Goal: Task Accomplishment & Management: Complete application form

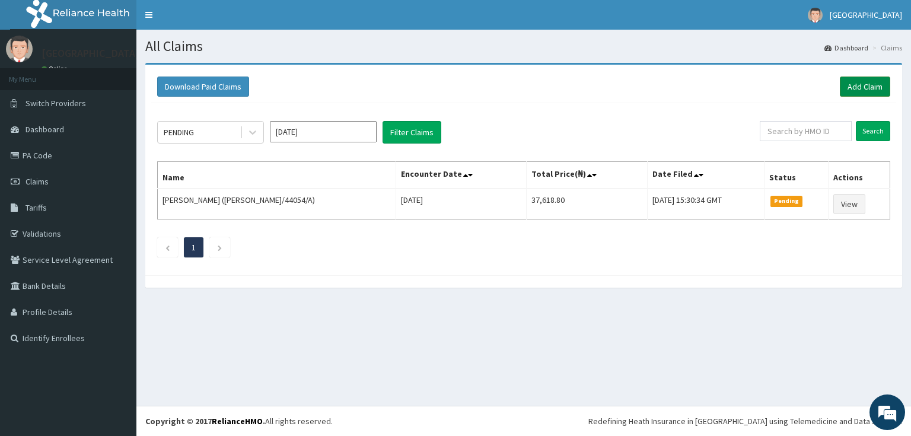
click at [855, 86] on link "Add Claim" at bounding box center [865, 87] width 50 height 20
click at [31, 231] on link "Validations" at bounding box center [68, 234] width 136 height 26
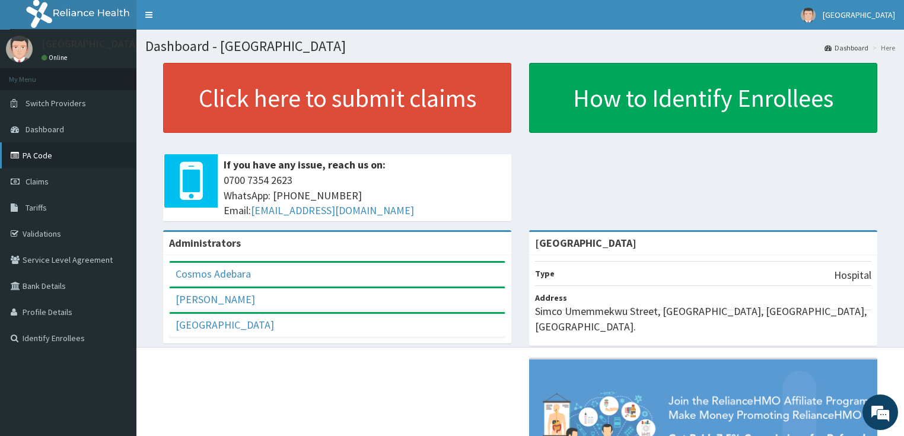
click at [38, 154] on link "PA Code" at bounding box center [68, 155] width 136 height 26
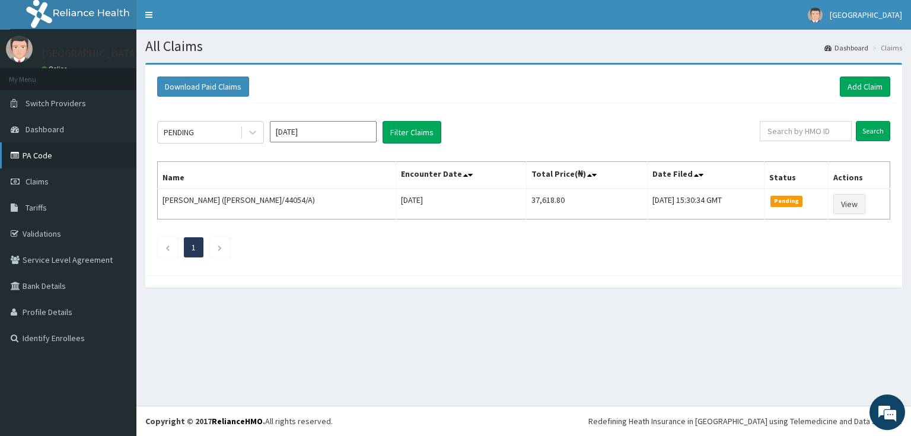
click at [33, 155] on link "PA Code" at bounding box center [68, 155] width 136 height 26
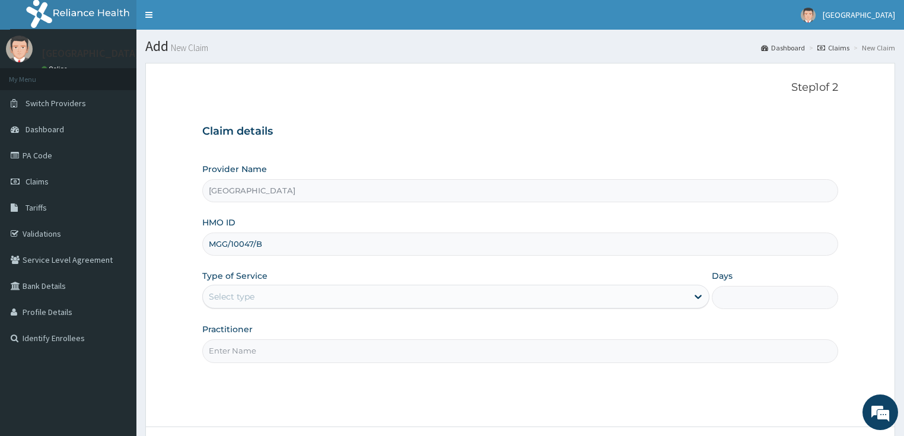
type input "MGG/10047/B"
click at [250, 297] on div "Select type" at bounding box center [232, 297] width 46 height 12
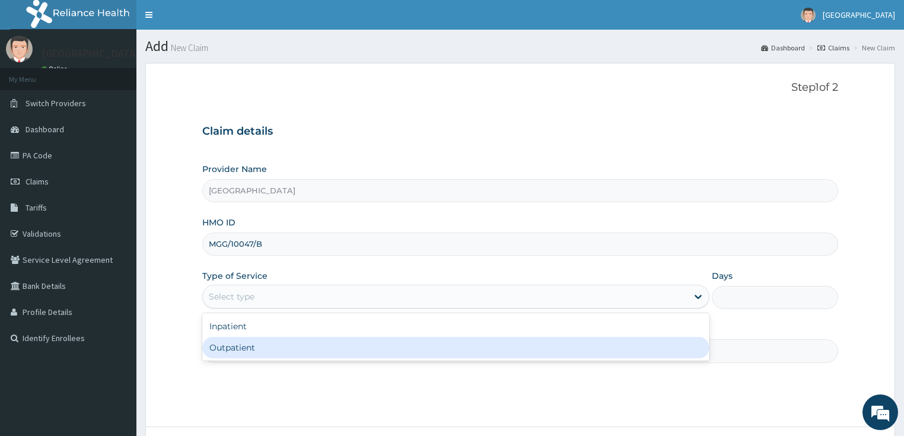
click at [256, 348] on div "Outpatient" at bounding box center [455, 347] width 507 height 21
type input "1"
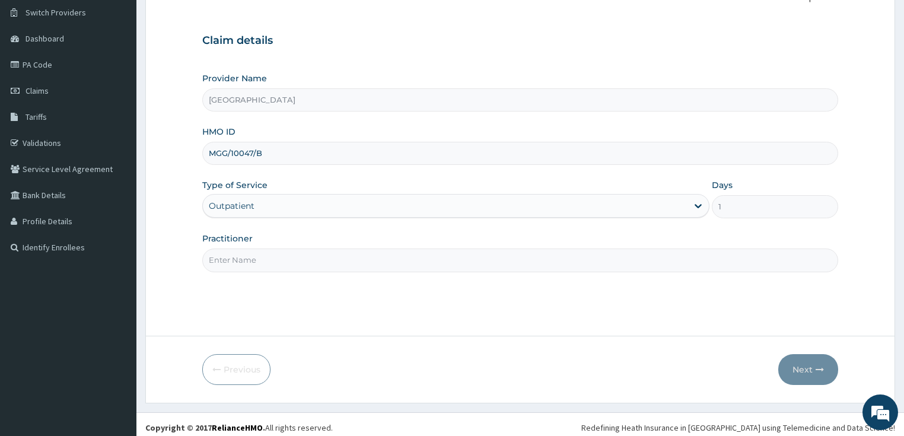
scroll to position [97, 0]
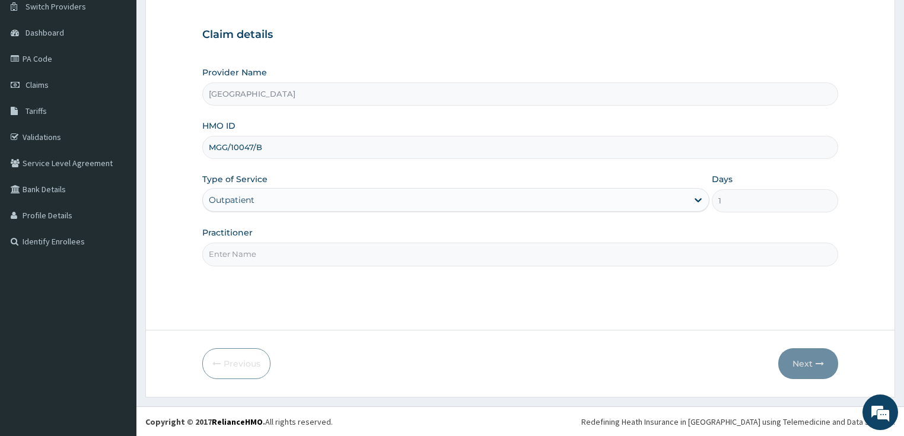
click at [265, 255] on input "Practitioner" at bounding box center [520, 254] width 636 height 23
type input "DR OPEYEMI"
click at [801, 361] on button "Next" at bounding box center [808, 363] width 60 height 31
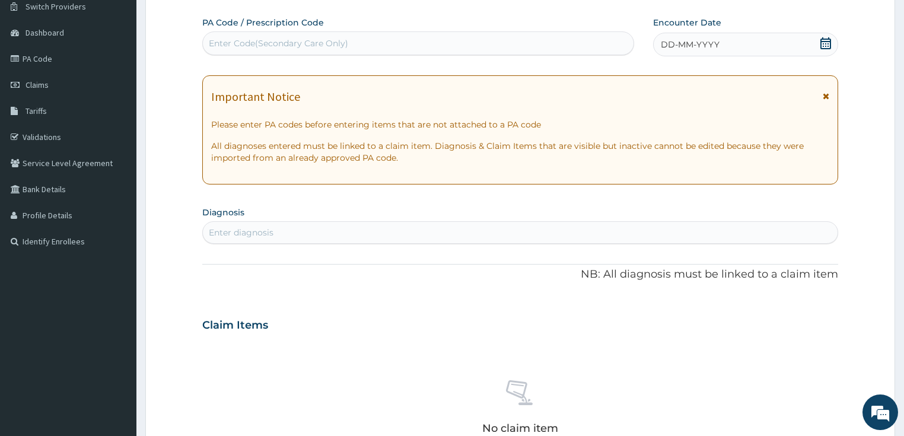
scroll to position [0, 0]
click at [348, 43] on div "Enter Code(Secondary Care Only)" at bounding box center [418, 43] width 431 height 19
click at [680, 45] on span "DD-MM-YYYY" at bounding box center [690, 45] width 59 height 12
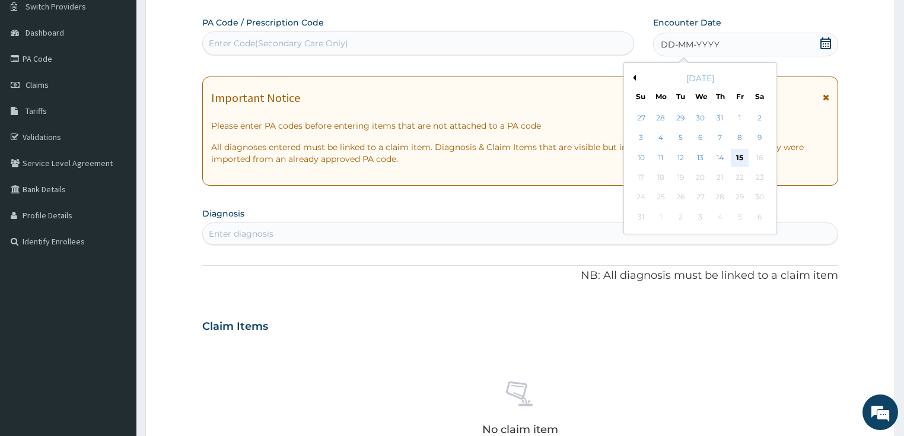
click at [740, 157] on div "15" at bounding box center [740, 158] width 18 height 18
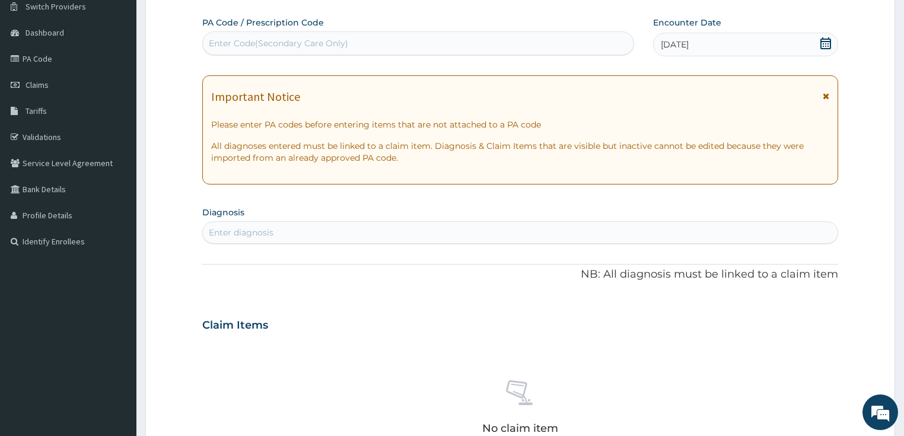
click at [294, 37] on div "Enter Code(Secondary Care Only)" at bounding box center [278, 43] width 139 height 12
click at [262, 232] on div "Enter diagnosis" at bounding box center [241, 233] width 65 height 12
type input "MALA"
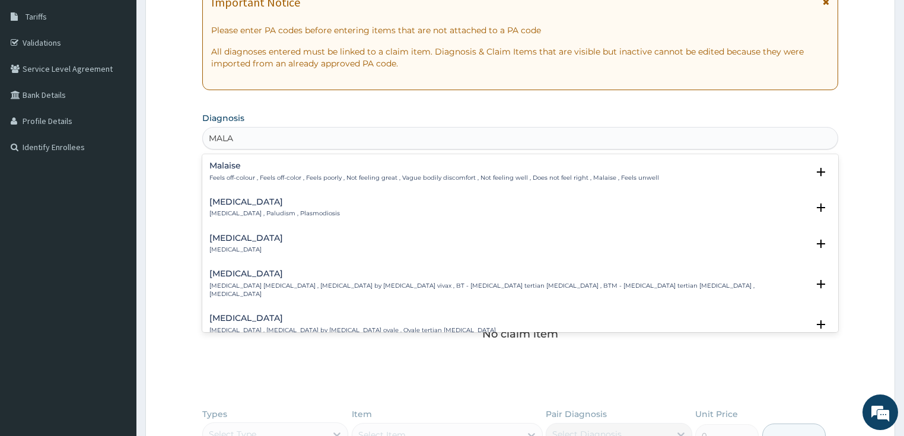
scroll to position [192, 0]
click at [230, 199] on h4 "Malaria" at bounding box center [274, 201] width 130 height 9
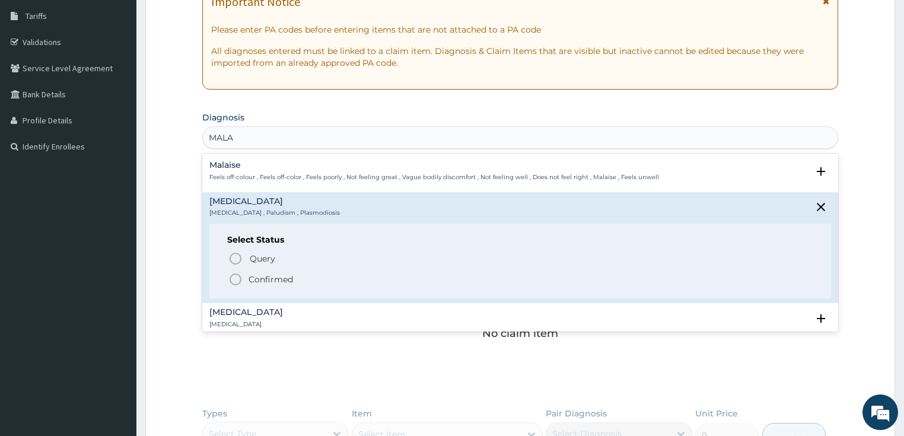
click at [232, 277] on icon "status option filled" at bounding box center [235, 279] width 14 height 14
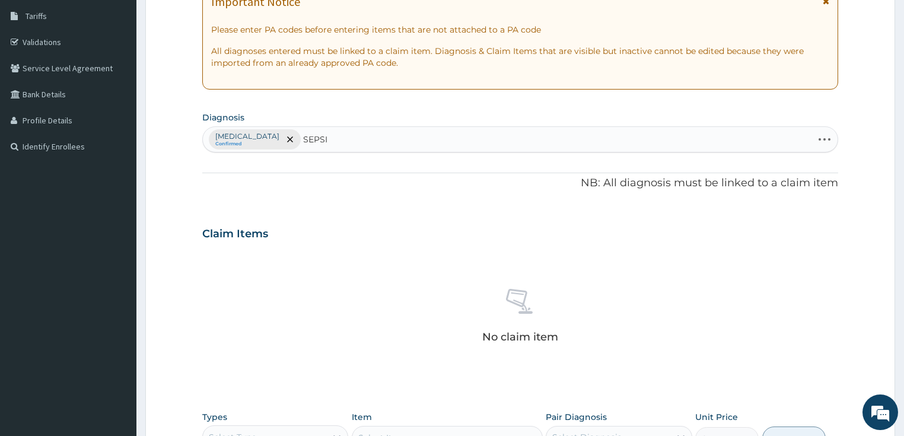
type input "SEPSIS"
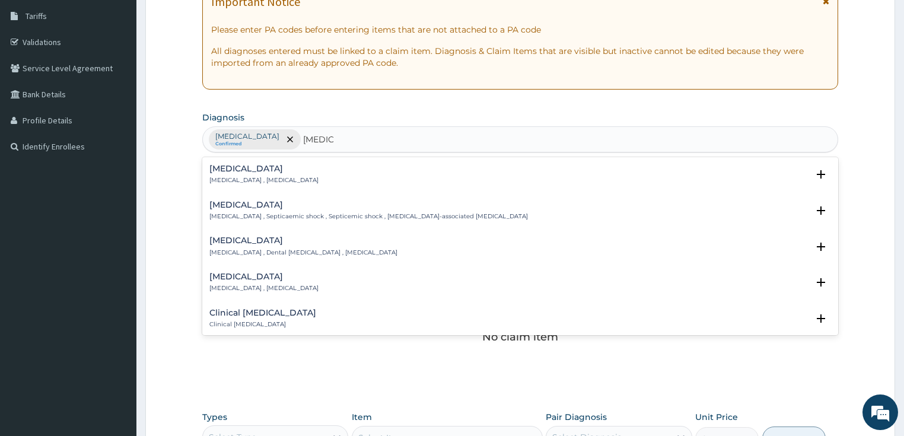
click at [228, 173] on h4 "Sepsis" at bounding box center [263, 168] width 109 height 9
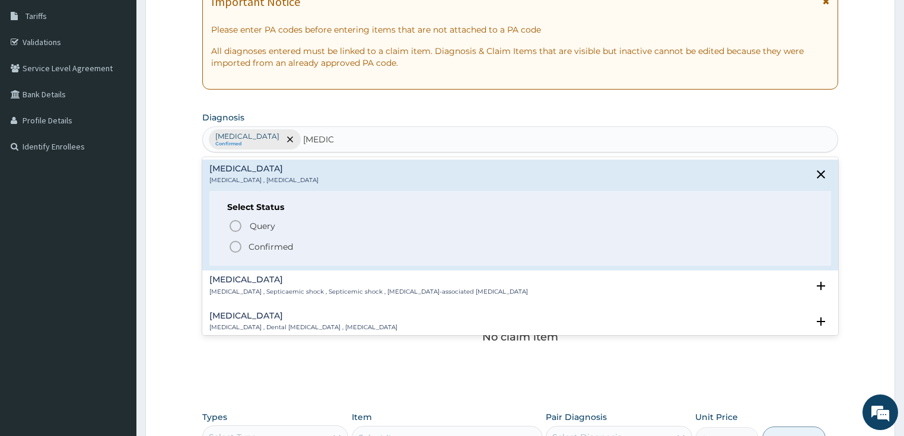
drag, startPoint x: 234, startPoint y: 247, endPoint x: 238, endPoint y: 219, distance: 28.7
click at [235, 246] on icon "status option filled" at bounding box center [235, 247] width 14 height 14
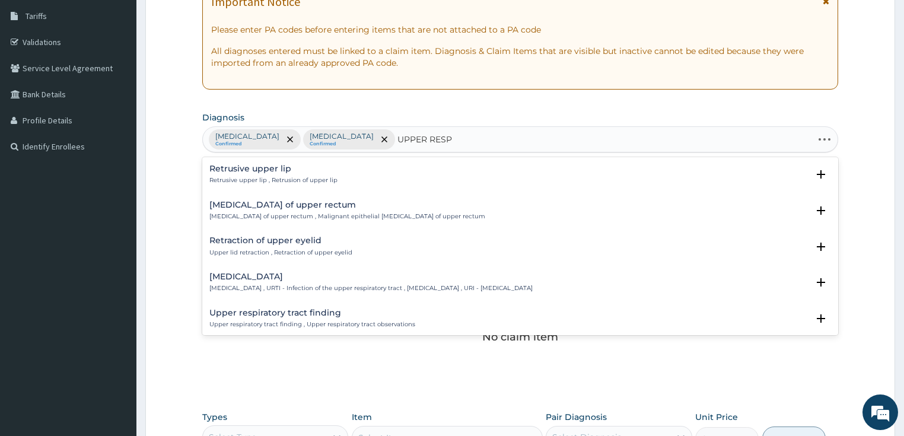
type input "UPPER RESPI"
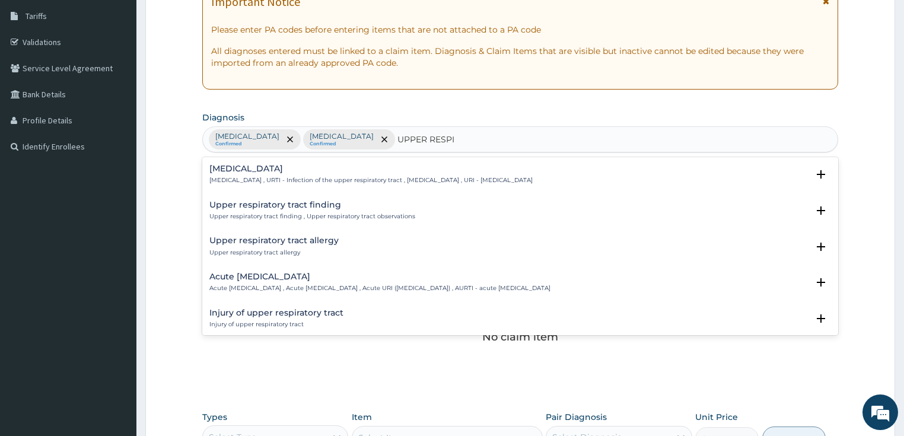
click at [253, 170] on h4 "Upper respiratory infection" at bounding box center [370, 168] width 323 height 9
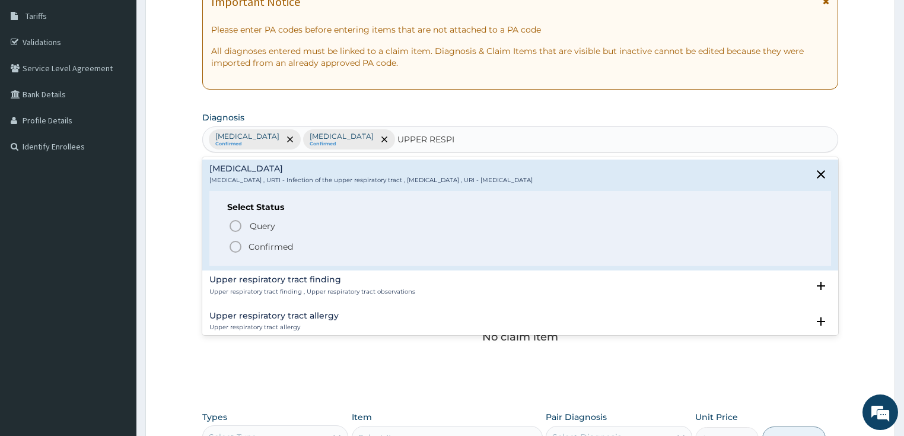
click at [234, 244] on icon "status option filled" at bounding box center [235, 247] width 14 height 14
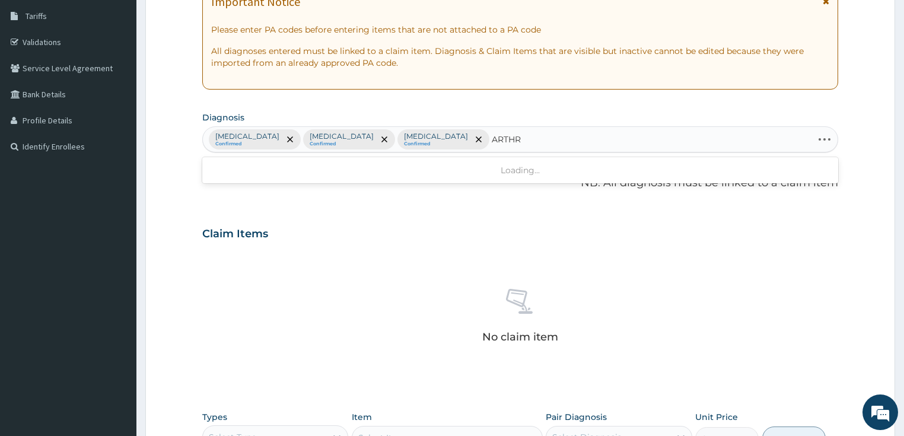
type input "ARTHRI"
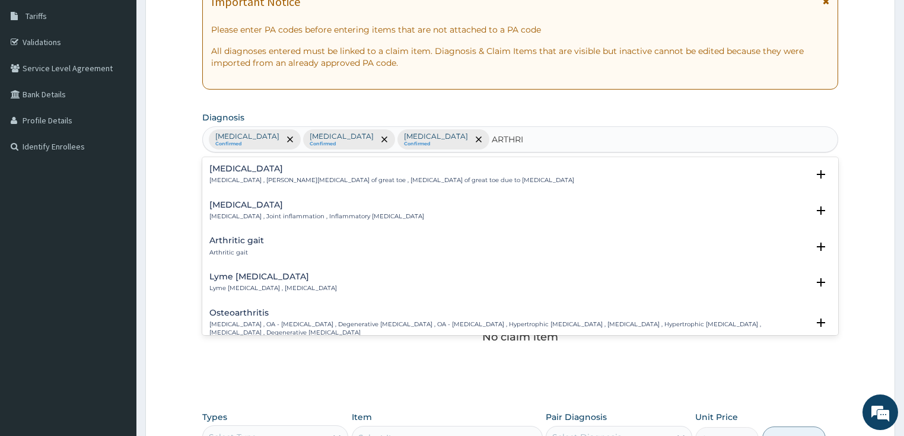
click at [232, 209] on h4 "Arthritis" at bounding box center [316, 204] width 215 height 9
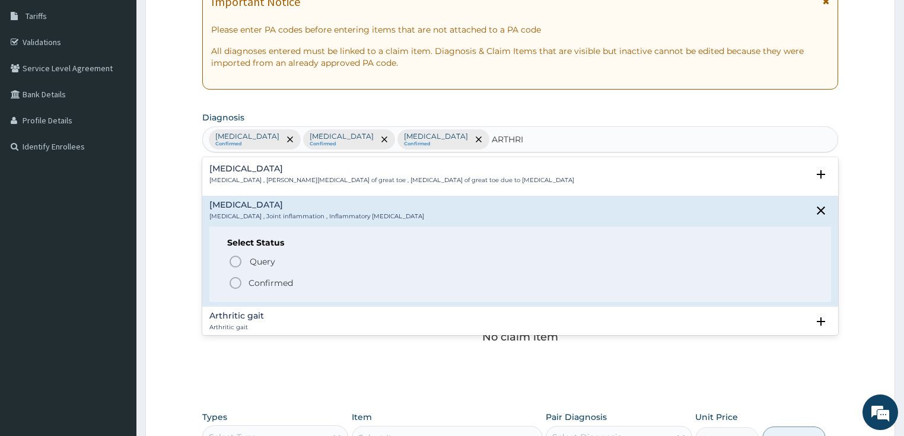
drag, startPoint x: 236, startPoint y: 281, endPoint x: 266, endPoint y: 273, distance: 30.6
click at [236, 281] on icon "status option filled" at bounding box center [235, 283] width 14 height 14
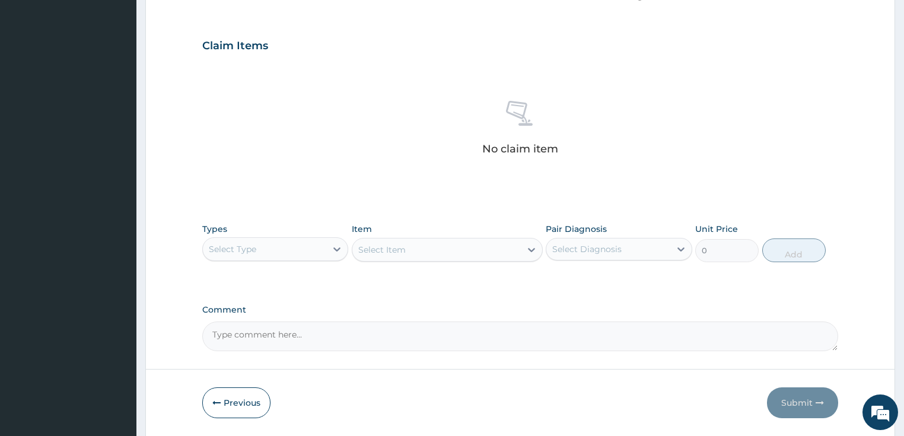
scroll to position [418, 0]
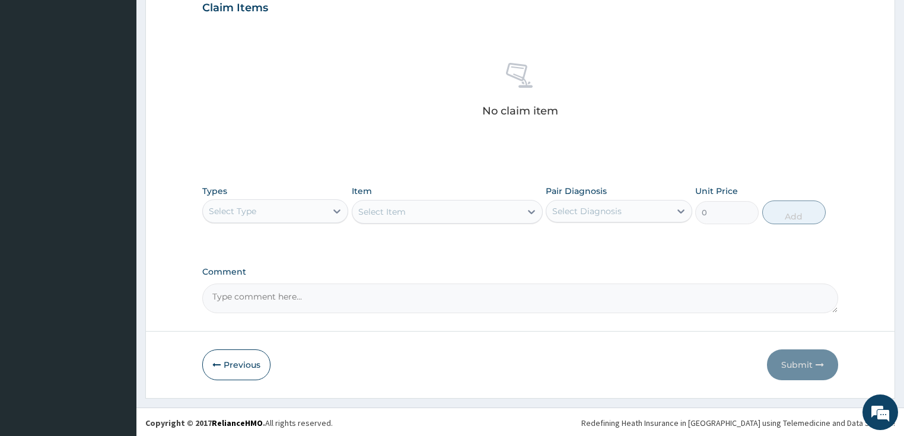
click at [300, 213] on div "Select Type" at bounding box center [265, 211] width 124 height 19
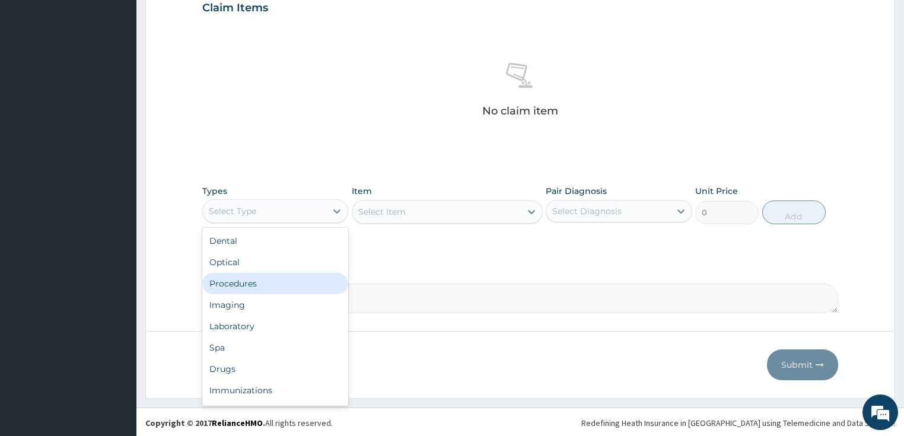
click at [250, 285] on div "Procedures" at bounding box center [275, 283] width 146 height 21
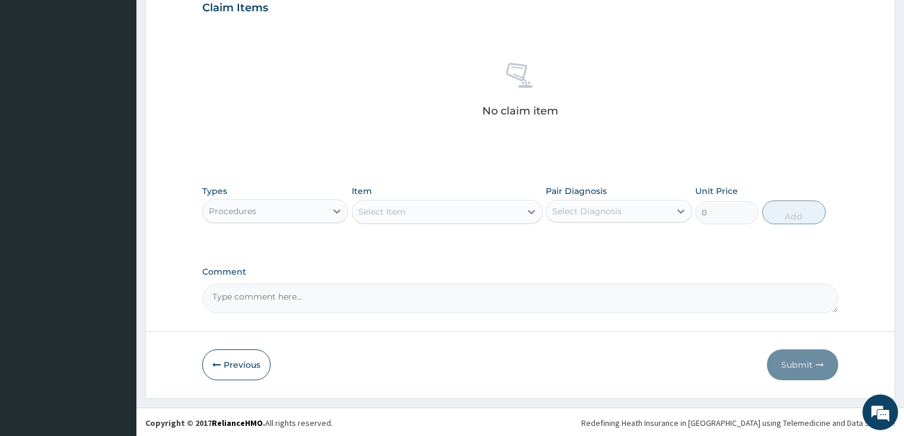
click at [416, 212] on div "Select Item" at bounding box center [436, 211] width 168 height 19
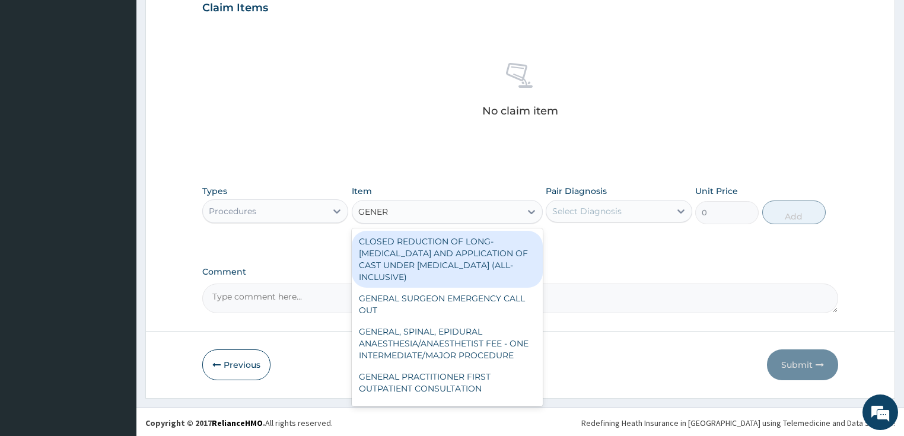
type input "GENERA"
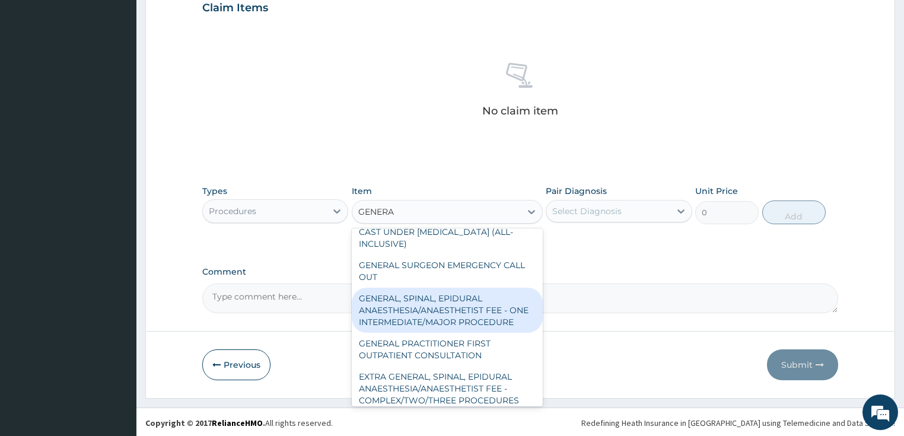
scroll to position [47, 0]
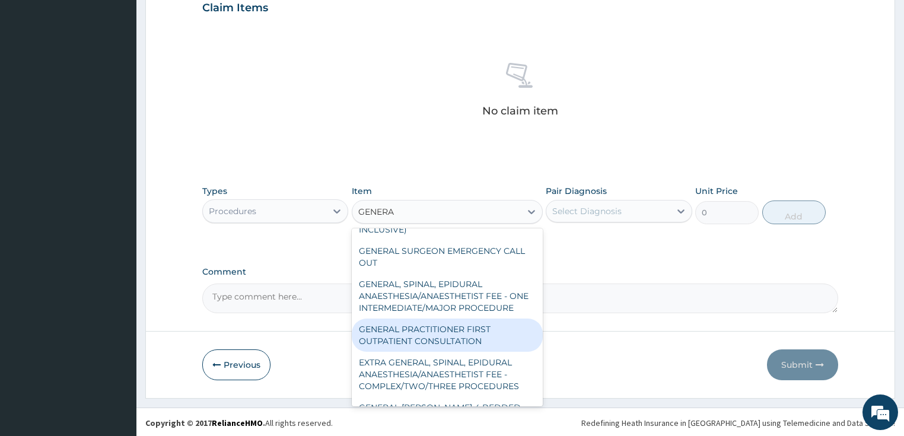
drag, startPoint x: 425, startPoint y: 355, endPoint x: 490, endPoint y: 318, distance: 75.2
click at [426, 352] on div "GENERAL PRACTITIONER FIRST OUTPATIENT CONSULTATION" at bounding box center [447, 334] width 191 height 33
type input "3750"
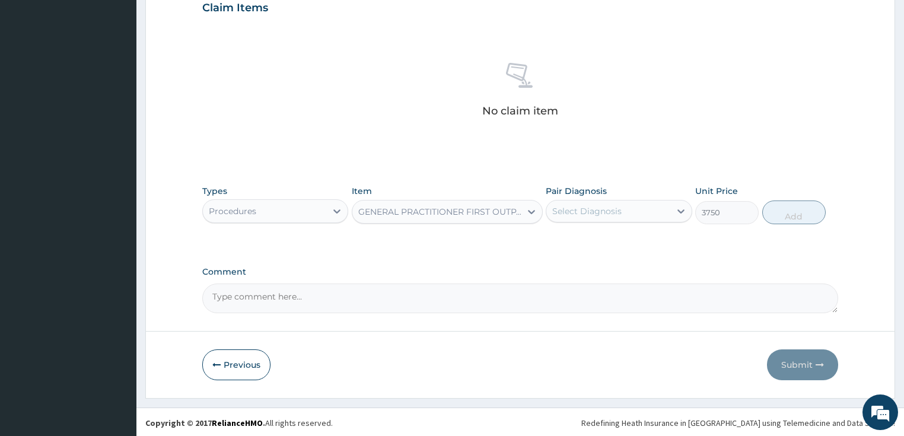
click at [597, 214] on div "Select Diagnosis" at bounding box center [586, 211] width 69 height 12
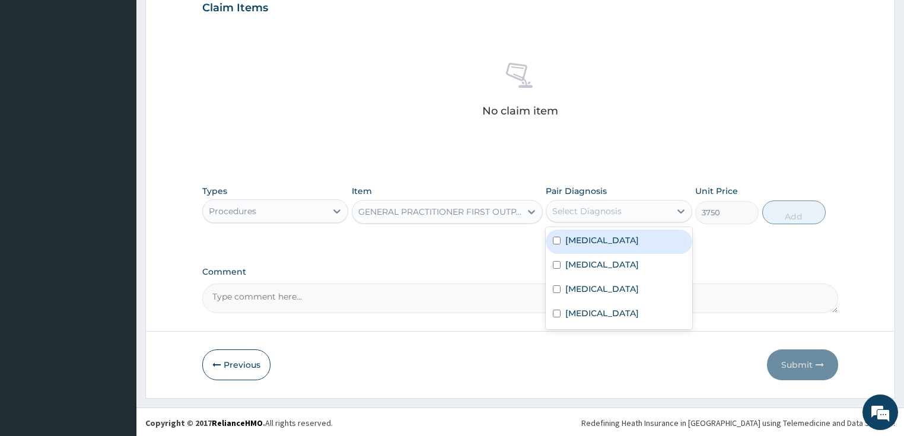
click at [576, 237] on label "Malaria" at bounding box center [602, 240] width 74 height 12
checkbox input "true"
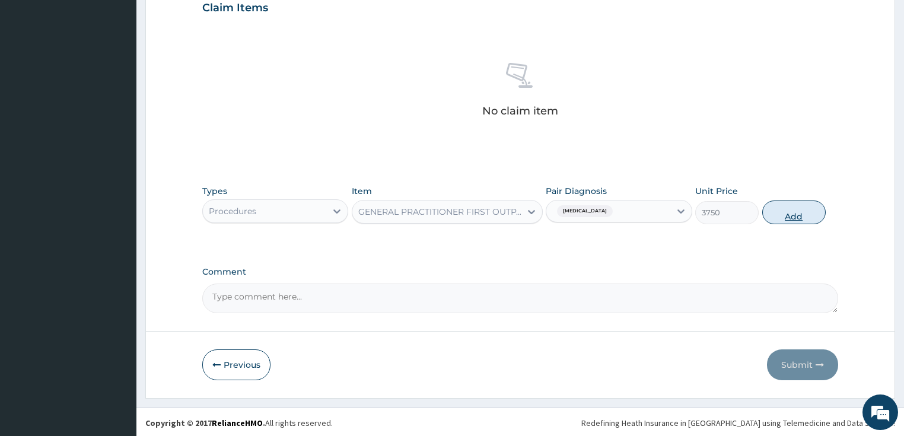
click at [797, 214] on button "Add" at bounding box center [793, 212] width 63 height 24
type input "0"
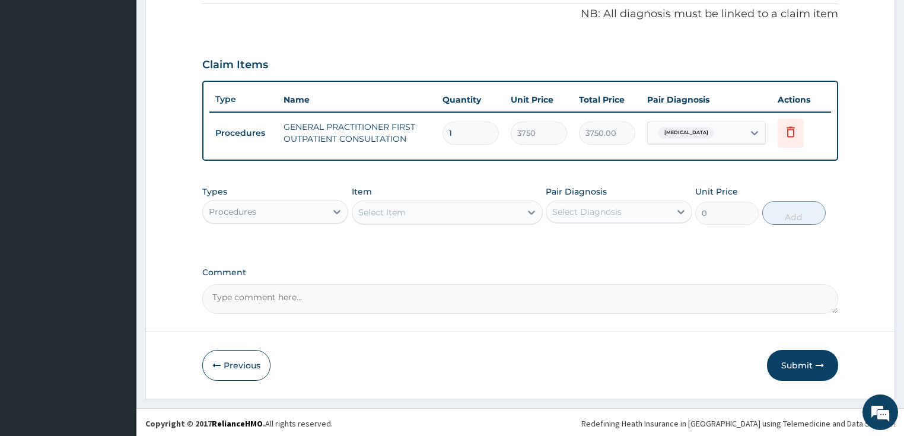
click at [281, 210] on div "Procedures" at bounding box center [265, 211] width 124 height 19
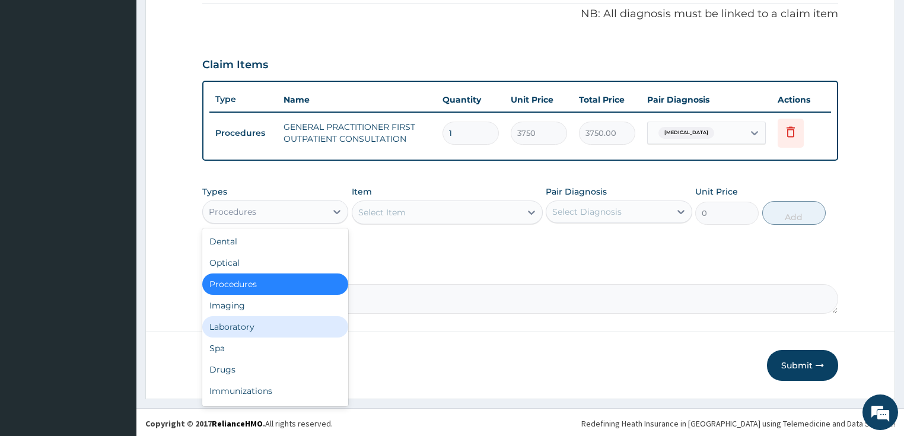
click at [230, 324] on div "Laboratory" at bounding box center [275, 326] width 146 height 21
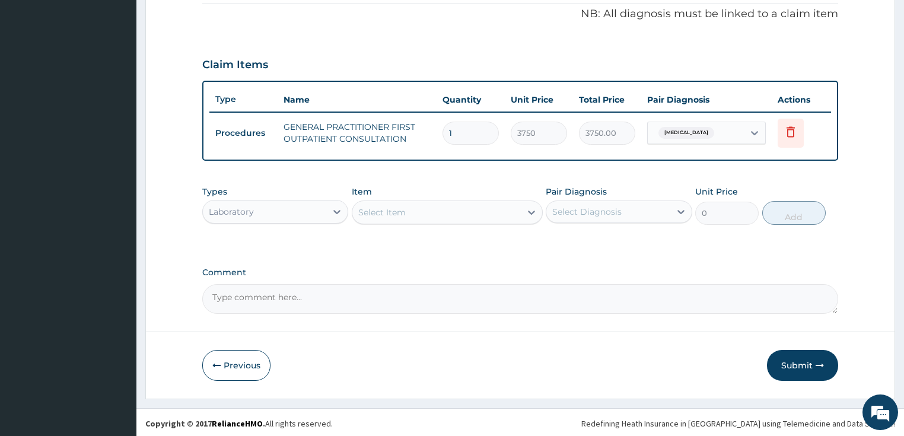
click at [422, 212] on div "Select Item" at bounding box center [436, 212] width 168 height 19
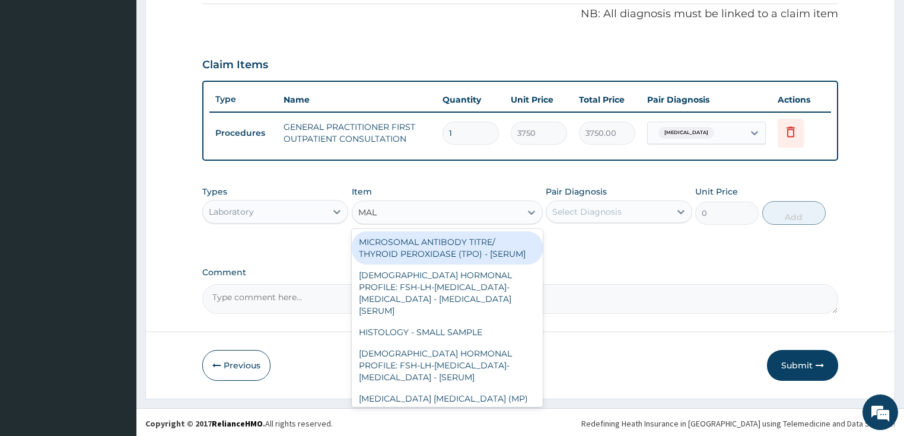
type input "MALA"
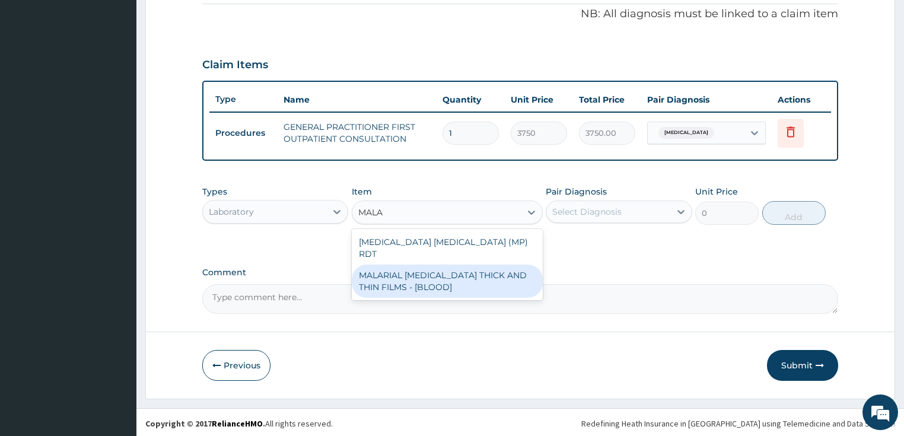
click at [413, 269] on div "MALARIAL PARASITE THICK AND THIN FILMS - [BLOOD]" at bounding box center [447, 281] width 191 height 33
type input "2187.5"
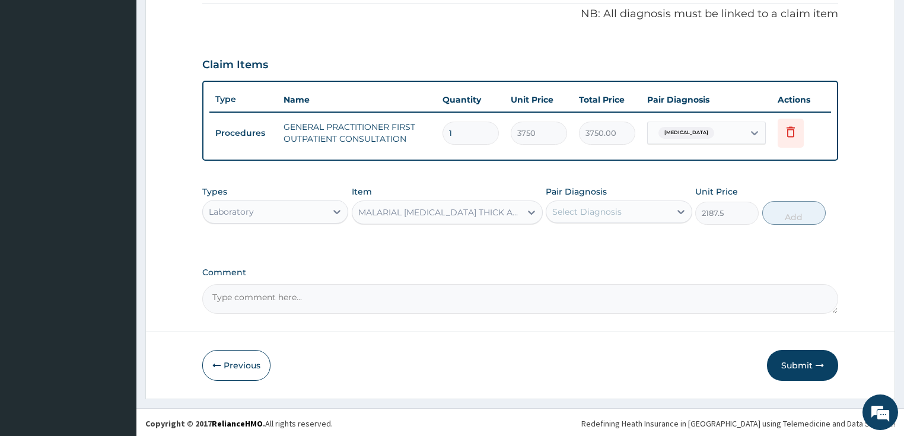
click at [603, 206] on div "Select Diagnosis" at bounding box center [586, 212] width 69 height 12
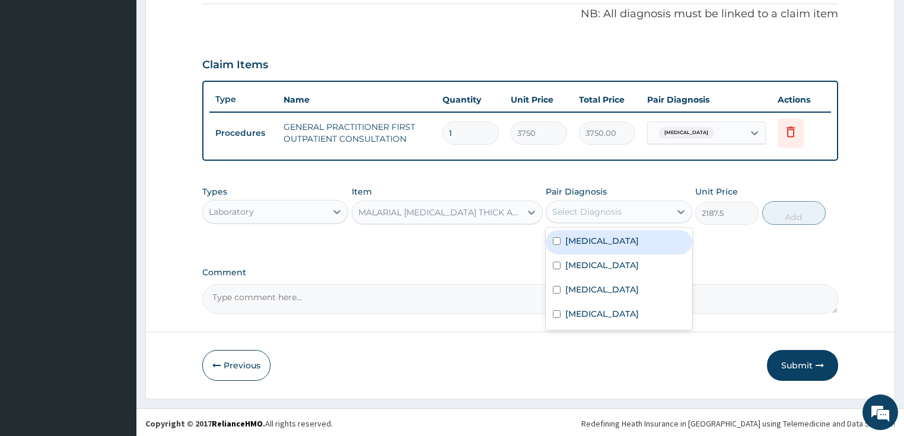
click at [608, 241] on div "Malaria" at bounding box center [619, 242] width 146 height 24
checkbox input "true"
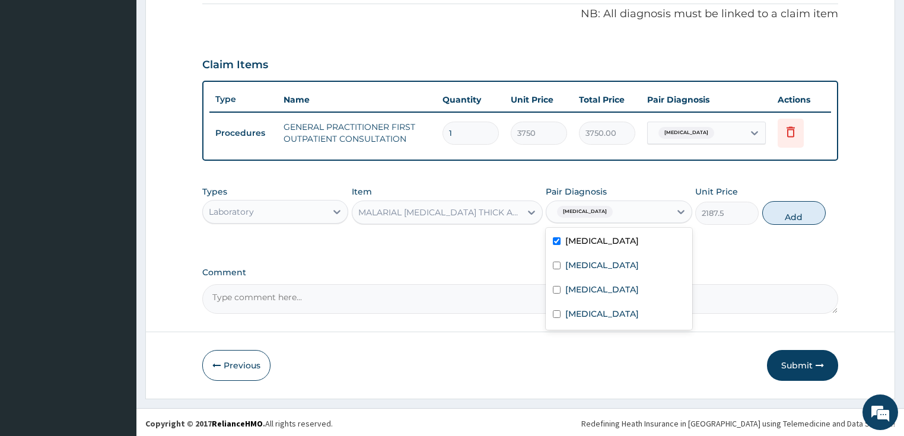
click at [788, 213] on button "Add" at bounding box center [793, 213] width 63 height 24
type input "0"
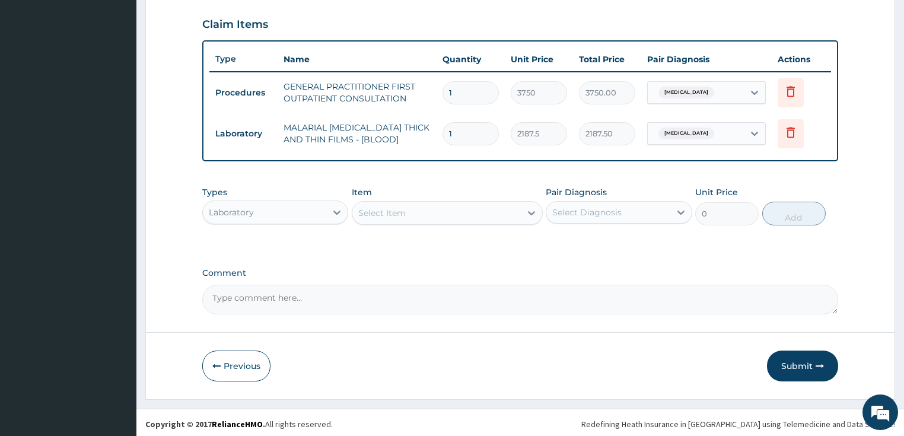
scroll to position [402, 0]
click at [389, 206] on div "Select Item" at bounding box center [381, 212] width 47 height 12
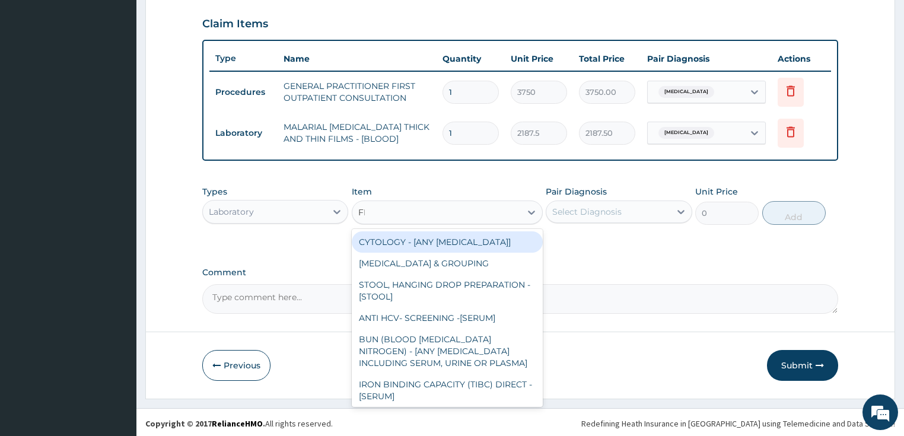
type input "FBC"
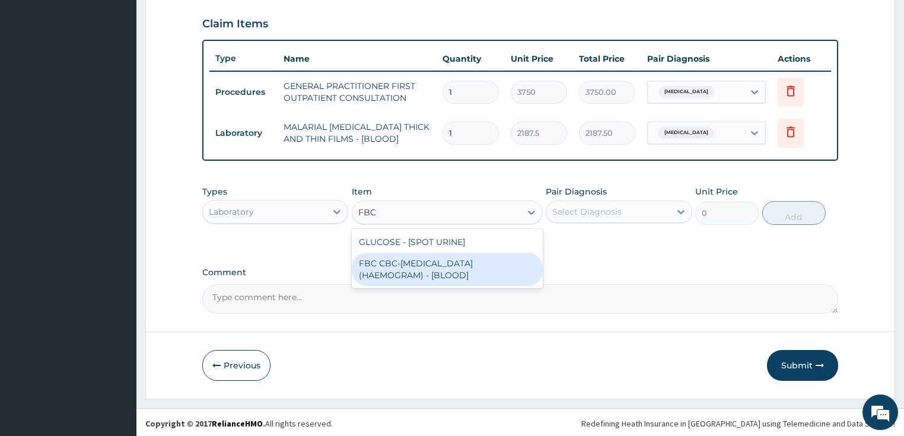
click at [386, 269] on div "FBC CBC-COMPLETE BLOOD COUNT (HAEMOGRAM) - [BLOOD]" at bounding box center [447, 269] width 191 height 33
type input "5000"
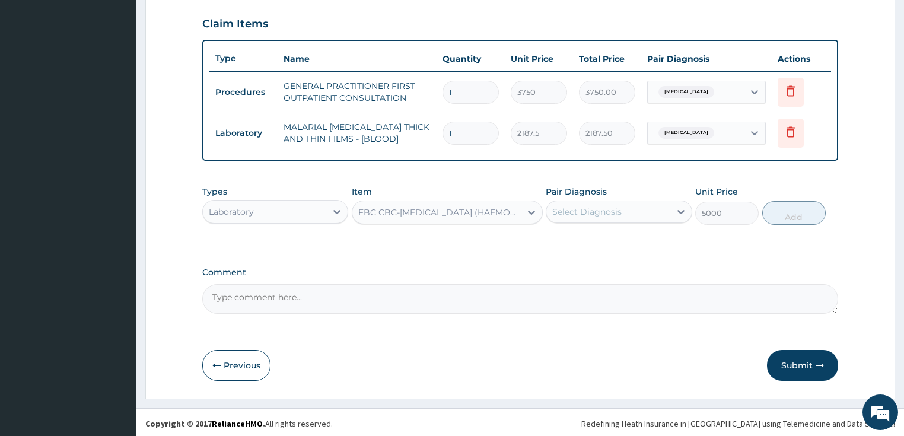
click at [598, 213] on div "Select Diagnosis" at bounding box center [586, 212] width 69 height 12
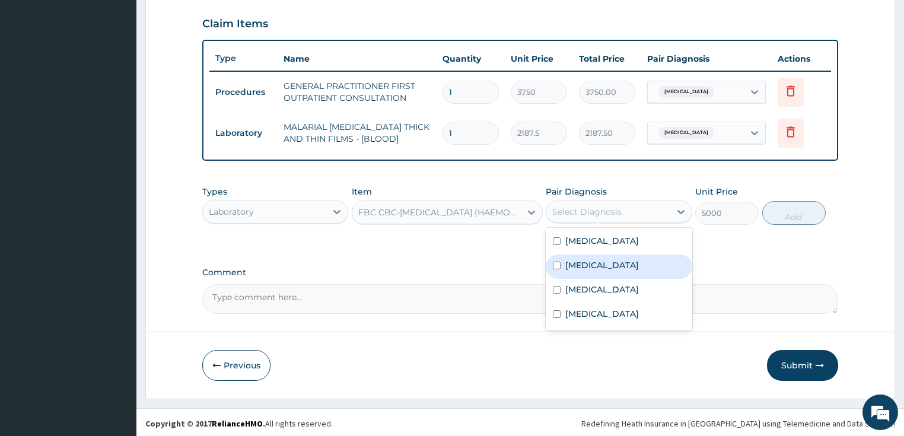
drag, startPoint x: 592, startPoint y: 265, endPoint x: 706, endPoint y: 245, distance: 115.5
click at [595, 263] on div "Sepsis" at bounding box center [619, 266] width 146 height 24
checkbox input "true"
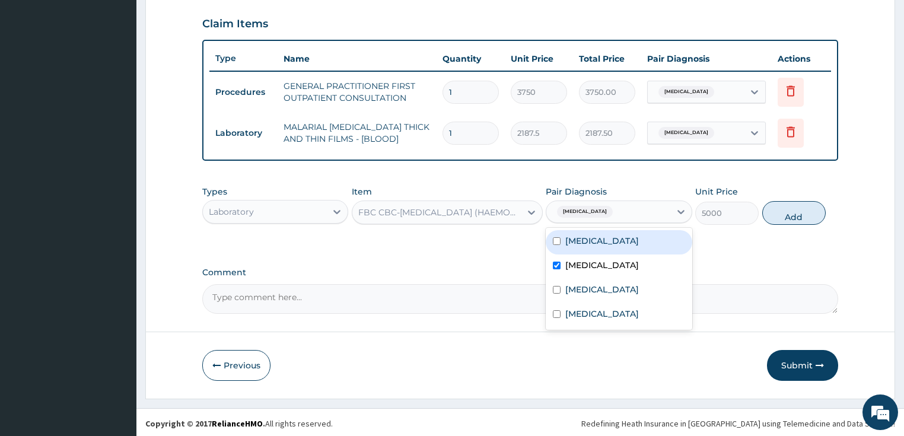
drag, startPoint x: 787, startPoint y: 213, endPoint x: 772, endPoint y: 211, distance: 15.5
click at [788, 213] on button "Add" at bounding box center [793, 213] width 63 height 24
type input "0"
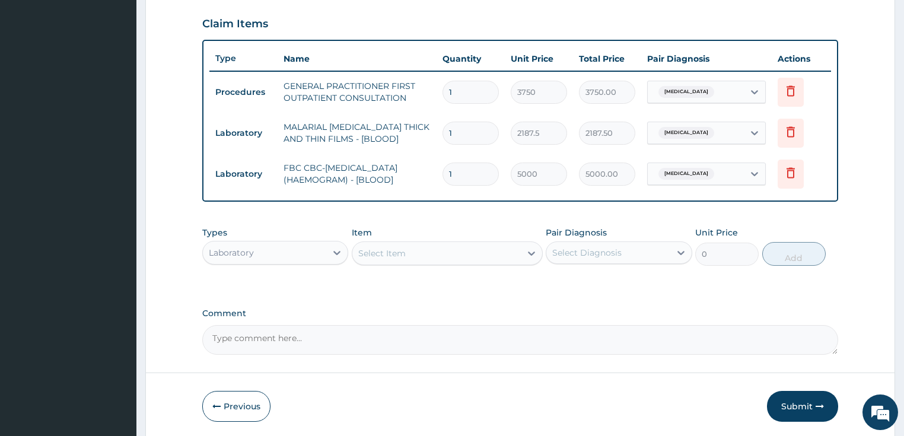
scroll to position [442, 0]
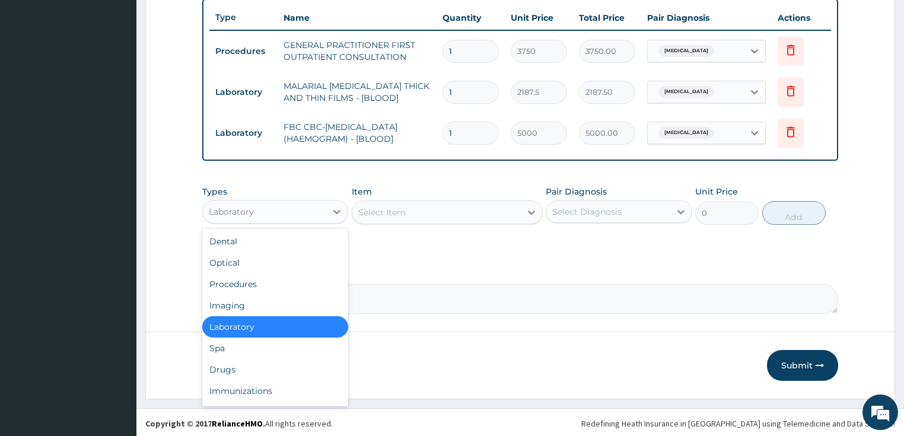
click at [249, 210] on div "Laboratory" at bounding box center [231, 212] width 45 height 12
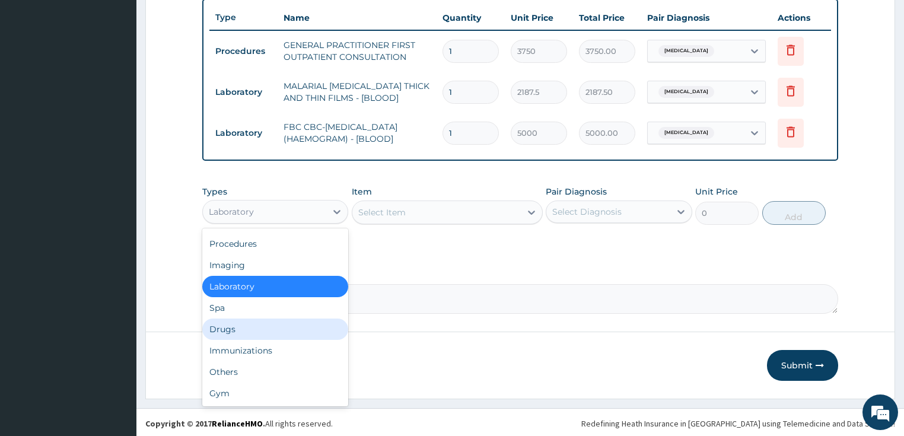
click at [251, 328] on div "Drugs" at bounding box center [275, 328] width 146 height 21
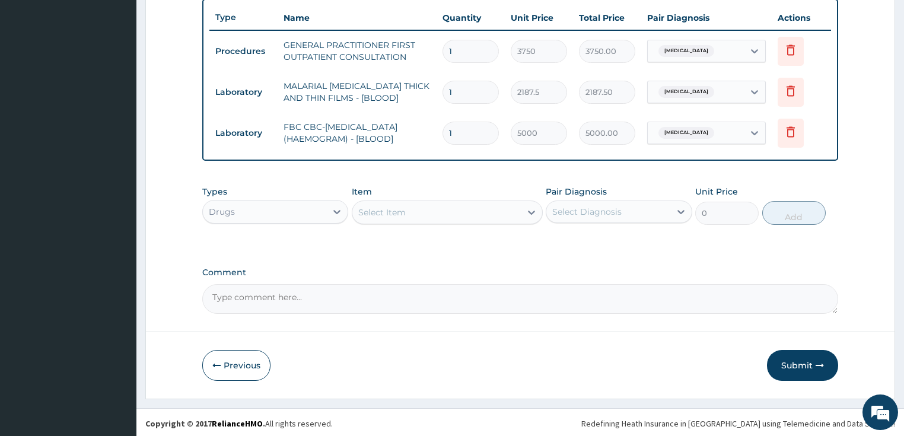
click at [403, 206] on div "Select Item" at bounding box center [381, 212] width 47 height 12
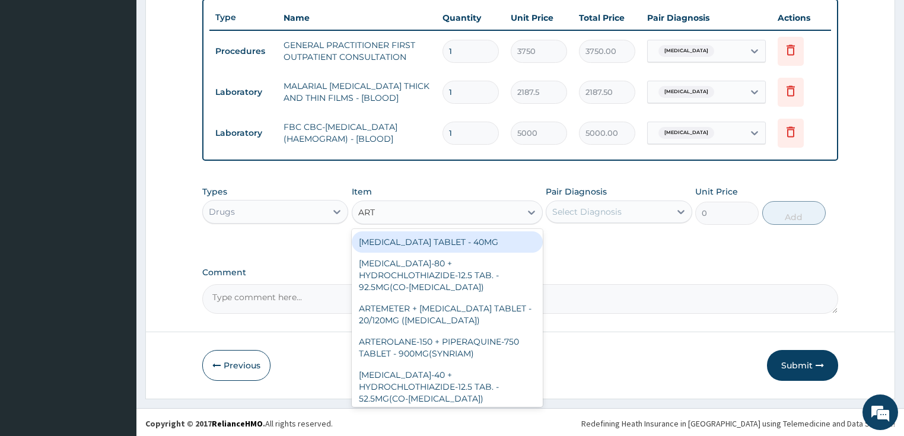
type input "ARTE"
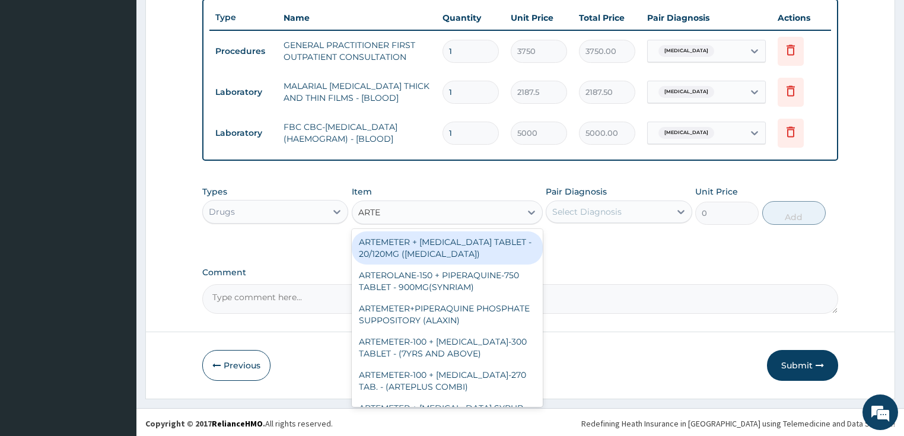
click at [425, 254] on div "ARTEMETER + LUMEFANTRINE TABLET - 20/120MG (COARTEM)" at bounding box center [447, 247] width 191 height 33
type input "210"
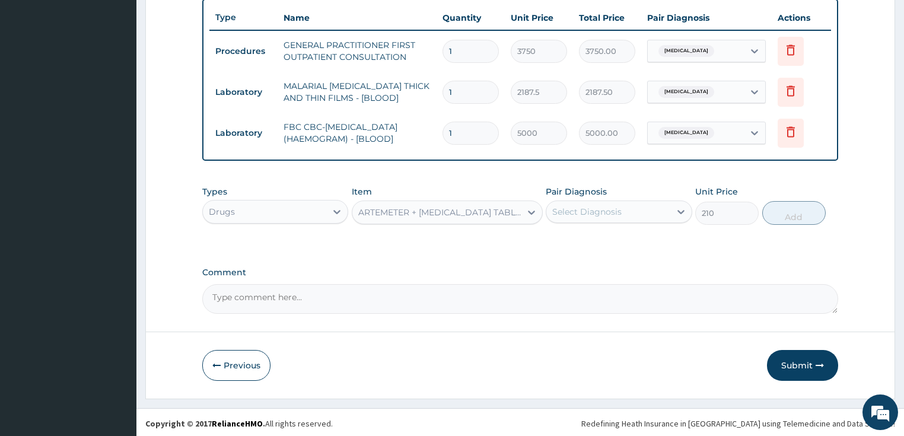
click at [449, 211] on div "ARTEMETER + LUMEFANTRINE TABLET - 20/120MG (COARTEM)" at bounding box center [440, 212] width 164 height 12
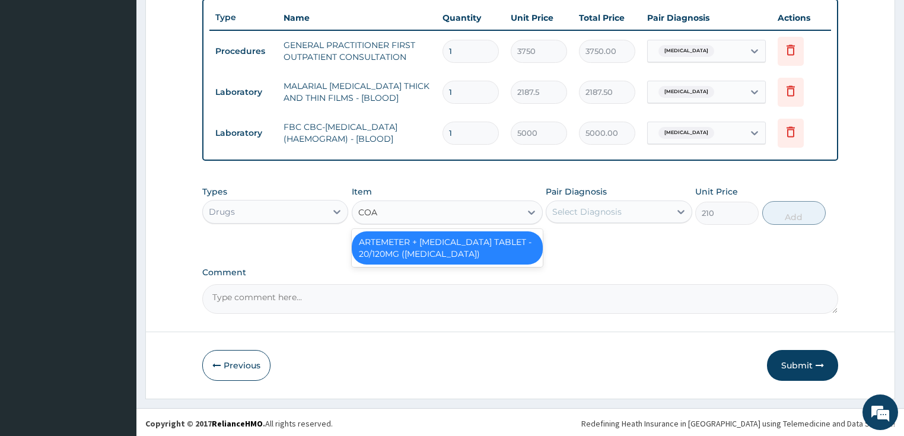
scroll to position [0, 0]
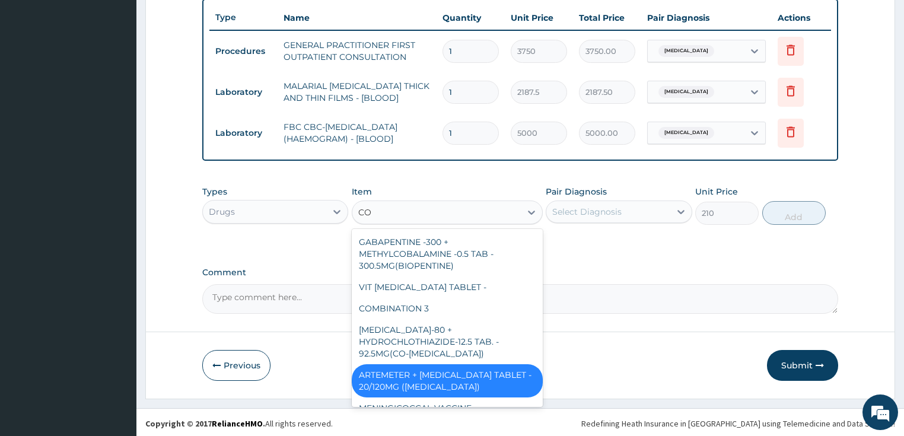
type input "C"
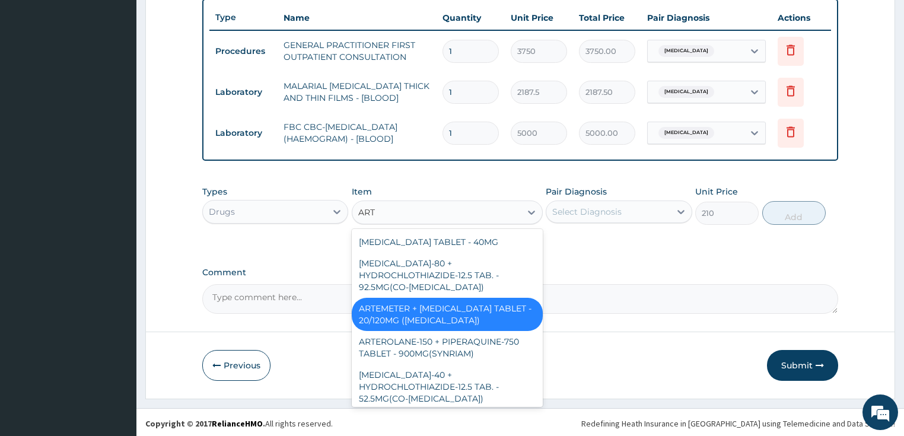
type input "ARTE"
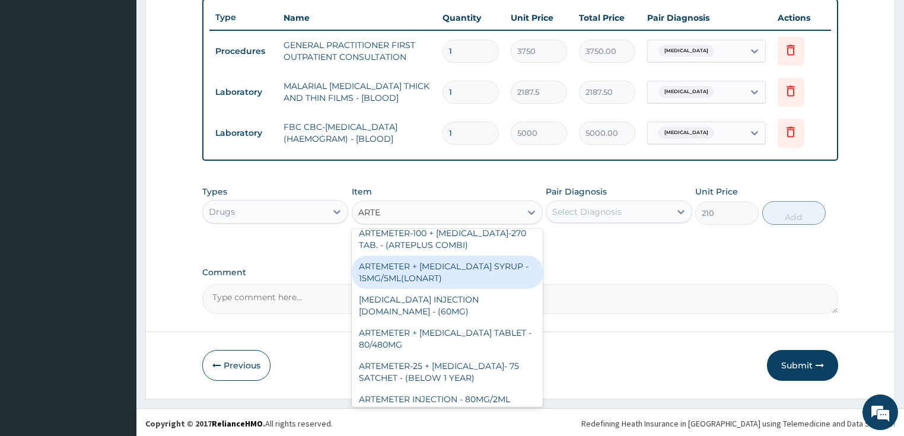
scroll to position [142, 0]
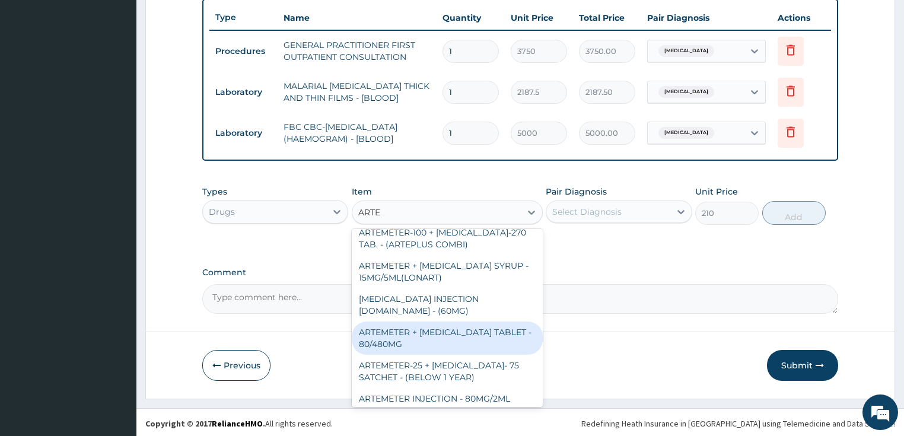
click at [445, 324] on div "ARTEMETER + LUMEFANTRINE TABLET - 80/480MG" at bounding box center [447, 337] width 191 height 33
type input "364"
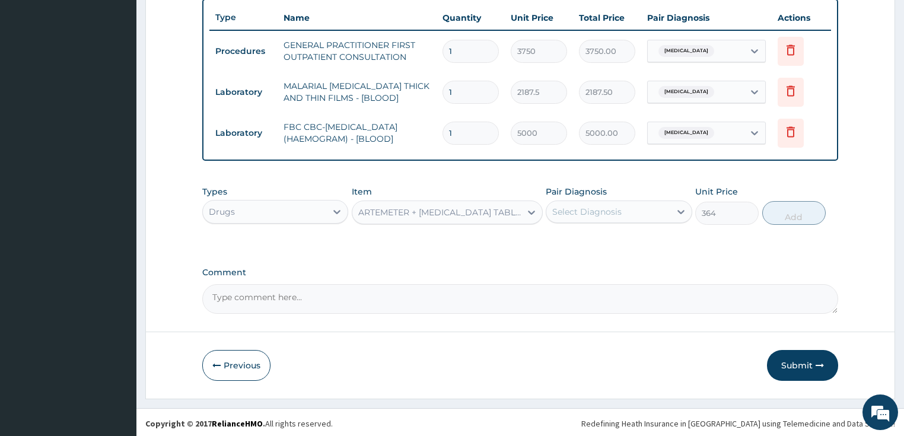
click at [572, 212] on div "Select Diagnosis" at bounding box center [586, 212] width 69 height 12
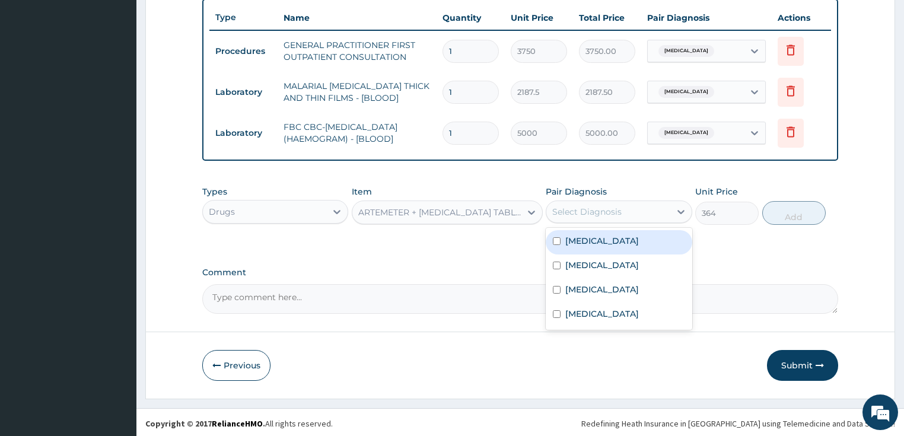
drag, startPoint x: 586, startPoint y: 242, endPoint x: 693, endPoint y: 219, distance: 109.1
click at [587, 242] on label "Malaria" at bounding box center [602, 241] width 74 height 12
checkbox input "true"
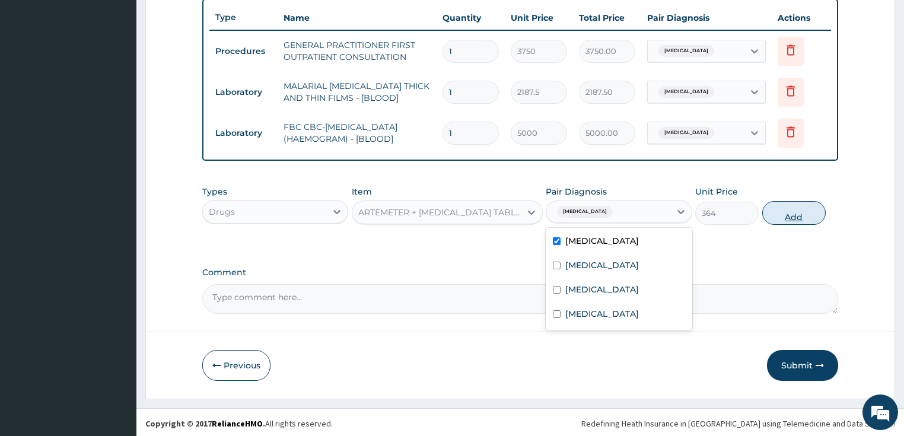
click at [794, 217] on button "Add" at bounding box center [793, 213] width 63 height 24
type input "0"
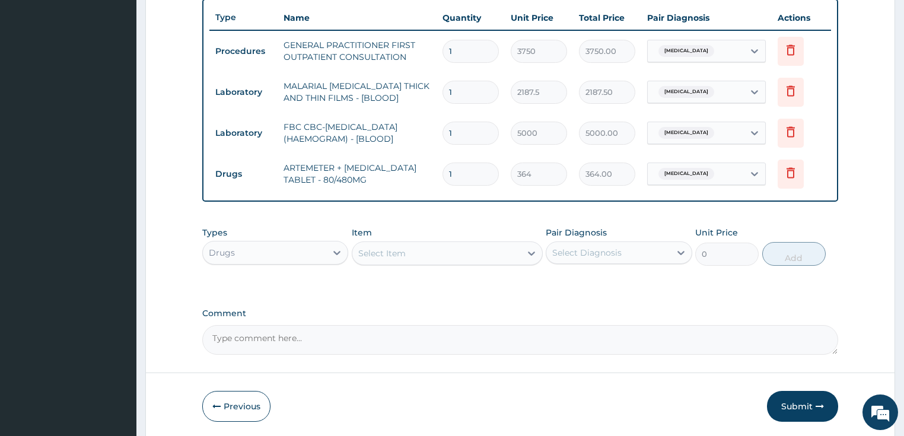
scroll to position [483, 0]
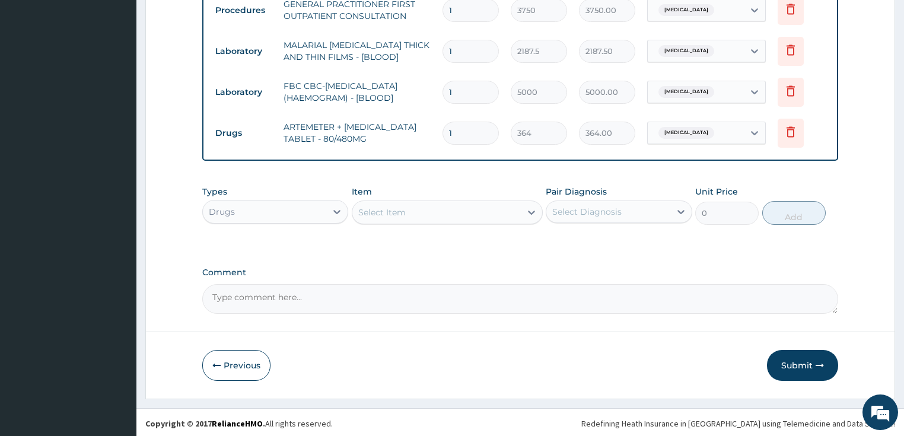
click at [378, 206] on div "Select Item" at bounding box center [381, 212] width 47 height 12
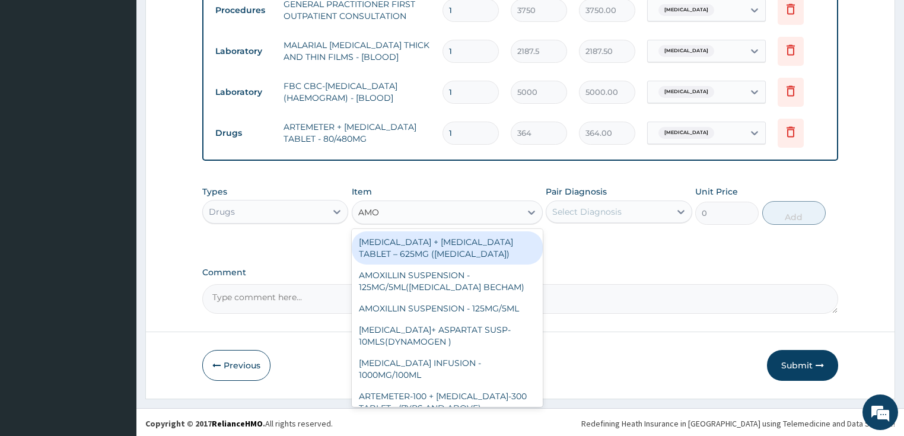
type input "AMOX"
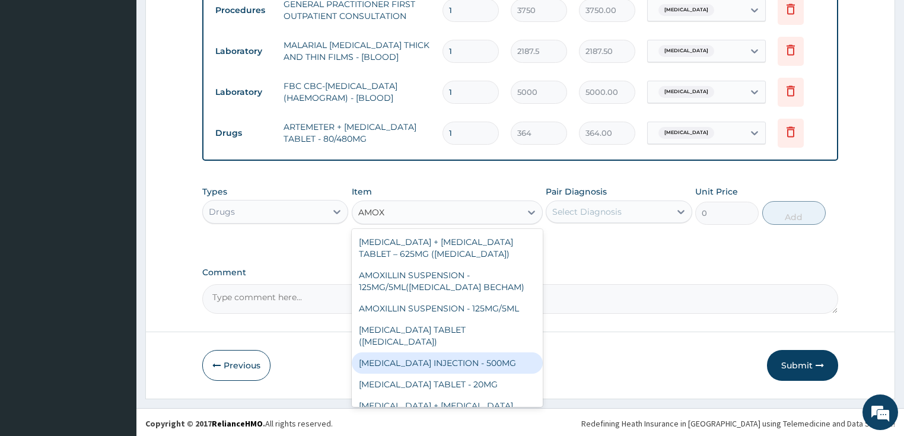
drag, startPoint x: 395, startPoint y: 344, endPoint x: 404, endPoint y: 342, distance: 9.2
click at [396, 352] on div "AMOXICILLIN INJECTION - 500MG" at bounding box center [447, 362] width 191 height 21
type input "1120"
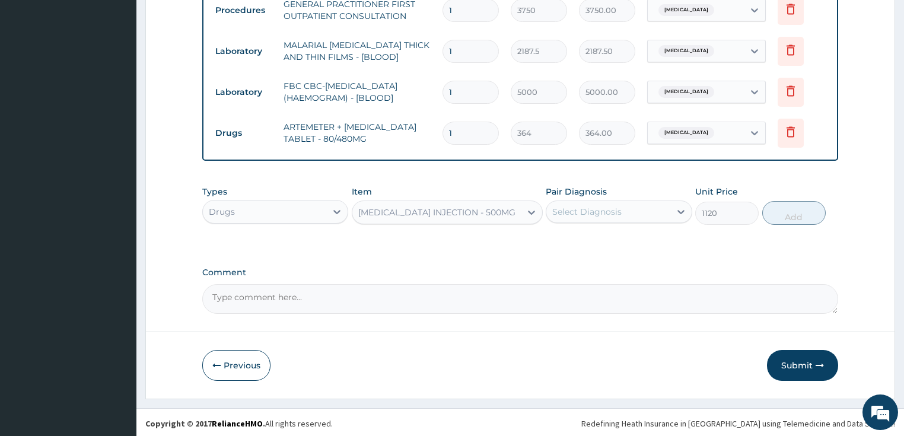
click at [426, 209] on div "AMOXICILLIN INJECTION - 500MG" at bounding box center [436, 212] width 157 height 12
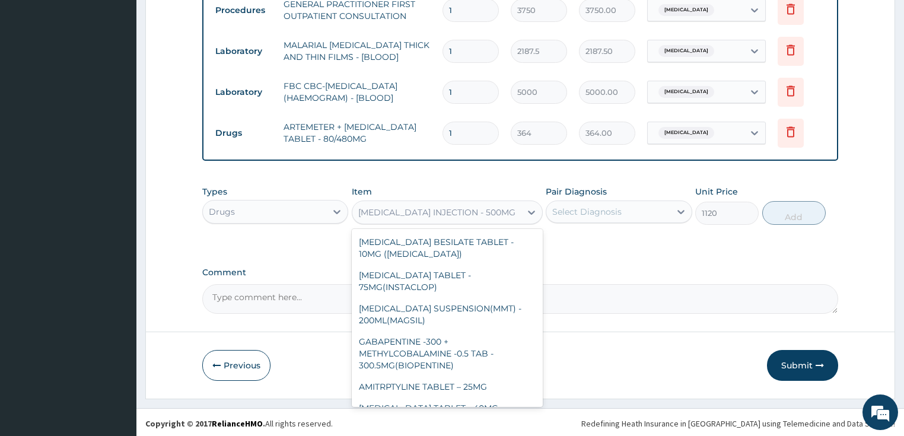
scroll to position [3729, 0]
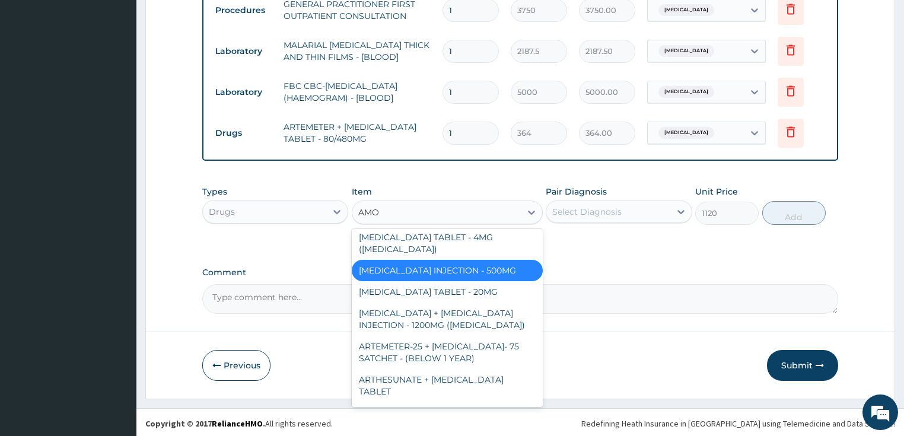
type input "AMOX"
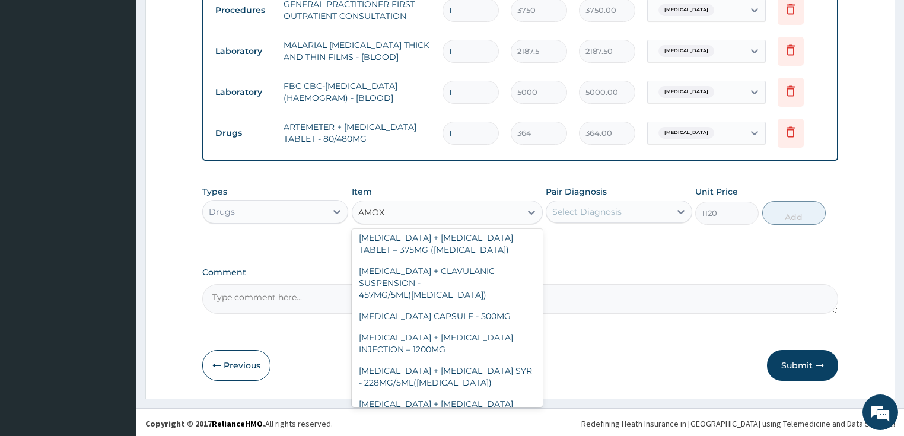
scroll to position [365, 0]
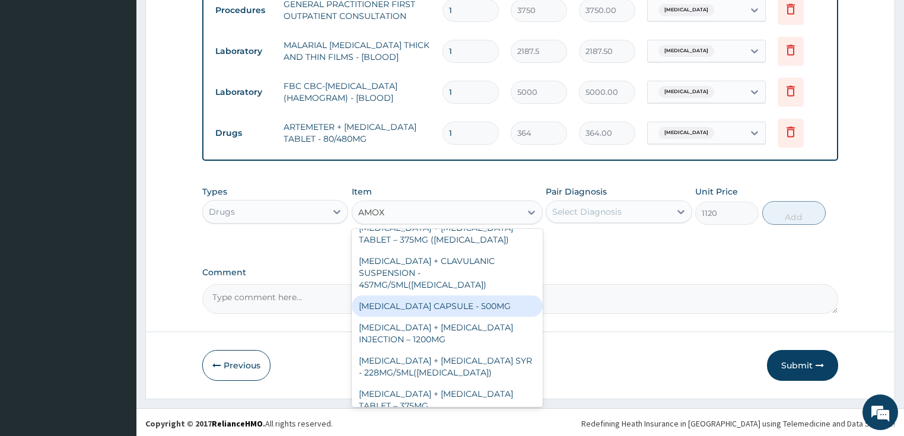
click at [415, 295] on div "AMOXICILLIN CAPSULE - 500MG" at bounding box center [447, 305] width 191 height 21
type input "112"
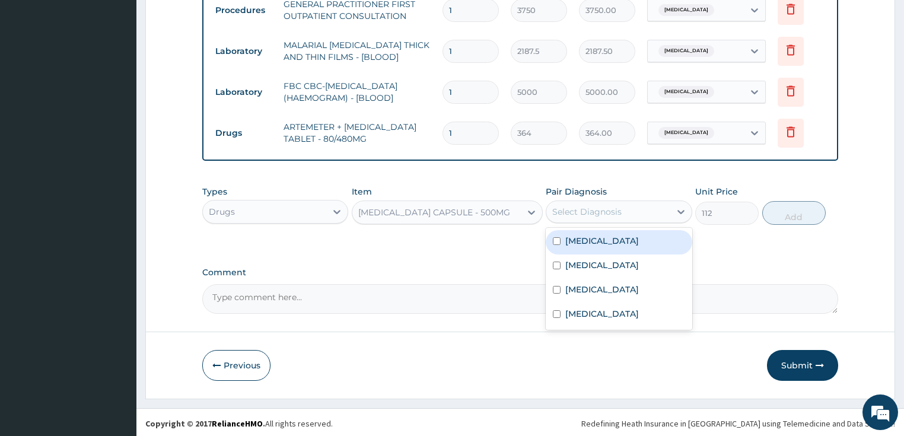
click at [581, 206] on div "Select Diagnosis" at bounding box center [586, 212] width 69 height 12
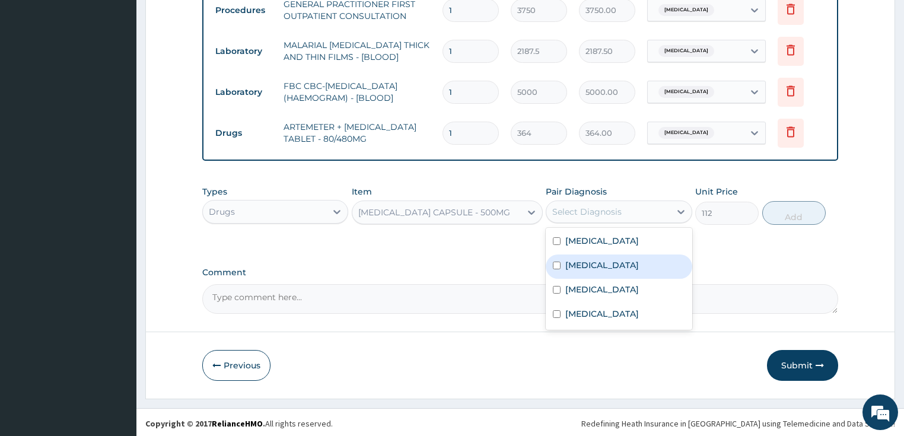
click at [584, 261] on label "Sepsis" at bounding box center [602, 265] width 74 height 12
checkbox input "true"
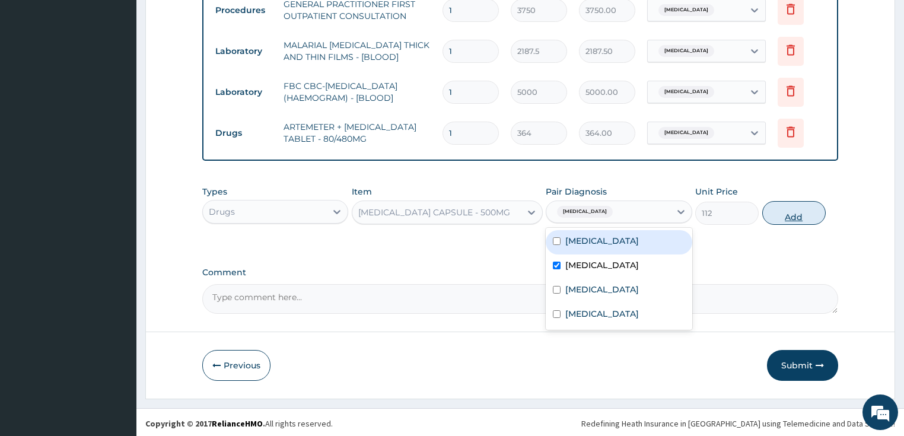
click at [781, 207] on button "Add" at bounding box center [793, 213] width 63 height 24
type input "0"
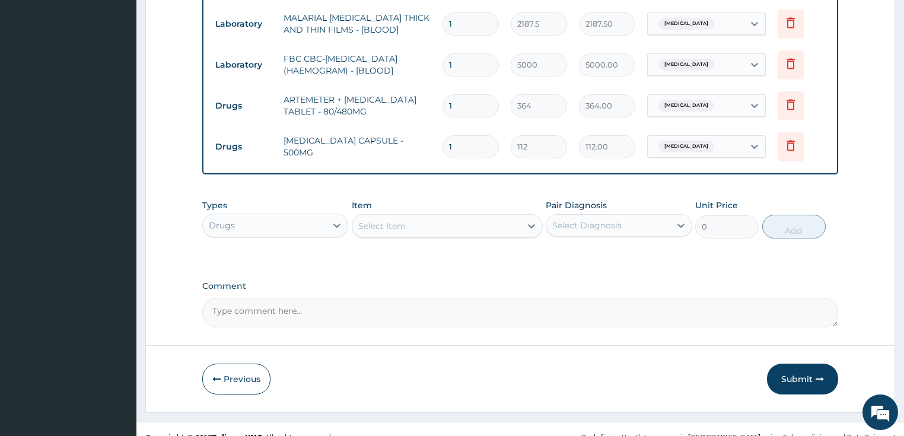
scroll to position [524, 0]
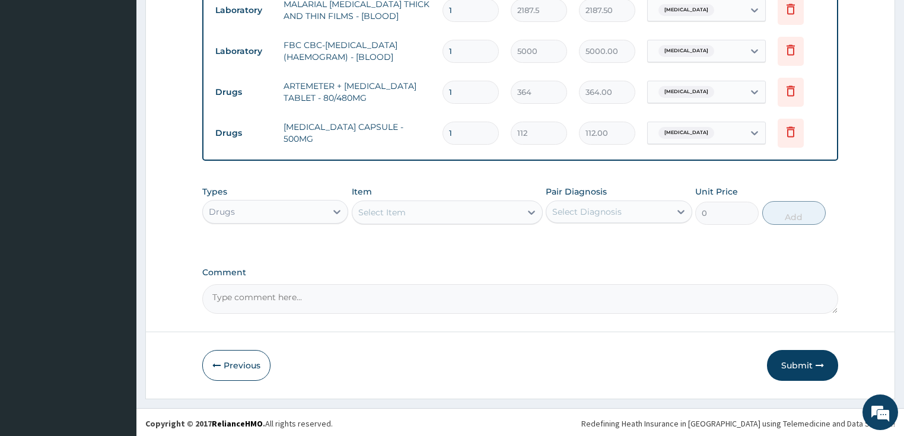
click at [391, 211] on div "Select Item" at bounding box center [381, 212] width 47 height 12
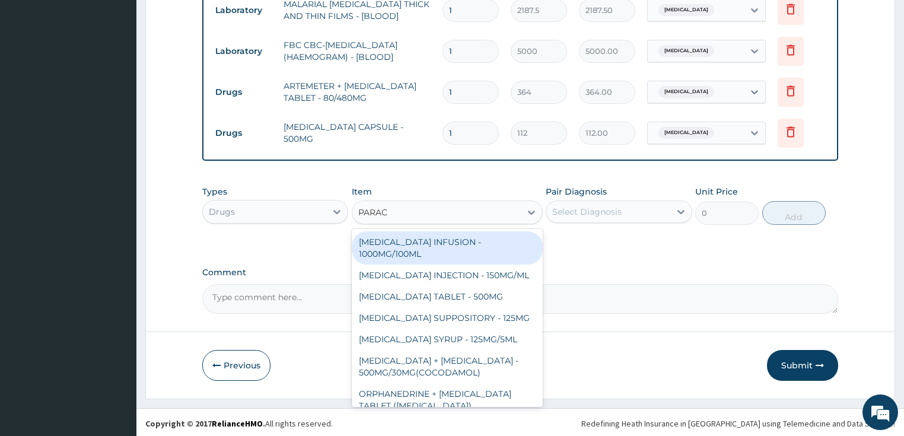
type input "PARACE"
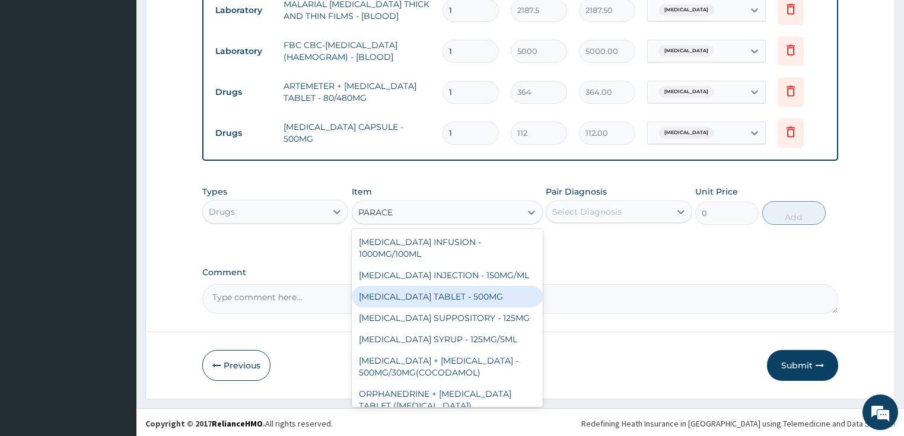
drag, startPoint x: 405, startPoint y: 294, endPoint x: 534, endPoint y: 251, distance: 136.2
click at [406, 294] on div "PARACETAMOL TABLET - 500MG" at bounding box center [447, 296] width 191 height 21
type input "33.599999999999994"
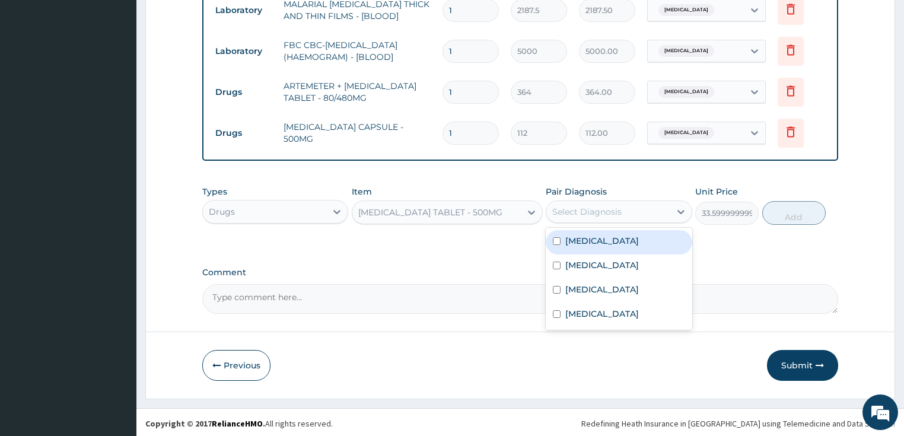
click at [574, 212] on div "Select Diagnosis" at bounding box center [586, 212] width 69 height 12
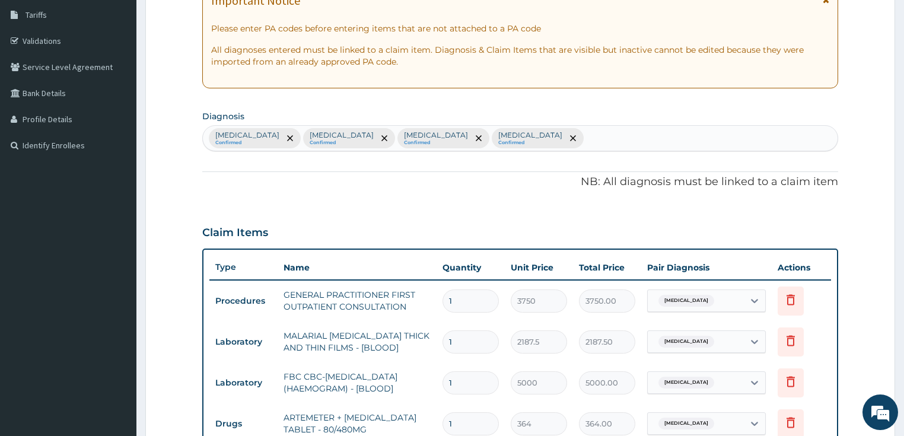
scroll to position [192, 0]
click at [520, 136] on div "Malaria Confirmed Sepsis Confirmed Upper respiratory infection Confirmed Arthri…" at bounding box center [520, 138] width 635 height 25
type input "MYAL"
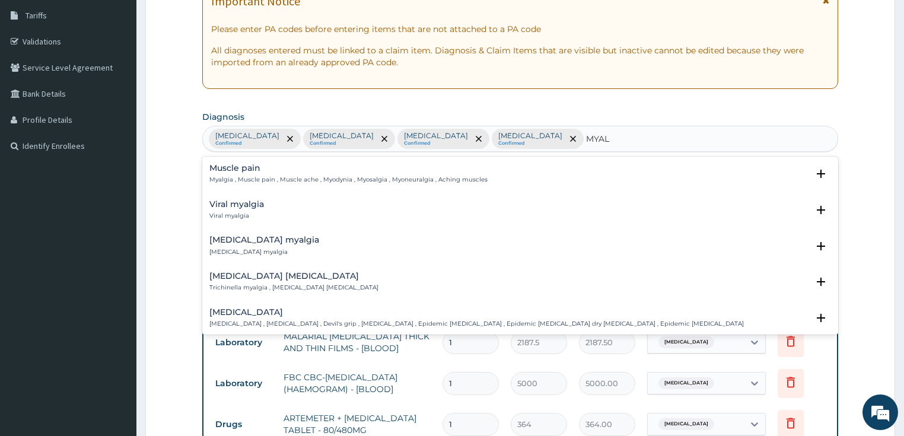
click at [225, 206] on h4 "Viral myalgia" at bounding box center [236, 204] width 55 height 9
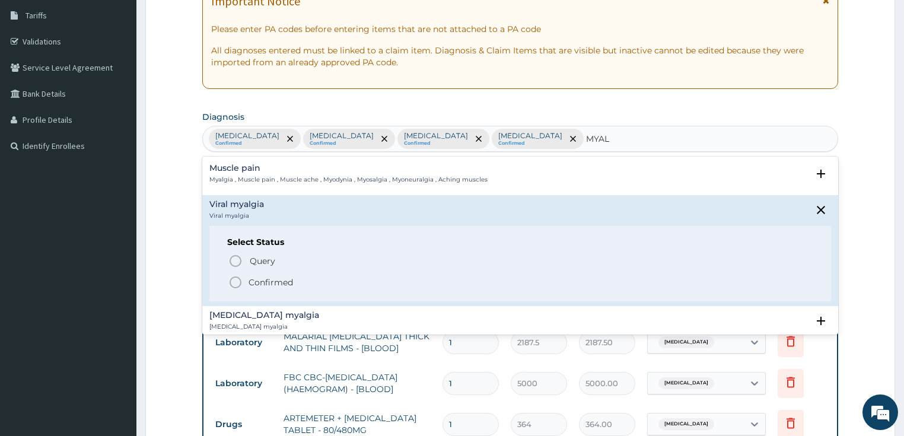
click at [235, 281] on icon "status option filled" at bounding box center [235, 282] width 14 height 14
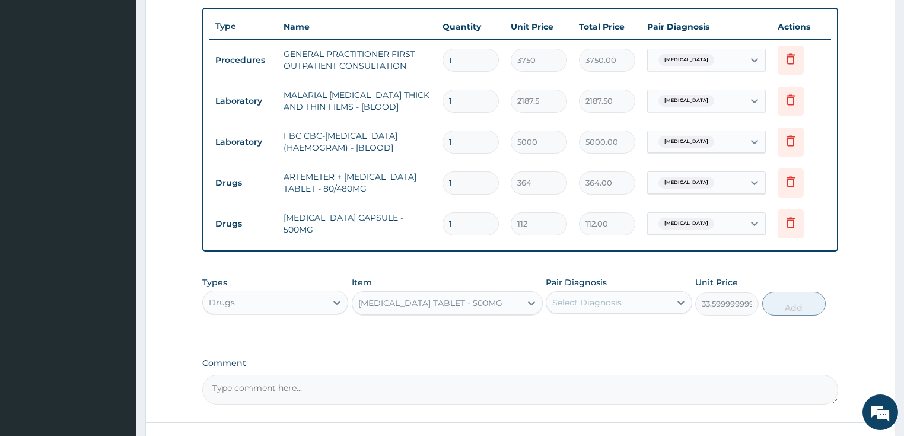
scroll to position [524, 0]
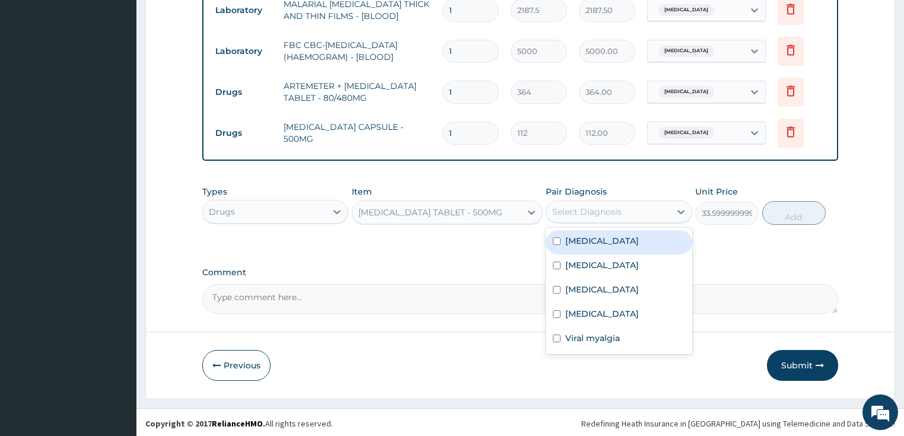
click at [569, 211] on div "Select Diagnosis" at bounding box center [586, 212] width 69 height 12
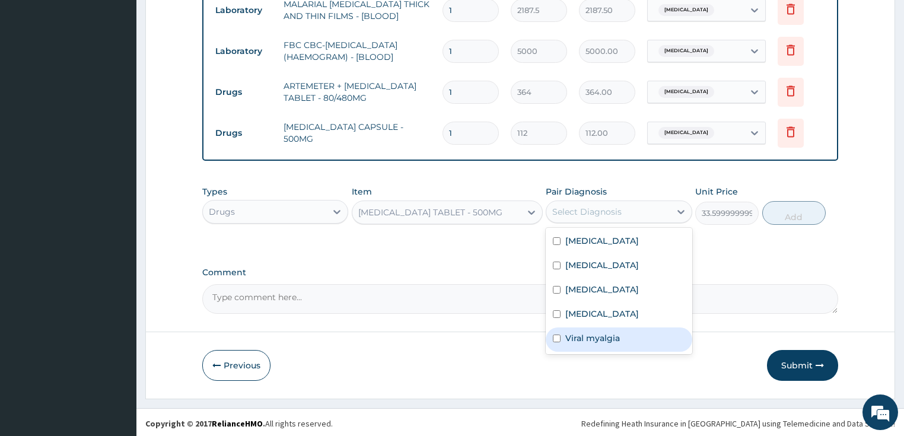
drag, startPoint x: 607, startPoint y: 340, endPoint x: 747, endPoint y: 268, distance: 157.8
click at [608, 339] on label "Viral myalgia" at bounding box center [592, 338] width 55 height 12
checkbox input "true"
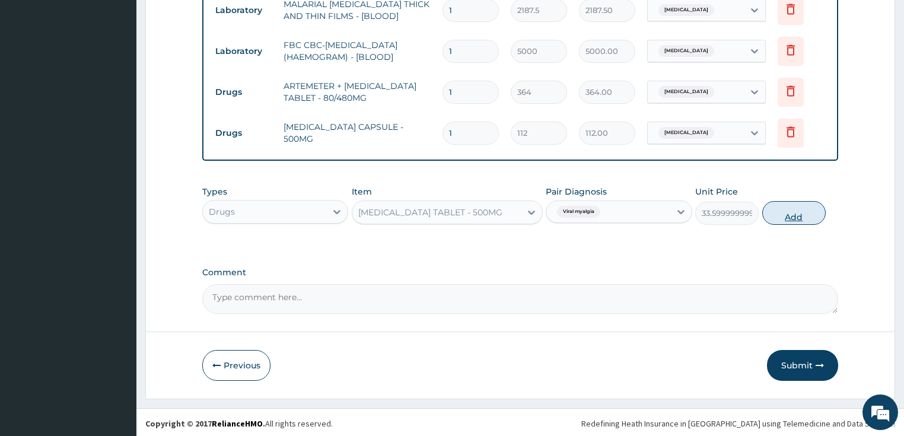
click at [793, 209] on button "Add" at bounding box center [793, 213] width 63 height 24
type input "0"
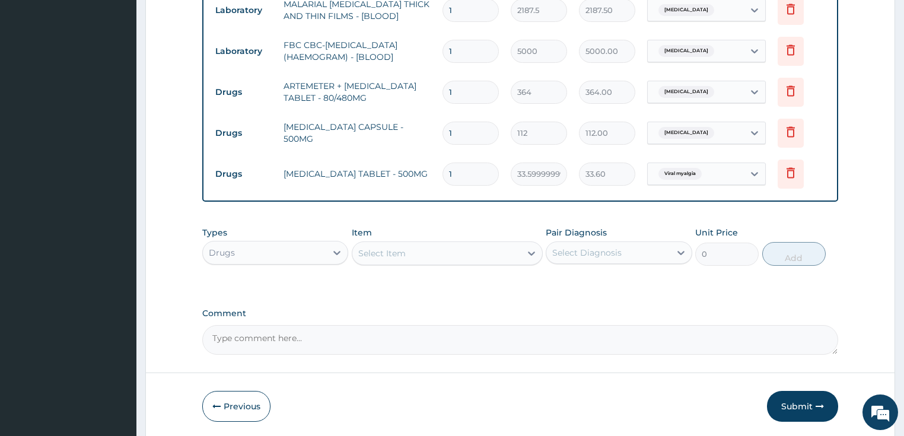
click at [402, 249] on div "Select Item" at bounding box center [381, 253] width 47 height 12
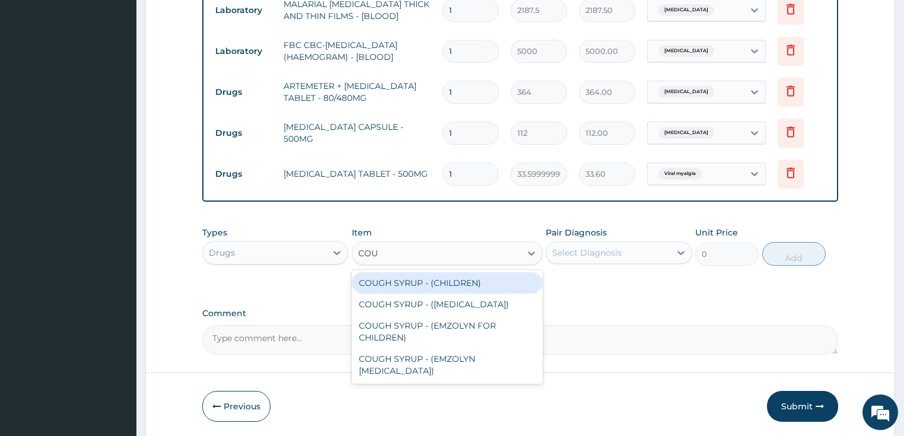
type input "COUG"
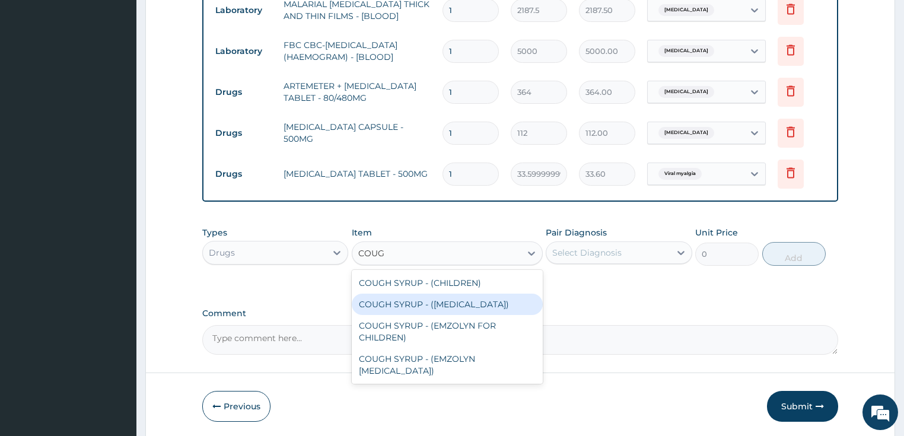
click at [407, 305] on div "COUGH SYRUP - (EXPECTORANT)" at bounding box center [447, 304] width 191 height 21
type input "1120"
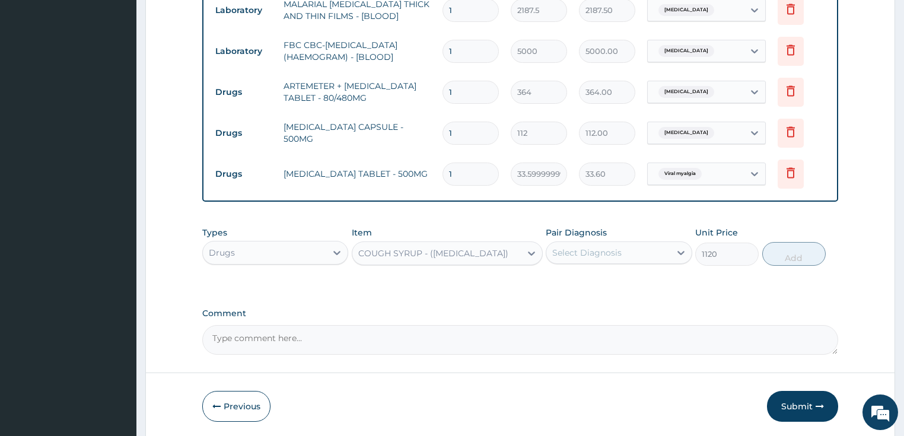
click at [617, 252] on div "Select Diagnosis" at bounding box center [586, 253] width 69 height 12
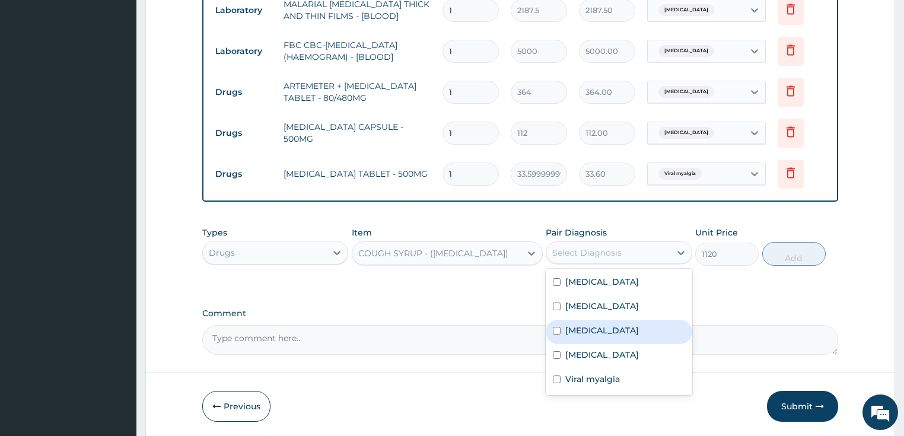
click at [600, 327] on label "Upper respiratory infection" at bounding box center [602, 330] width 74 height 12
checkbox input "true"
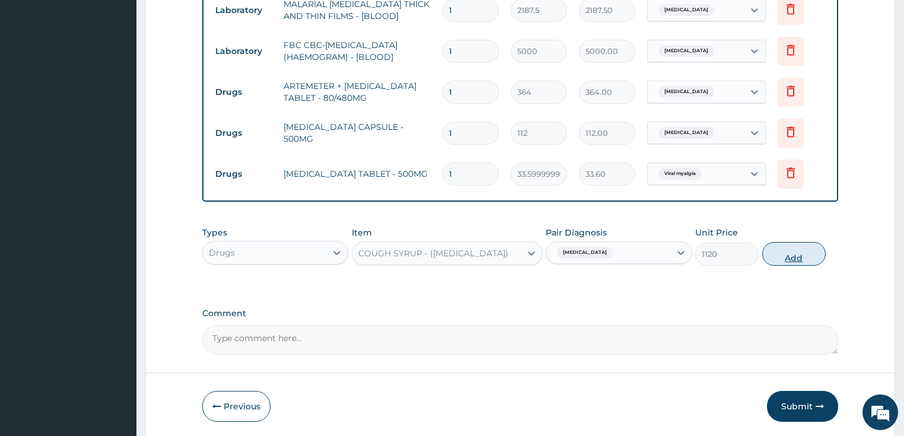
click at [798, 253] on button "Add" at bounding box center [793, 254] width 63 height 24
type input "0"
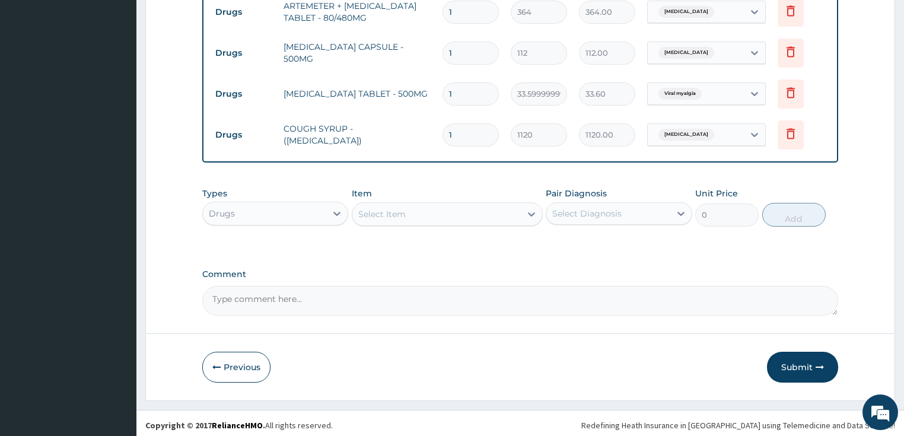
scroll to position [606, 0]
click at [380, 211] on div "Select Item" at bounding box center [381, 213] width 47 height 12
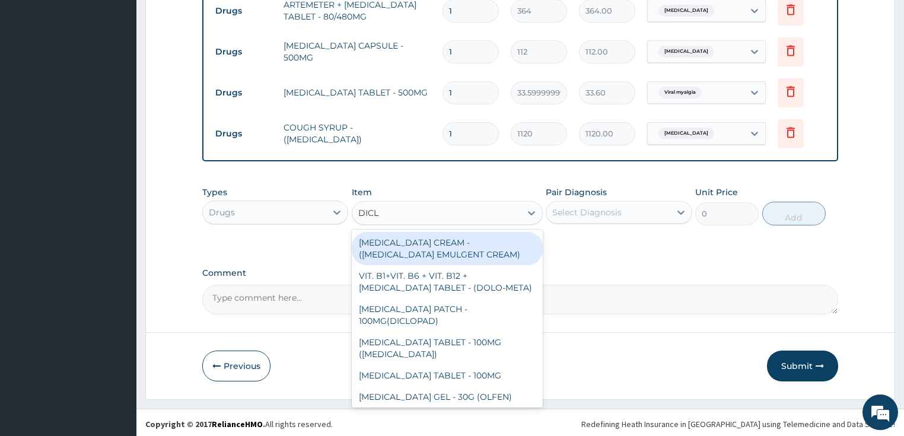
type input "DICLO"
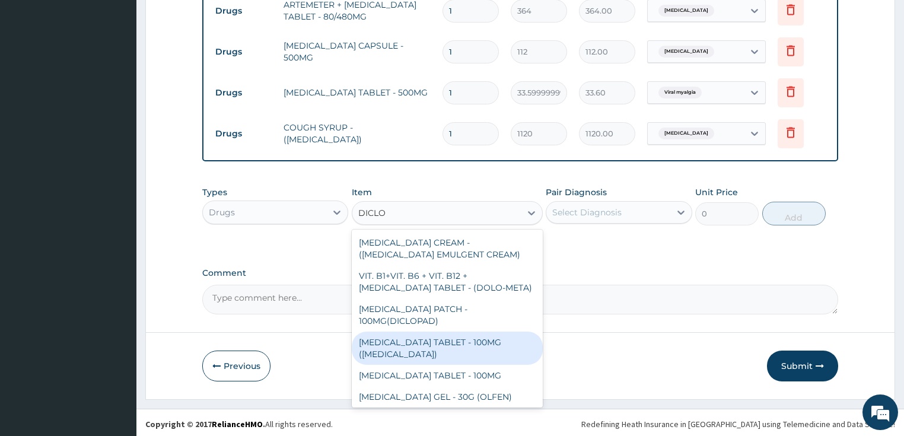
scroll to position [47, 0]
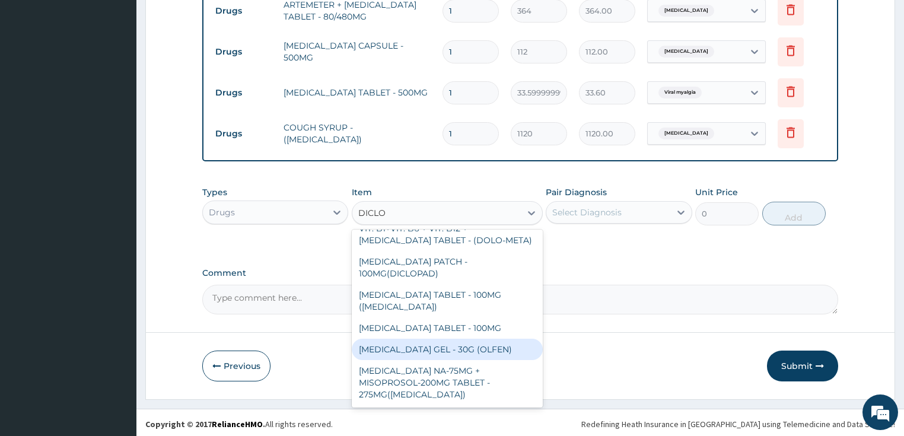
drag, startPoint x: 408, startPoint y: 348, endPoint x: 502, endPoint y: 285, distance: 112.8
click at [408, 348] on div "DICLOFENAC GEL - 30G (OLFEN)" at bounding box center [447, 349] width 191 height 21
type input "1120"
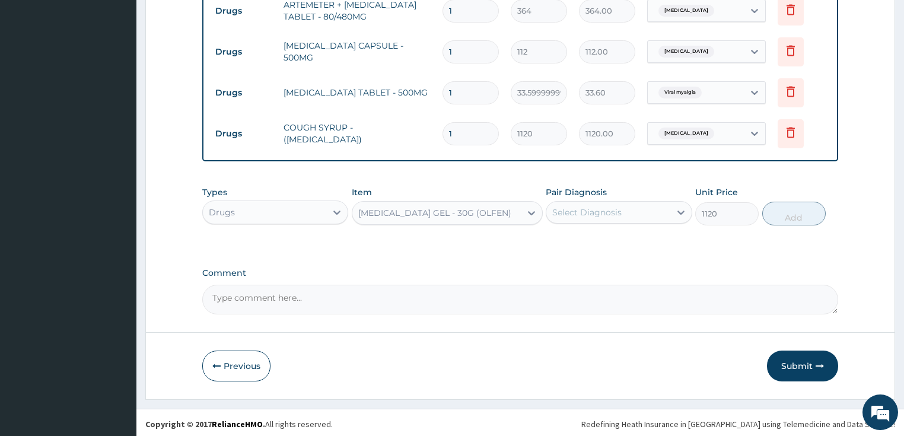
click at [590, 209] on div "Select Diagnosis" at bounding box center [586, 212] width 69 height 12
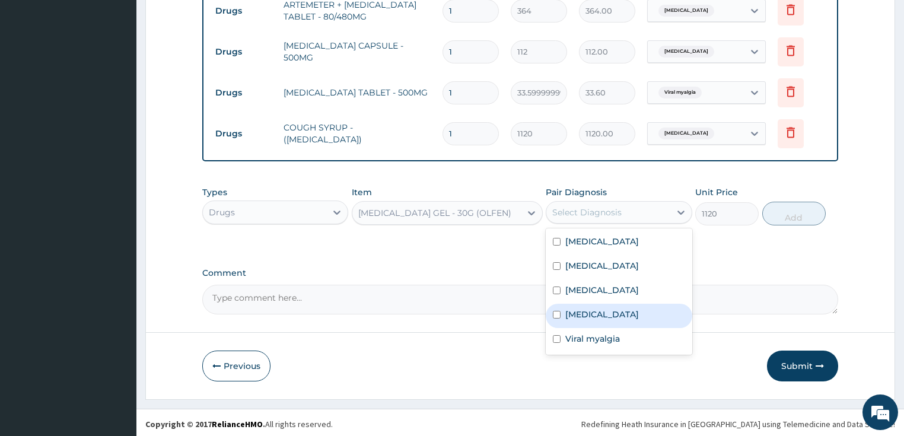
click at [601, 313] on div "Arthritis" at bounding box center [619, 316] width 146 height 24
checkbox input "true"
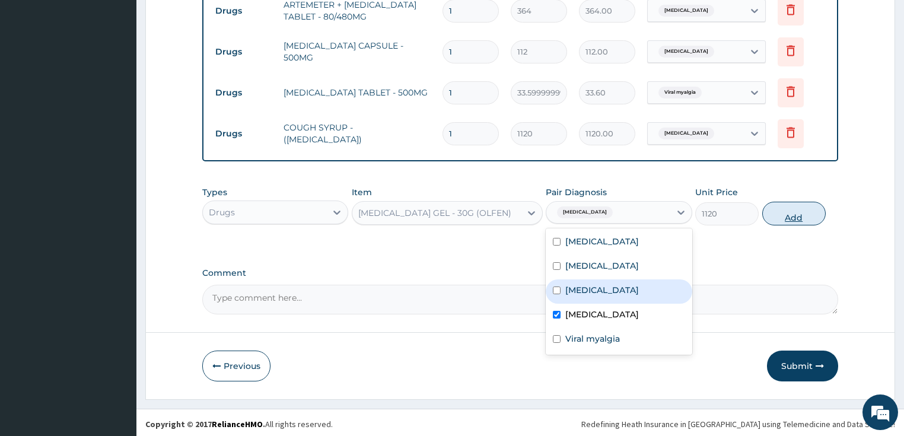
click at [790, 203] on button "Add" at bounding box center [793, 214] width 63 height 24
type input "0"
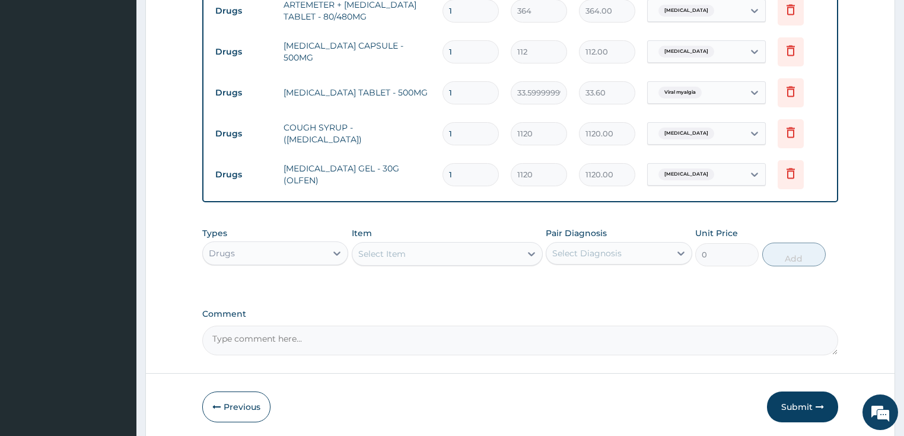
click at [417, 242] on div "Select Item" at bounding box center [447, 254] width 191 height 24
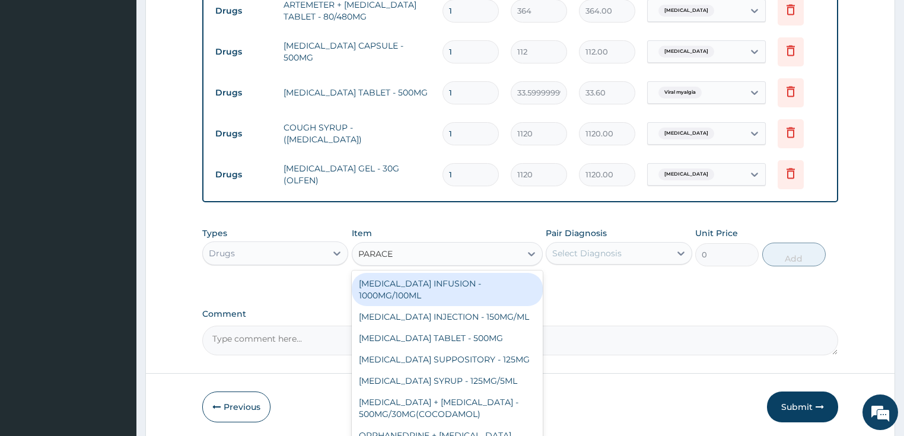
type input "PARACE"
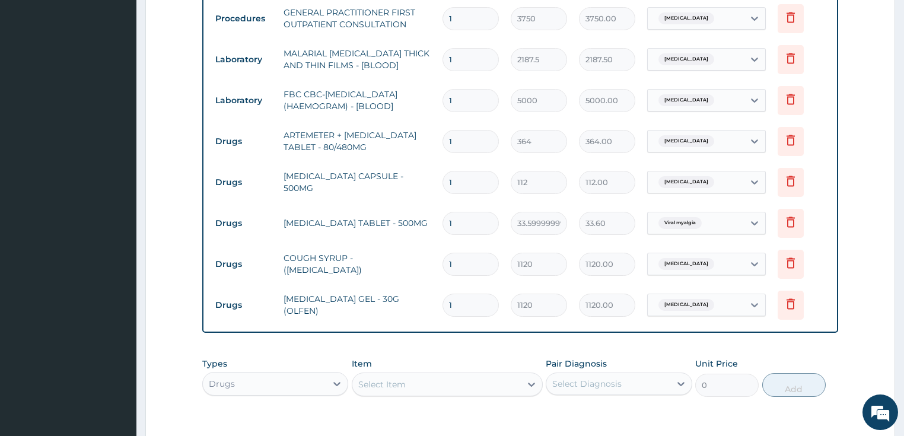
scroll to position [463, 0]
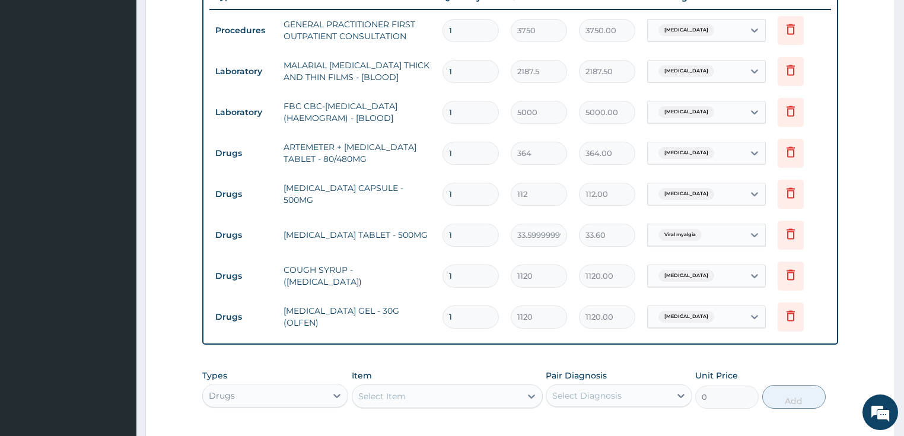
click at [457, 232] on input "1" at bounding box center [470, 235] width 56 height 23
type input "18"
type input "604.80"
type input "18"
click at [454, 192] on input "1" at bounding box center [470, 194] width 56 height 23
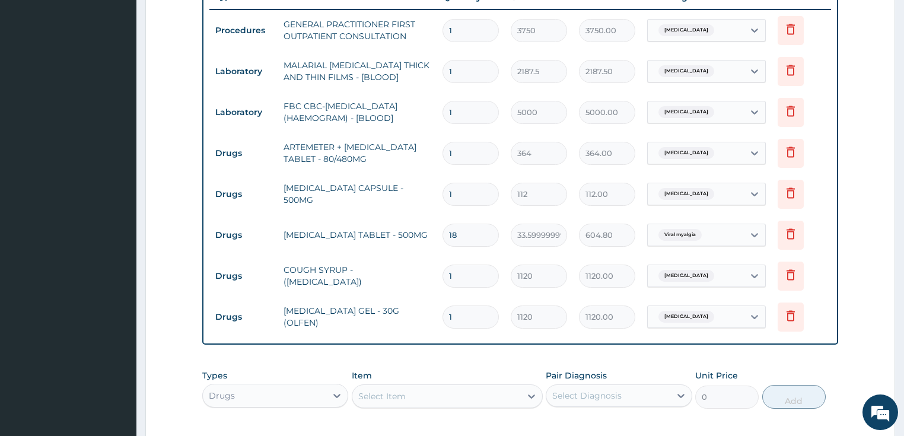
type input "15"
type input "1680.00"
type input "15"
click at [449, 149] on input "1" at bounding box center [470, 153] width 56 height 23
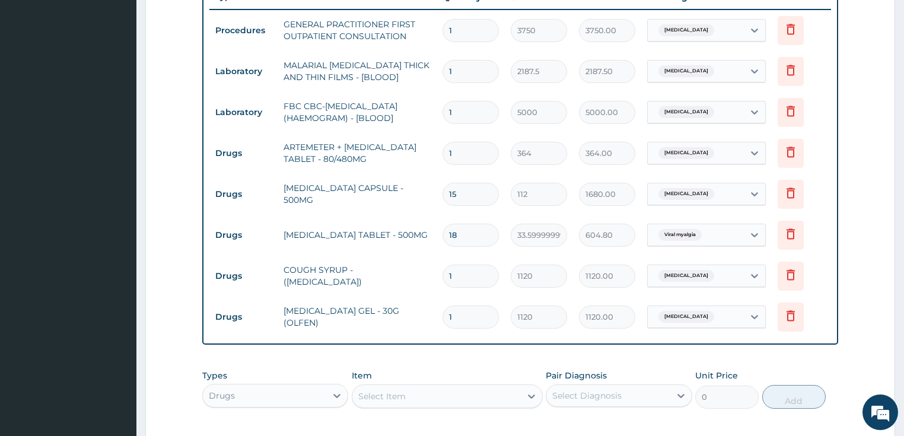
type input "6"
type input "2184.00"
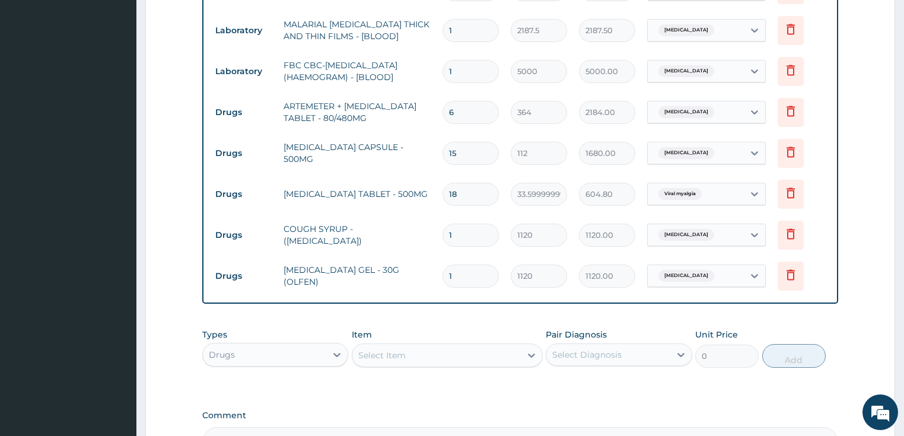
scroll to position [511, 0]
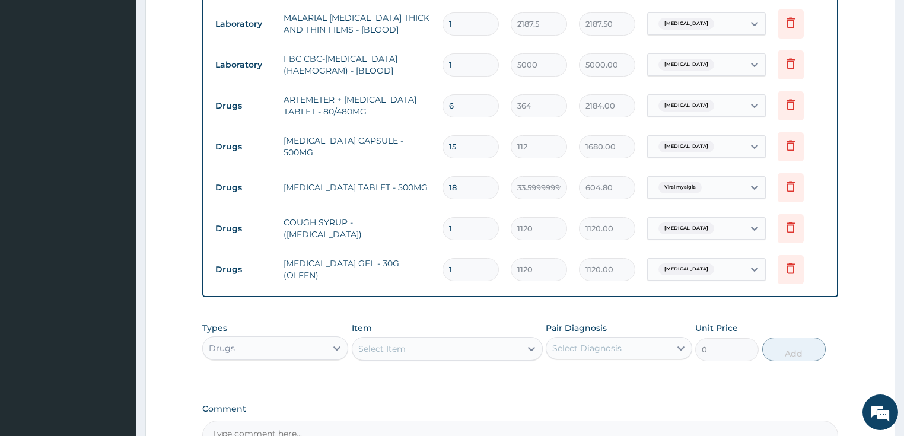
type input "6"
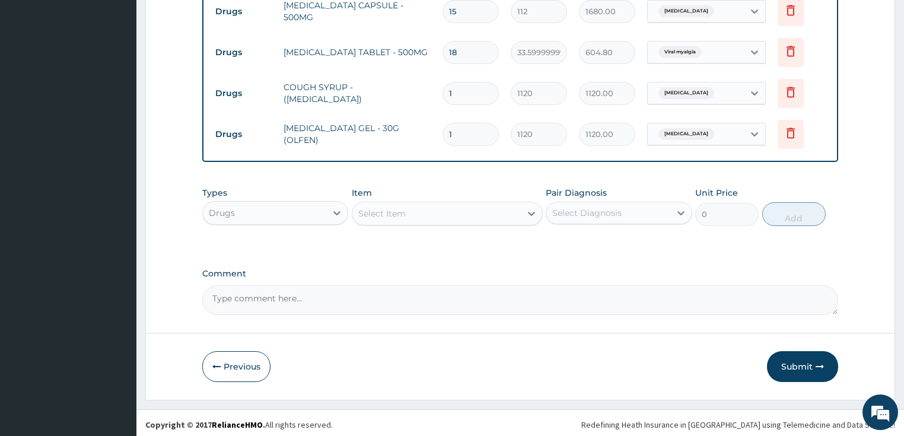
scroll to position [646, 0]
click at [781, 361] on button "Submit" at bounding box center [802, 366] width 71 height 31
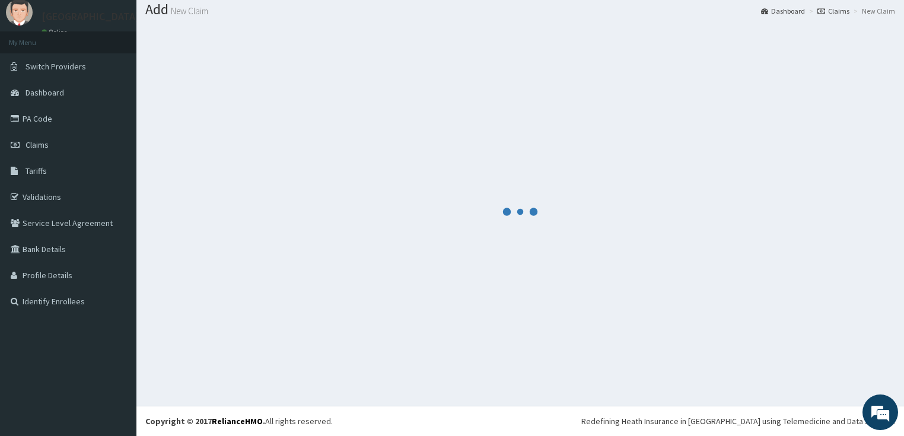
scroll to position [36, 0]
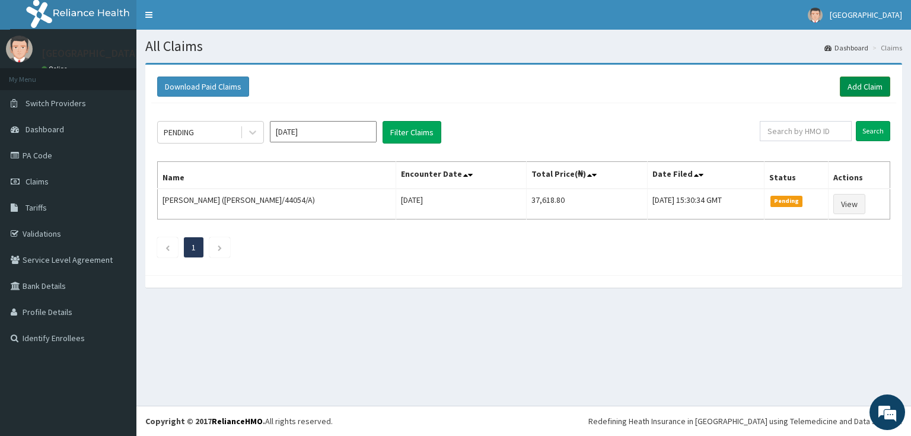
click at [859, 90] on link "Add Claim" at bounding box center [865, 87] width 50 height 20
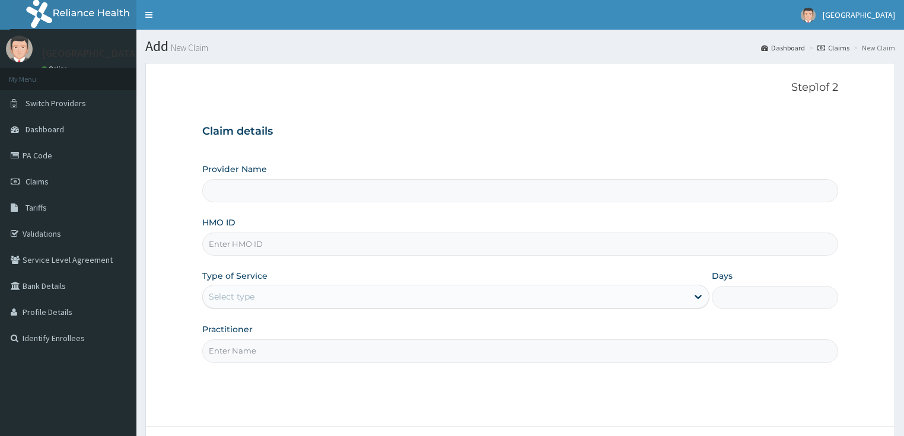
click at [275, 247] on input "HMO ID" at bounding box center [520, 243] width 636 height 23
paste input "MGG/10047/C"
type input "MGG/10047/C"
click at [273, 287] on div "Select type" at bounding box center [445, 296] width 485 height 19
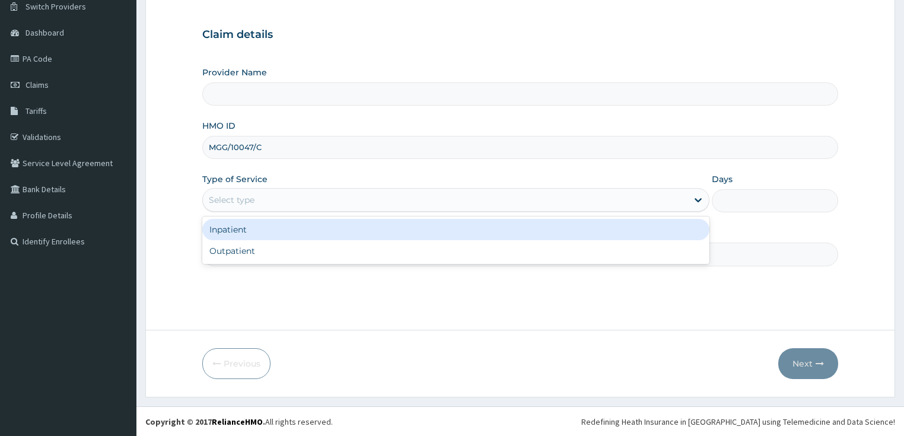
type input "[GEOGRAPHIC_DATA]"
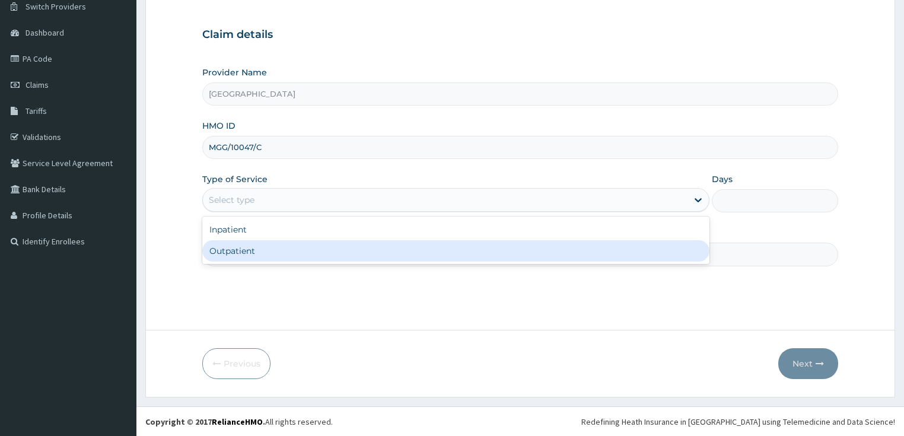
click at [258, 249] on div "Outpatient" at bounding box center [455, 250] width 507 height 21
type input "1"
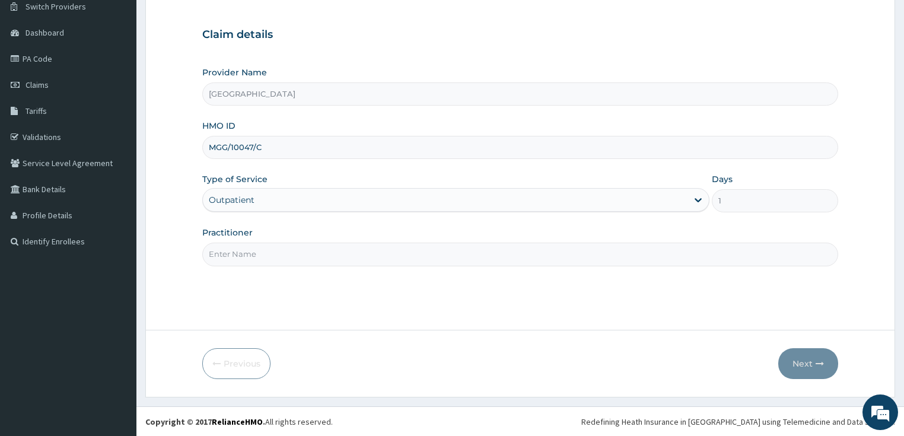
click at [259, 257] on input "Practitioner" at bounding box center [520, 254] width 636 height 23
type input "DR OPEYEMI"
click at [799, 363] on button "Next" at bounding box center [808, 363] width 60 height 31
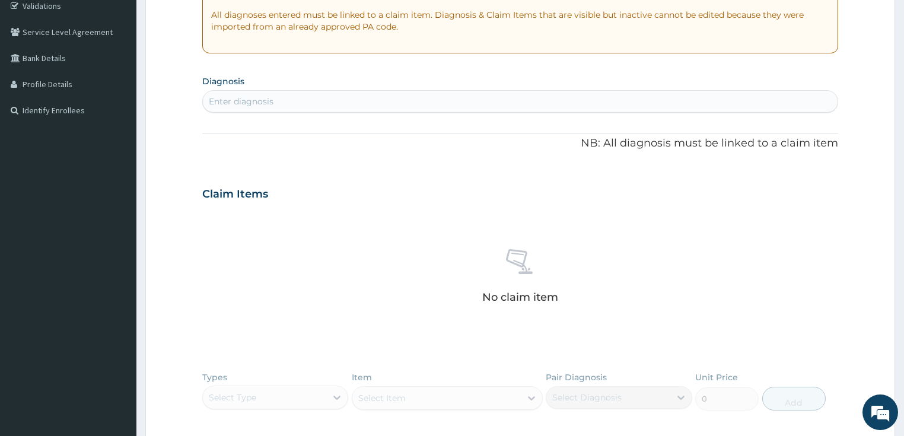
scroll to position [239, 0]
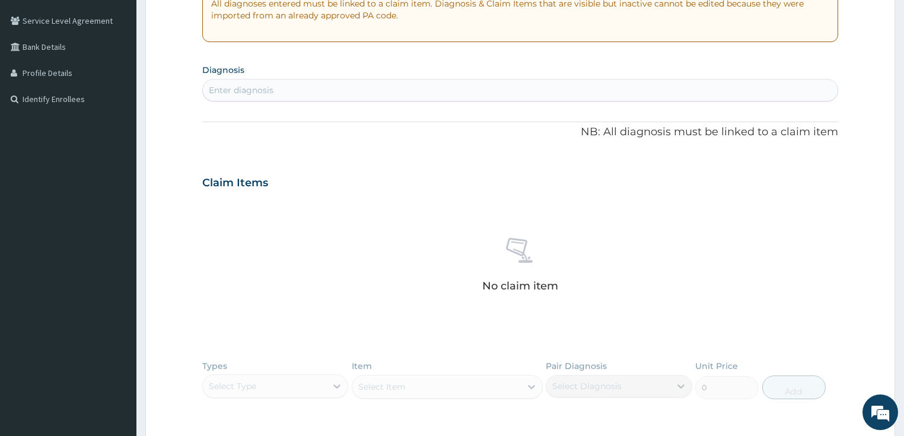
click at [287, 93] on div "Enter diagnosis" at bounding box center [520, 90] width 635 height 19
type input "MALAR"
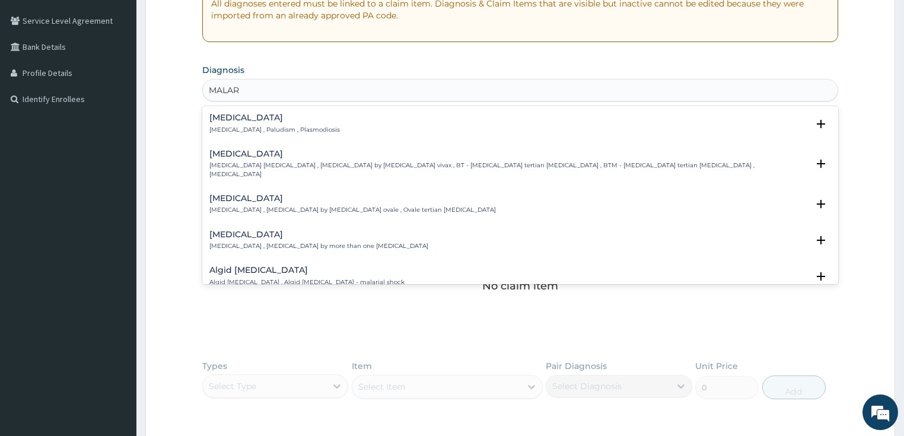
click at [221, 116] on h4 "Malaria" at bounding box center [274, 117] width 130 height 9
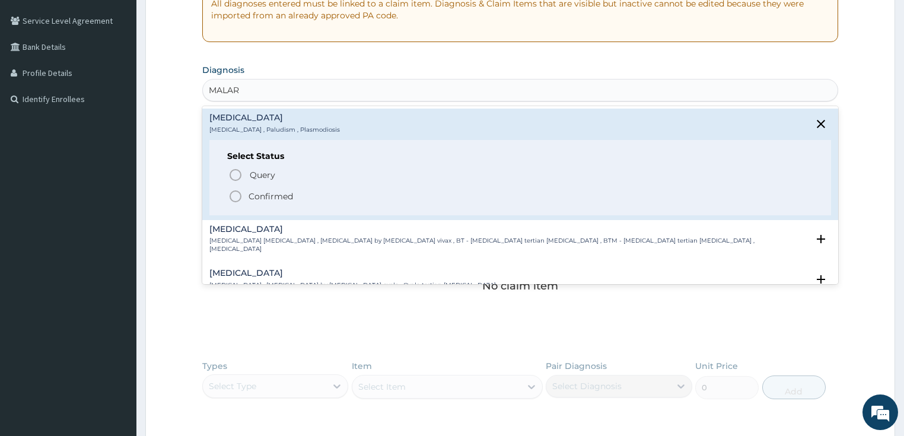
click at [235, 195] on icon "status option filled" at bounding box center [235, 196] width 14 height 14
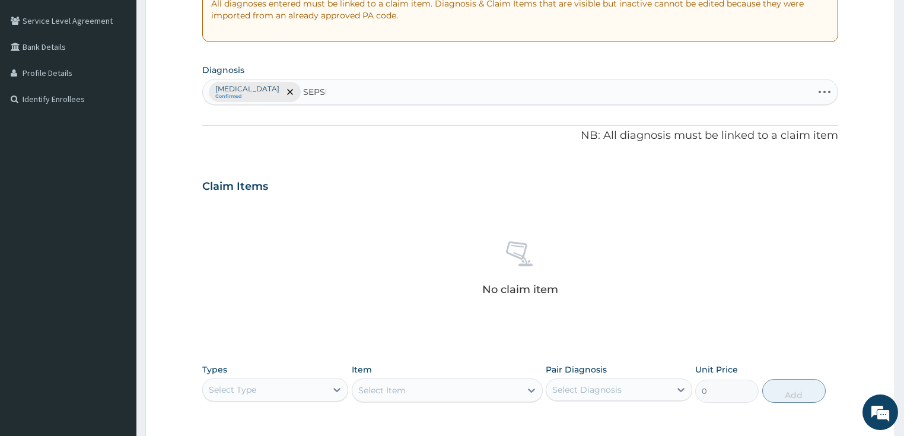
type input "SEPSIS"
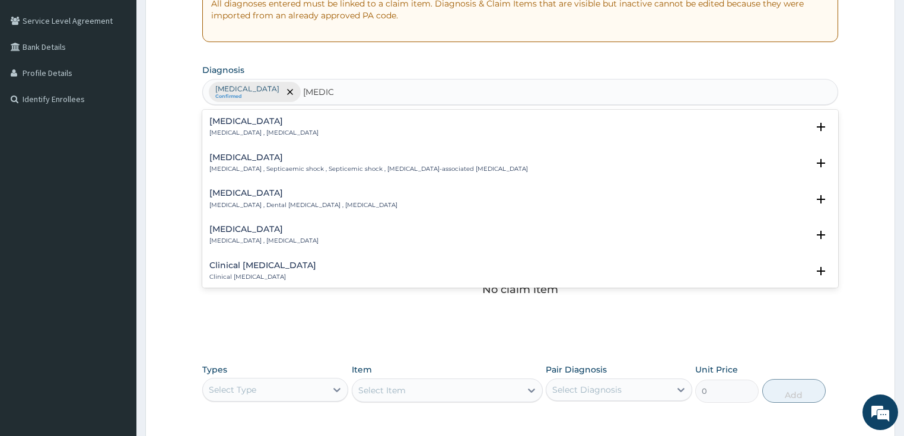
click at [216, 117] on h4 "Sepsis" at bounding box center [263, 121] width 109 height 9
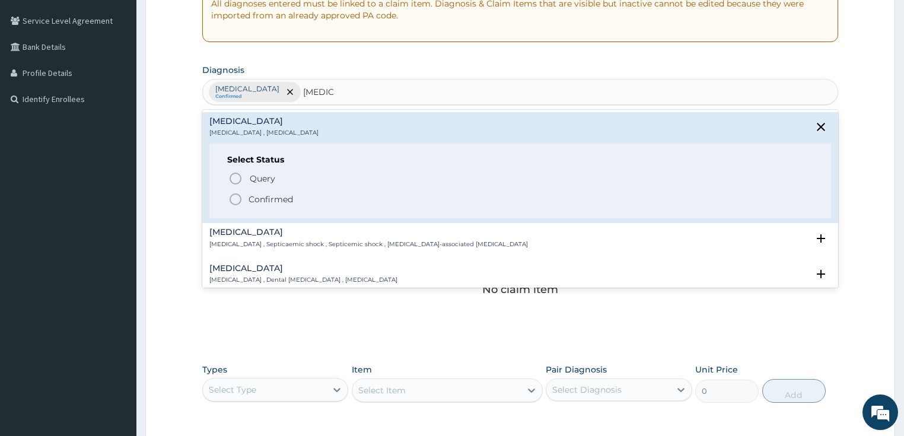
click at [231, 196] on icon "status option filled" at bounding box center [235, 199] width 14 height 14
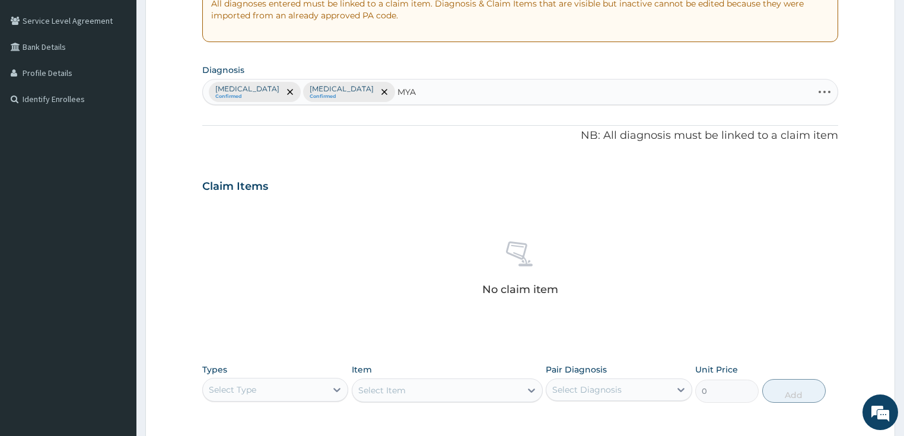
type input "MYAL"
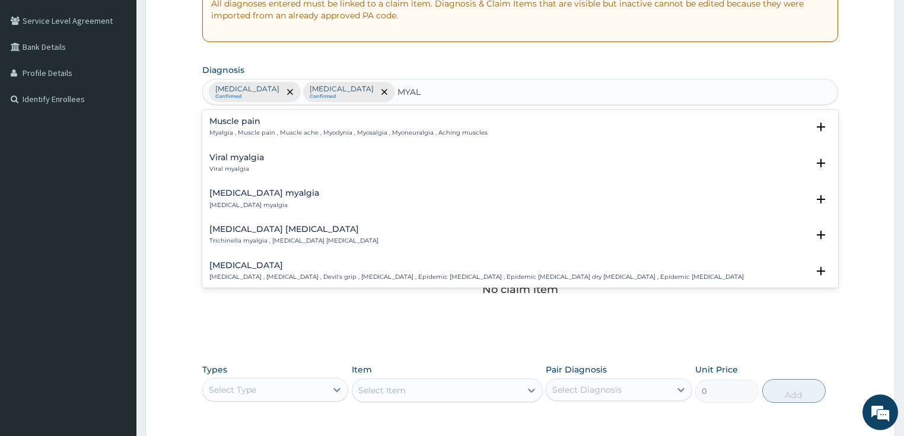
click at [228, 127] on div "Muscle pain Myalgia , Muscle pain , Muscle ache , Myodynia , Myosalgia , Myoneu…" at bounding box center [348, 127] width 278 height 21
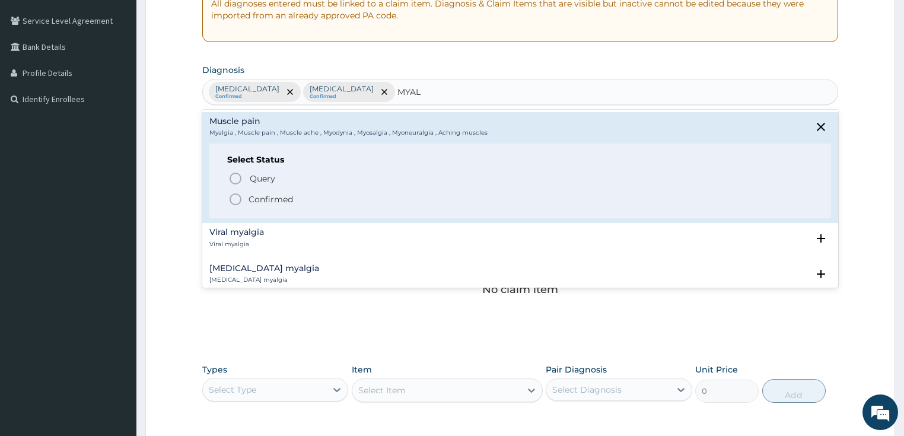
click at [232, 199] on icon "status option filled" at bounding box center [235, 199] width 14 height 14
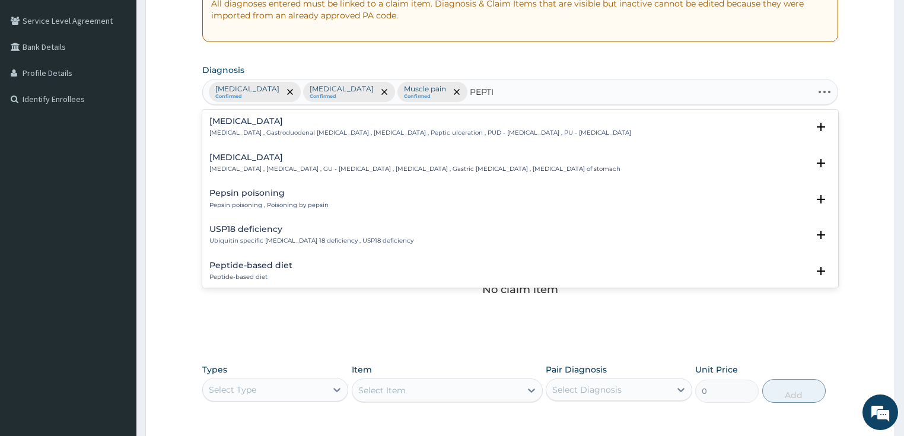
type input "PEPTIC"
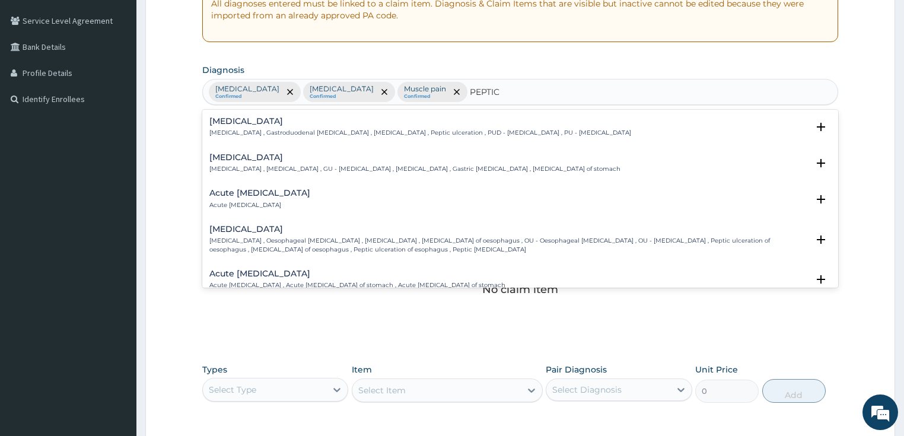
click at [225, 195] on h4 "Acute peptic ulcer" at bounding box center [259, 193] width 101 height 9
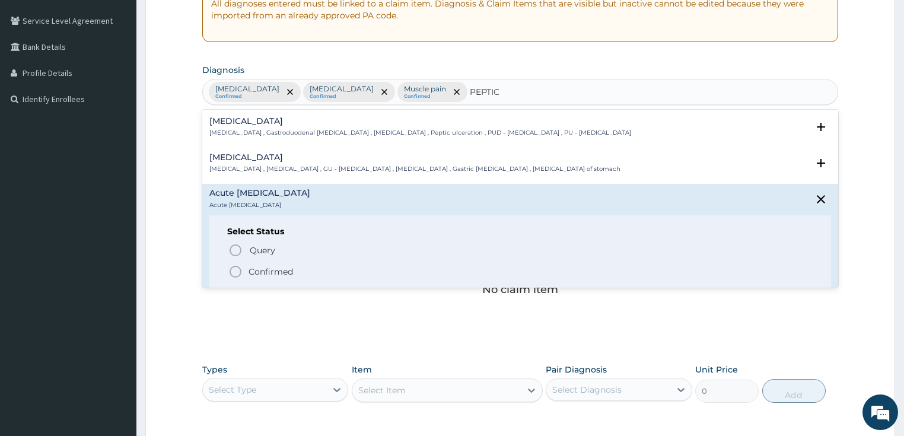
click at [234, 270] on icon "status option filled" at bounding box center [235, 272] width 14 height 14
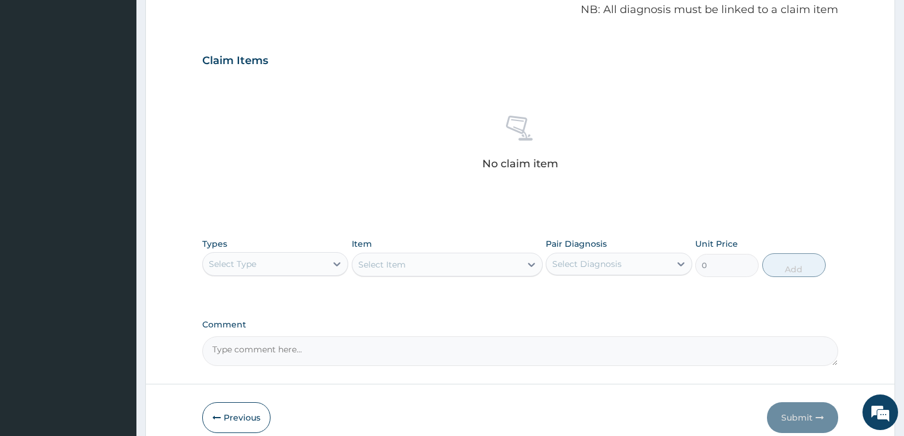
scroll to position [381, 0]
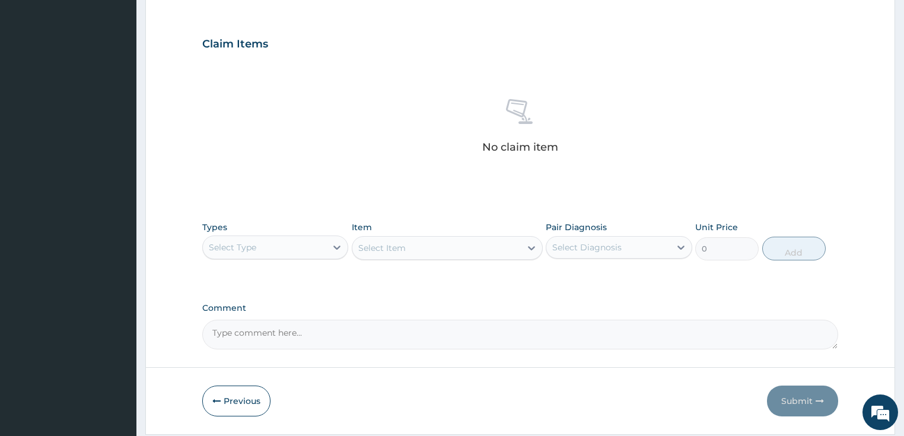
click at [308, 251] on div "Select Type" at bounding box center [265, 247] width 124 height 19
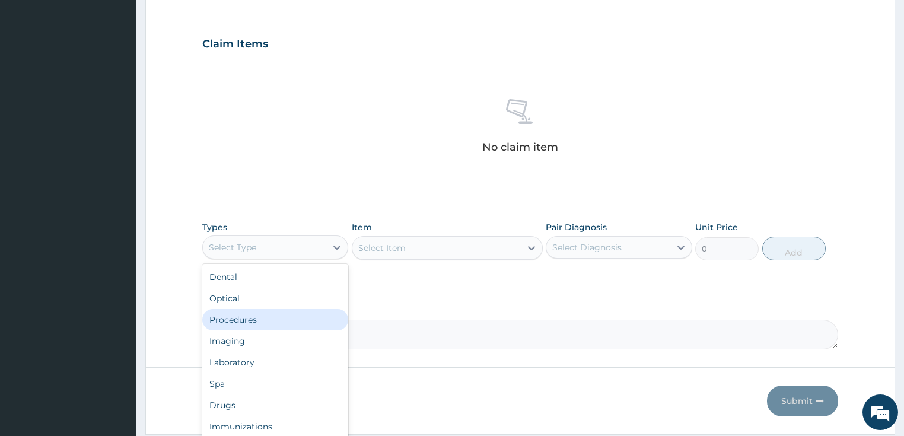
click at [264, 320] on div "Procedures" at bounding box center [275, 319] width 146 height 21
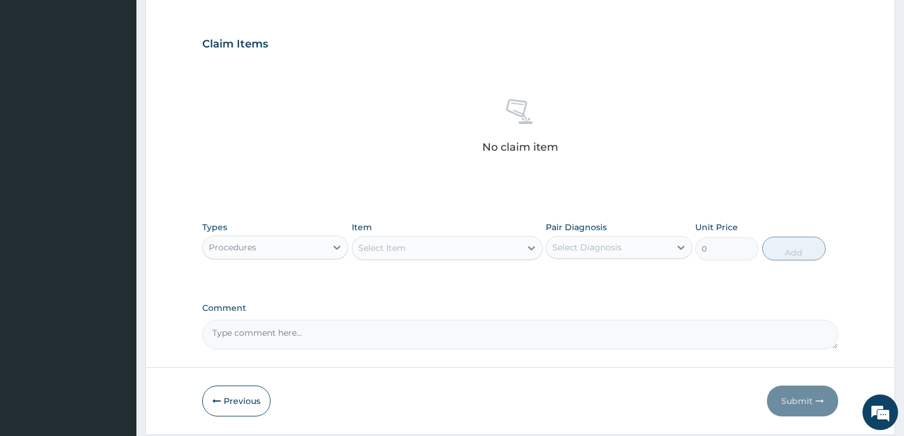
click at [474, 251] on div "Select Item" at bounding box center [436, 247] width 168 height 19
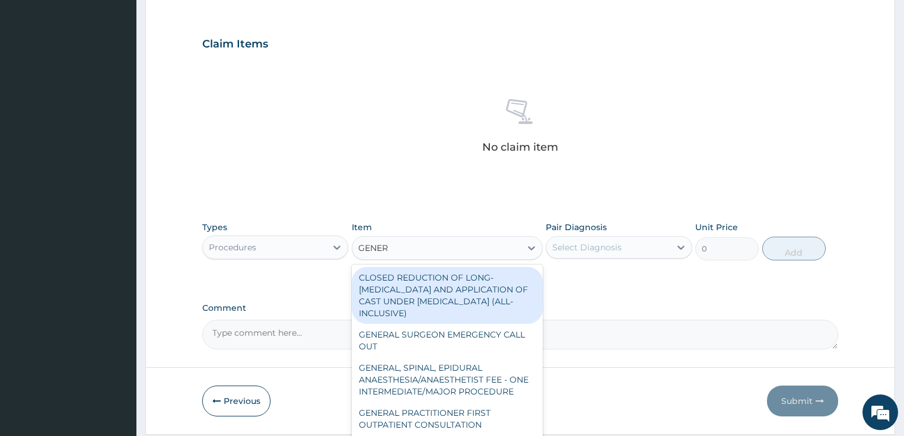
type input "GENERA"
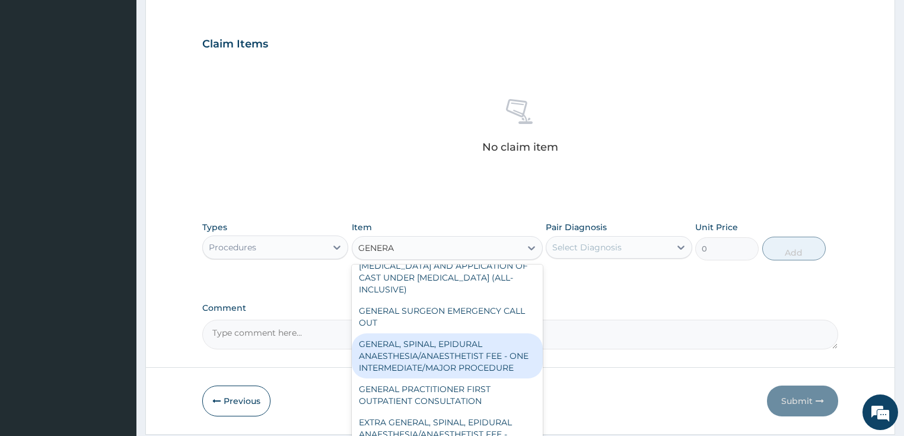
scroll to position [47, 0]
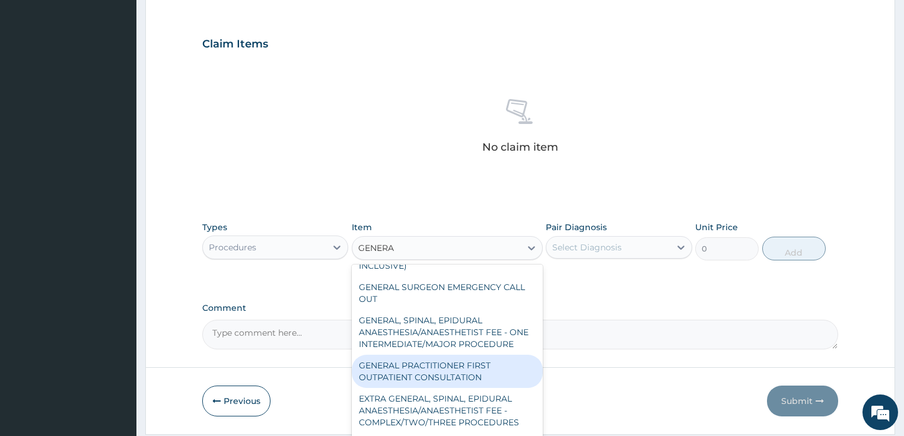
click at [444, 377] on div "GENERAL PRACTITIONER FIRST OUTPATIENT CONSULTATION" at bounding box center [447, 371] width 191 height 33
type input "3750"
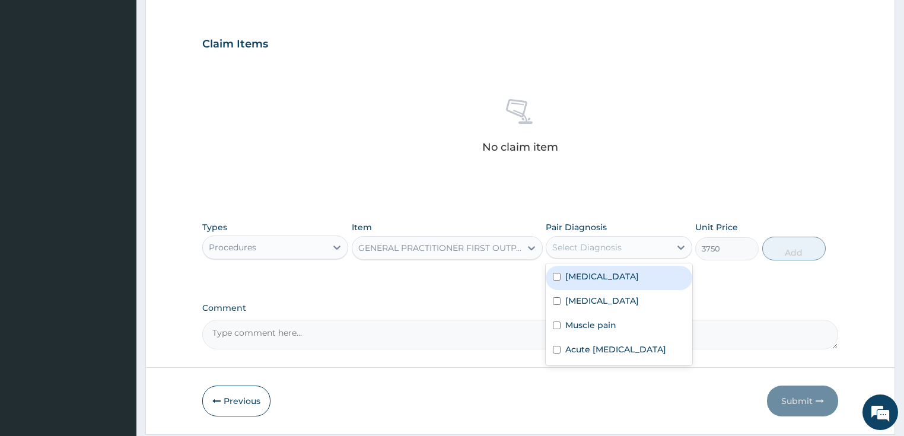
click at [595, 247] on div "Select Diagnosis" at bounding box center [586, 247] width 69 height 12
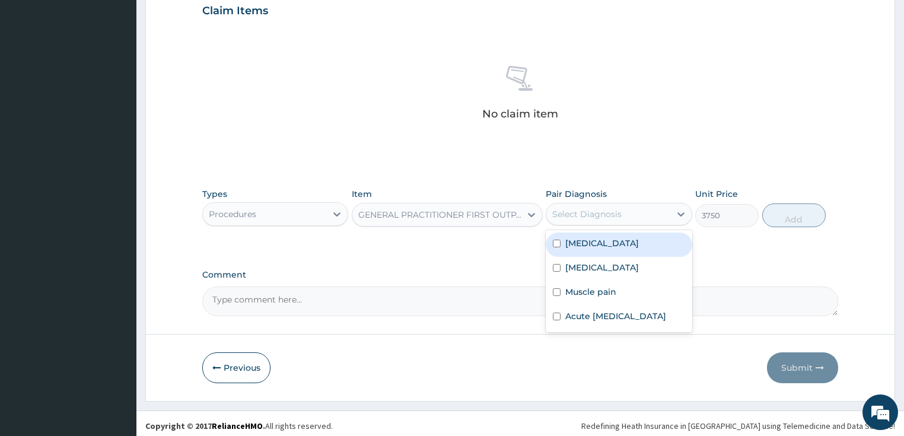
scroll to position [418, 0]
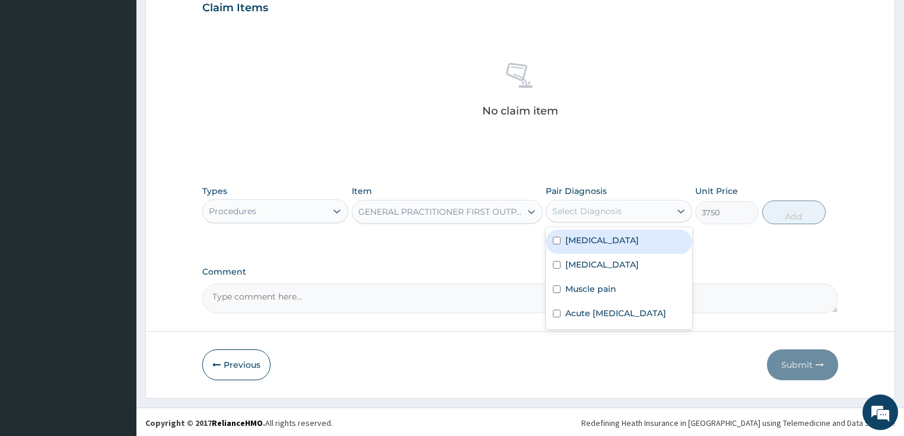
click at [588, 246] on div "Malaria" at bounding box center [619, 242] width 146 height 24
checkbox input "true"
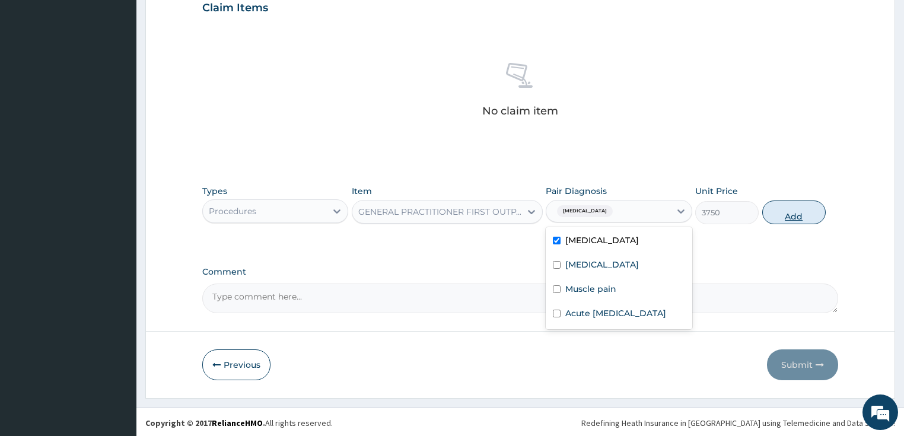
click at [791, 215] on button "Add" at bounding box center [793, 212] width 63 height 24
type input "0"
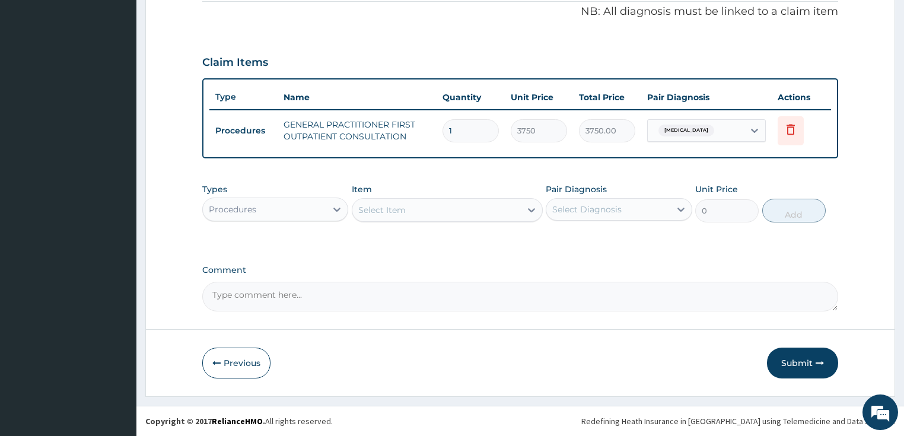
scroll to position [361, 0]
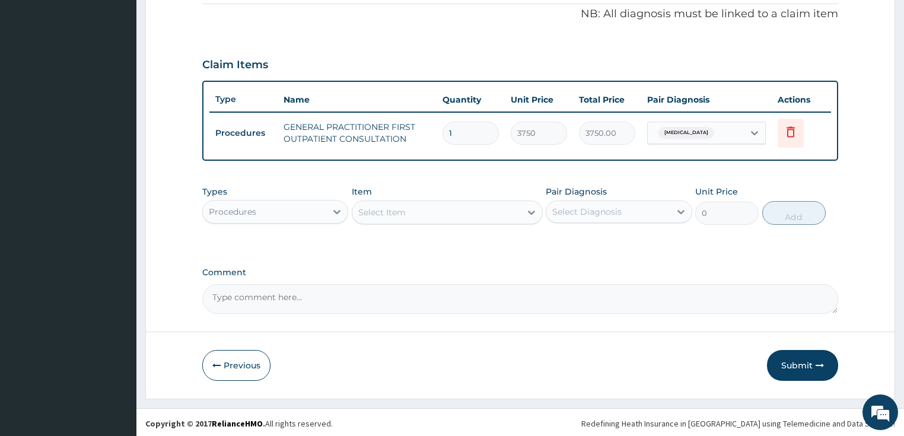
click at [272, 207] on div "Procedures" at bounding box center [265, 211] width 124 height 19
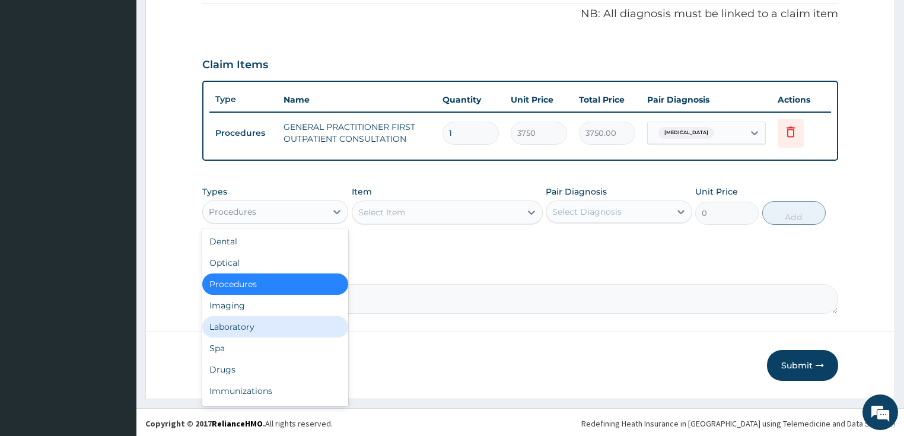
click at [240, 329] on div "Laboratory" at bounding box center [275, 326] width 146 height 21
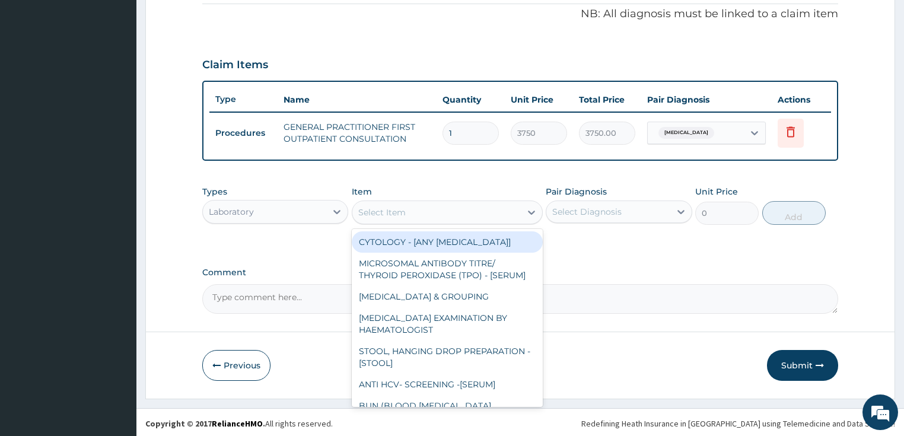
click at [446, 209] on div "Select Item" at bounding box center [436, 212] width 168 height 19
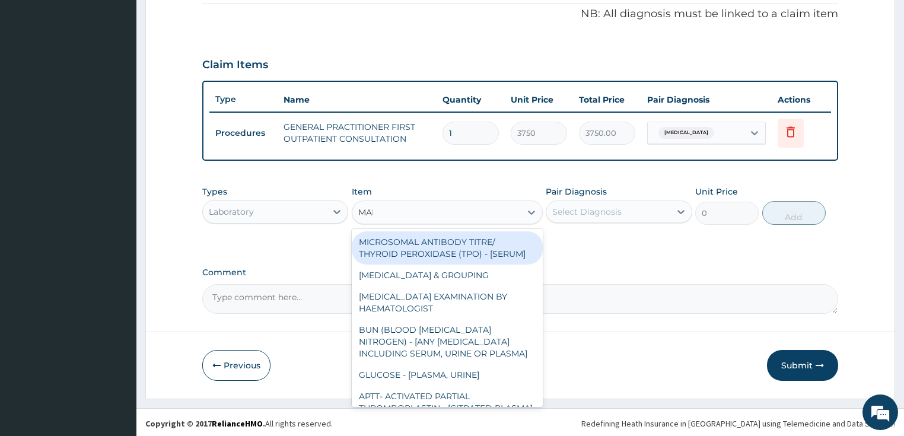
type input "MALA"
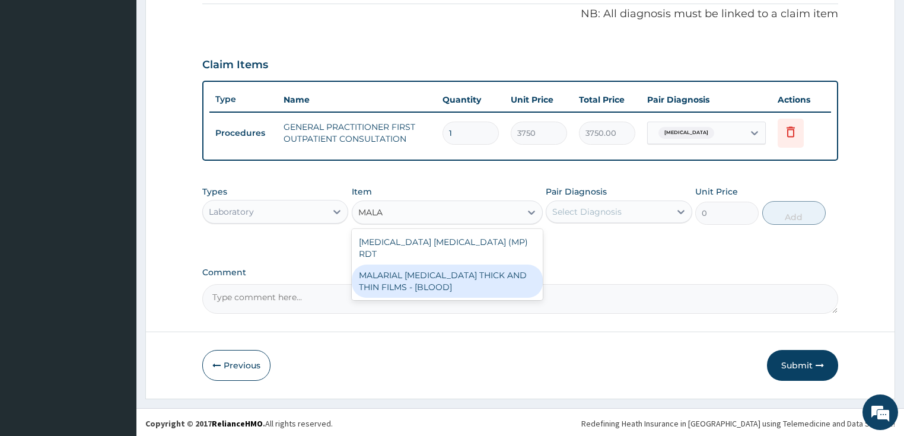
click at [446, 270] on div "MALARIAL PARASITE THICK AND THIN FILMS - [BLOOD]" at bounding box center [447, 281] width 191 height 33
type input "2187.5"
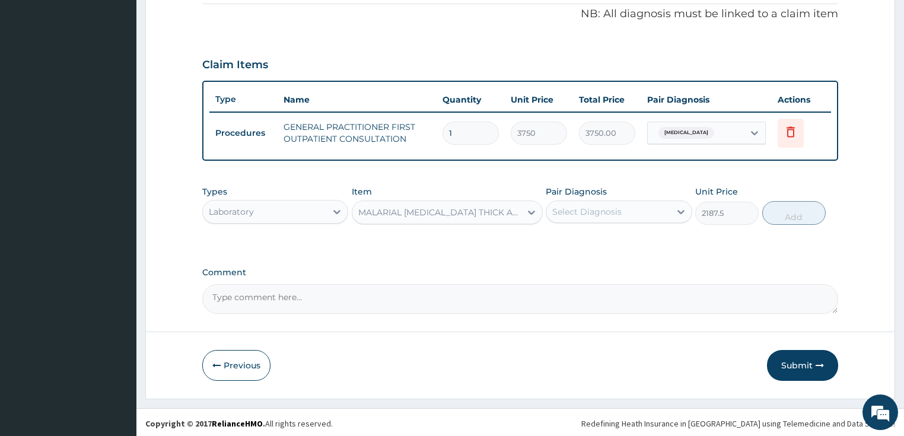
click at [587, 216] on div "Select Diagnosis" at bounding box center [608, 211] width 124 height 19
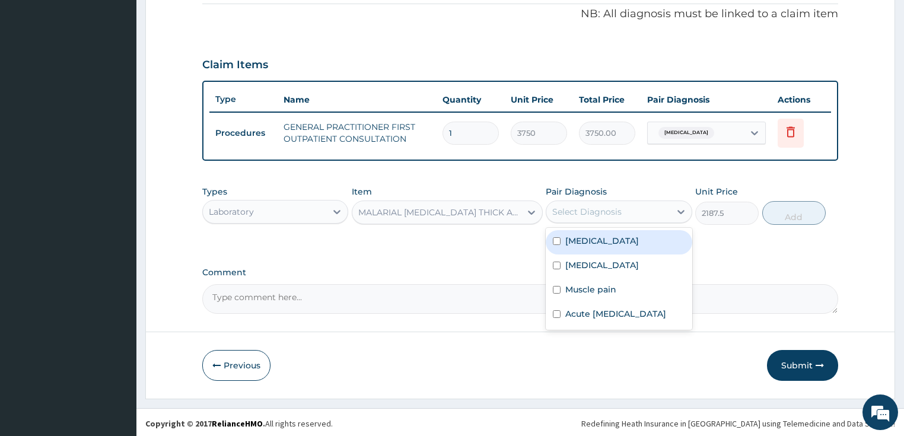
click at [591, 245] on div "Malaria" at bounding box center [619, 242] width 146 height 24
checkbox input "true"
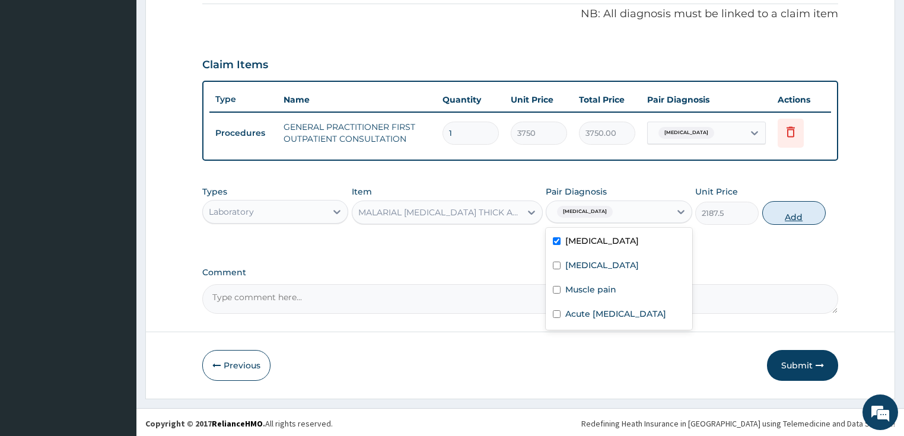
click at [787, 213] on button "Add" at bounding box center [793, 213] width 63 height 24
type input "0"
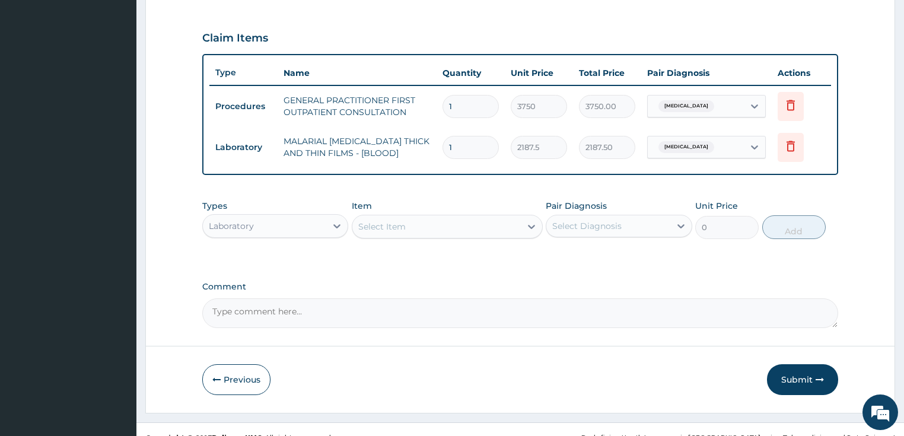
scroll to position [402, 0]
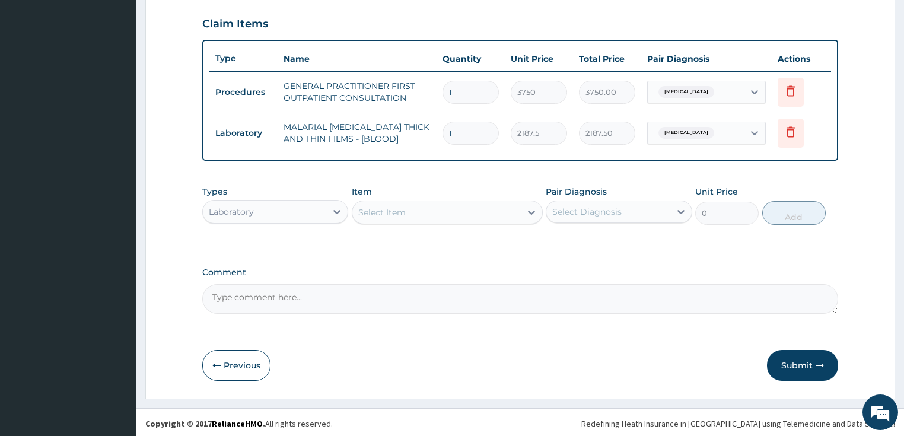
click at [416, 213] on div "Select Item" at bounding box center [436, 212] width 168 height 19
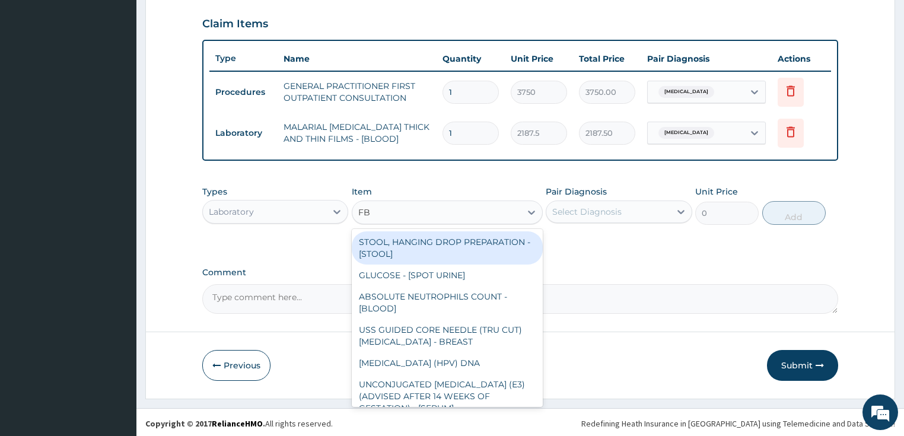
type input "FBC"
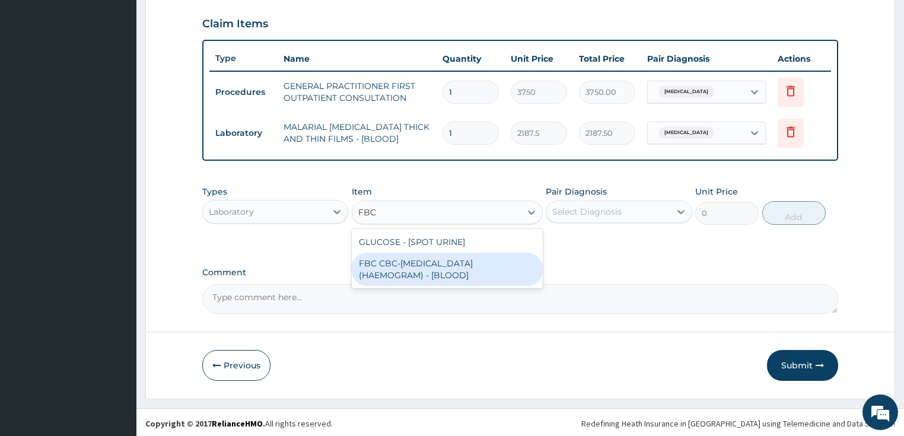
drag, startPoint x: 414, startPoint y: 269, endPoint x: 552, endPoint y: 225, distance: 145.2
click at [416, 268] on div "FBC CBC-COMPLETE BLOOD COUNT (HAEMOGRAM) - [BLOOD]" at bounding box center [447, 269] width 191 height 33
type input "5000"
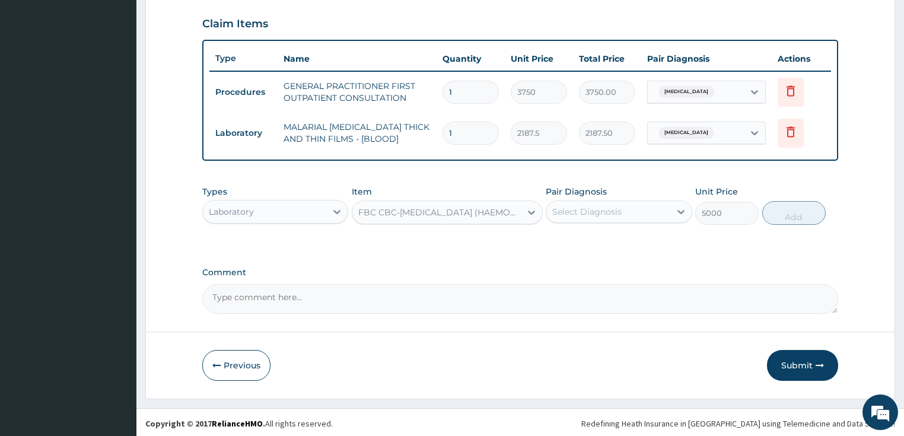
click at [576, 216] on div "Select Diagnosis" at bounding box center [608, 211] width 124 height 19
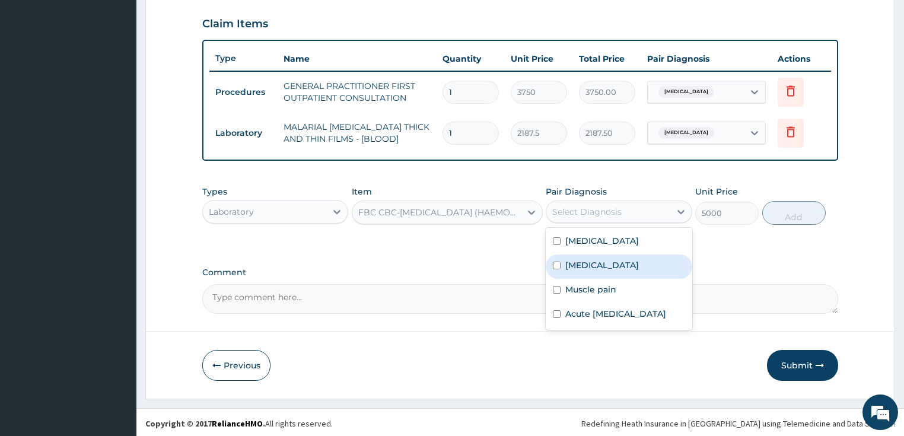
click at [578, 266] on label "Sepsis" at bounding box center [602, 265] width 74 height 12
checkbox input "true"
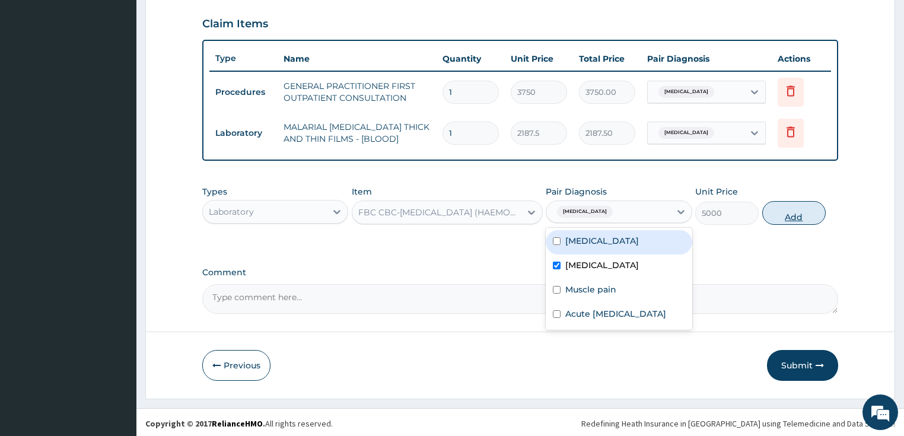
click at [790, 214] on button "Add" at bounding box center [793, 213] width 63 height 24
type input "0"
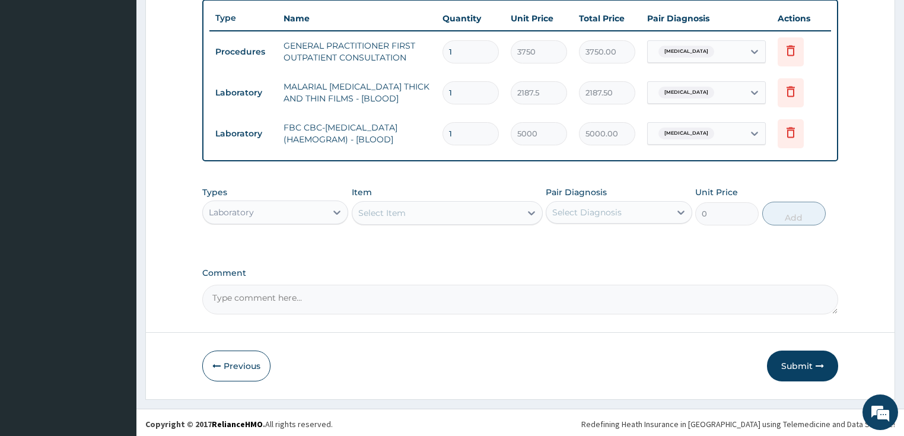
scroll to position [442, 0]
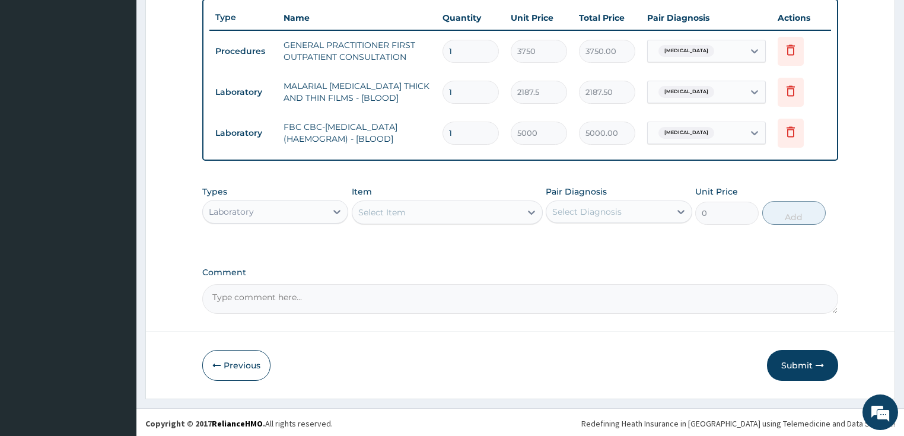
click at [265, 211] on div "Laboratory" at bounding box center [265, 211] width 124 height 19
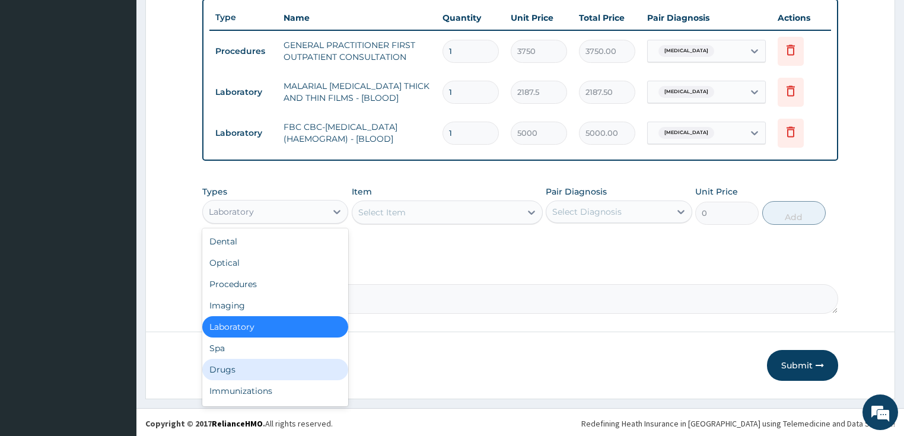
drag, startPoint x: 222, startPoint y: 370, endPoint x: 303, endPoint y: 320, distance: 94.5
click at [223, 368] on div "Drugs" at bounding box center [275, 369] width 146 height 21
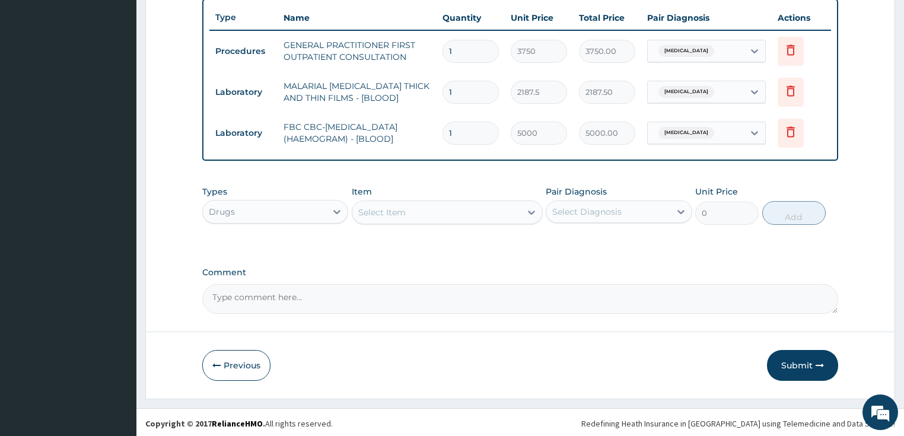
click at [415, 215] on div "Select Item" at bounding box center [436, 212] width 168 height 19
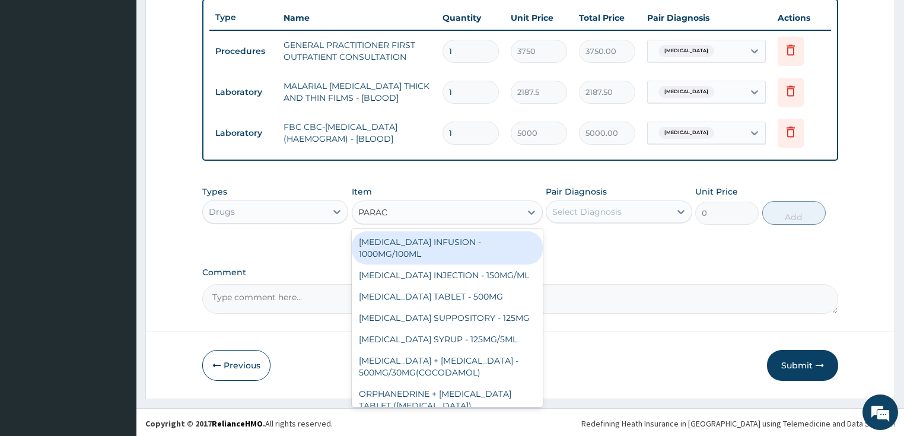
type input "PARACE"
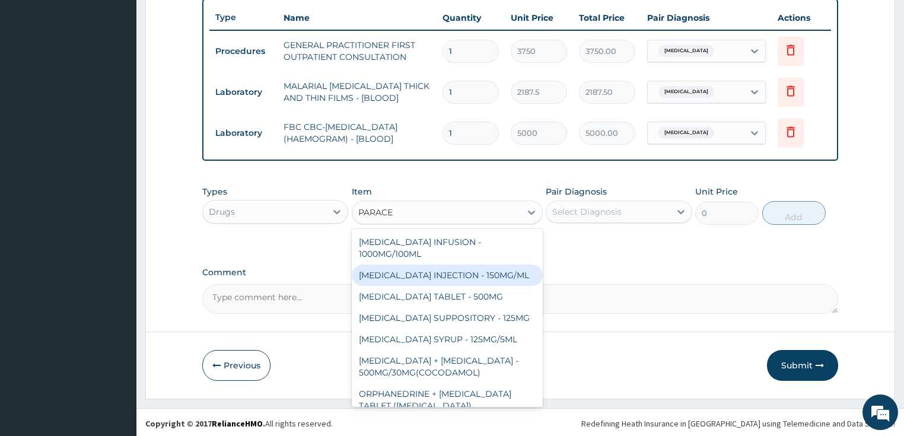
click at [434, 274] on div "PARACETAMOL INJECTION - 150MG/ML" at bounding box center [447, 275] width 191 height 21
type input "560"
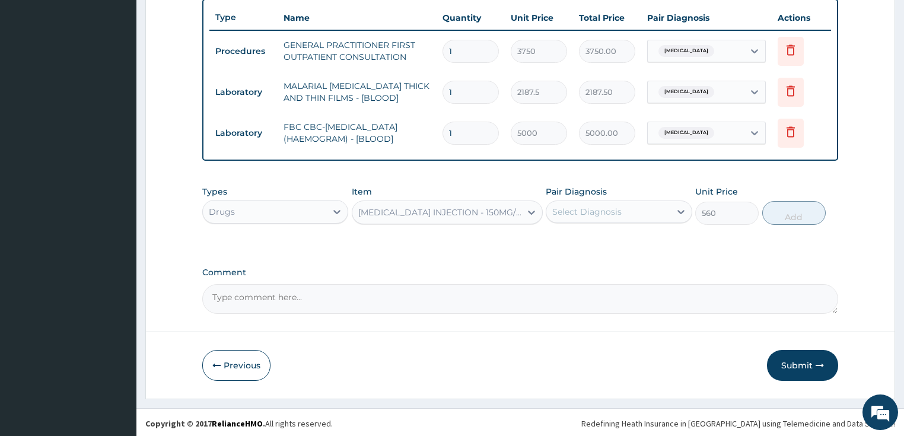
click at [597, 212] on div "Select Diagnosis" at bounding box center [586, 212] width 69 height 12
click at [600, 213] on div "Select Diagnosis" at bounding box center [586, 212] width 69 height 12
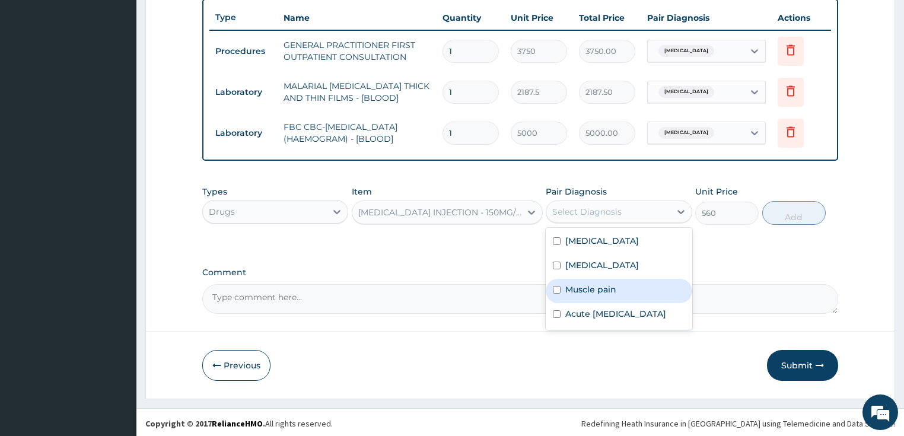
click at [598, 286] on label "Muscle pain" at bounding box center [590, 290] width 51 height 12
checkbox input "true"
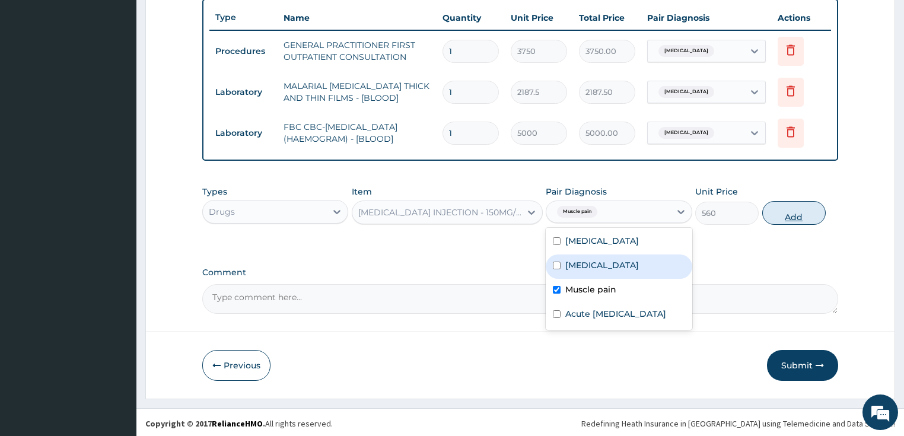
click at [798, 211] on button "Add" at bounding box center [793, 213] width 63 height 24
type input "0"
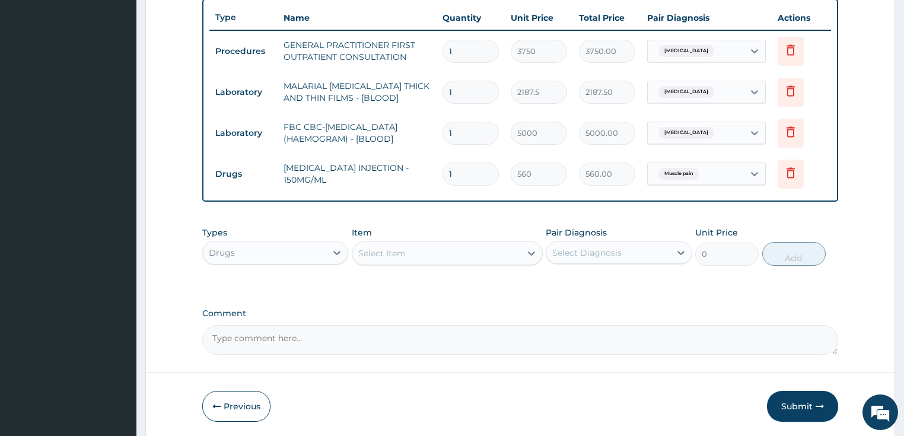
click at [448, 173] on input "1" at bounding box center [470, 174] width 56 height 23
type input "6"
type input "3360.00"
type input "6"
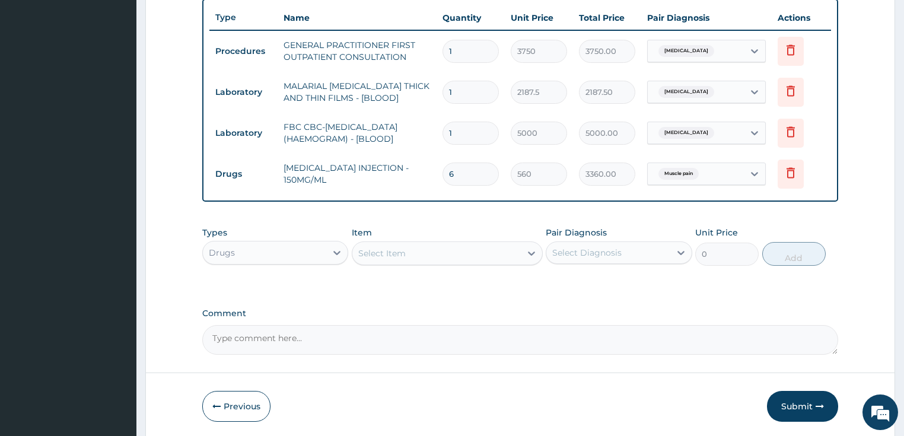
click at [387, 251] on div "Select Item" at bounding box center [381, 253] width 47 height 12
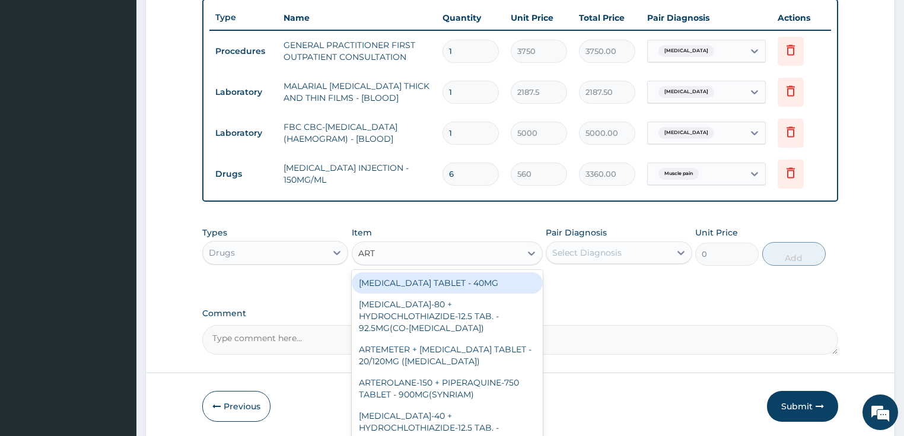
type input "ARTE"
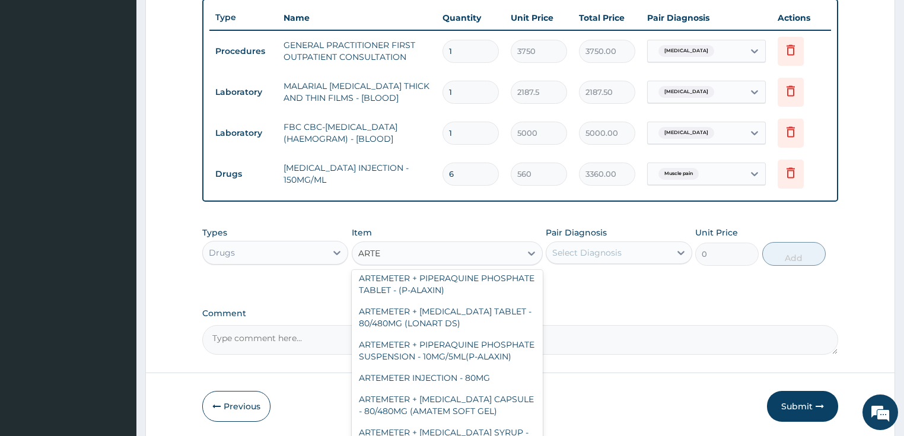
scroll to position [380, 0]
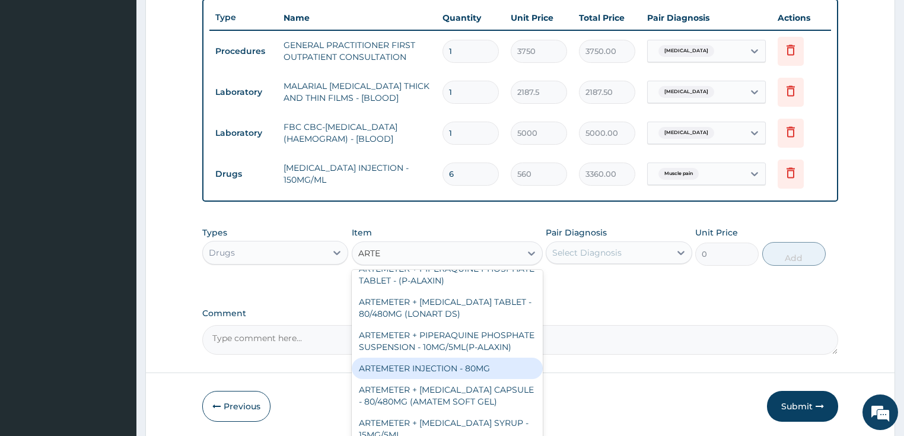
click at [404, 368] on div "ARTEMETER INJECTION - 80MG" at bounding box center [447, 368] width 191 height 21
type input "475.99999999999994"
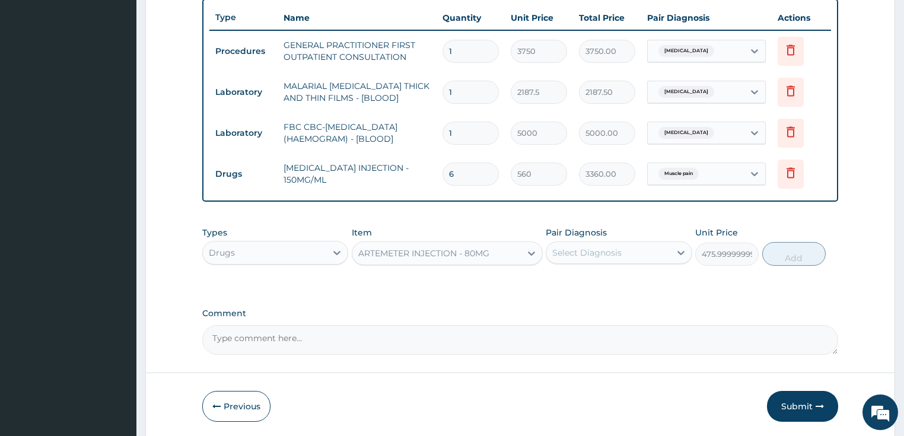
click at [584, 253] on div "Select Diagnosis" at bounding box center [586, 253] width 69 height 12
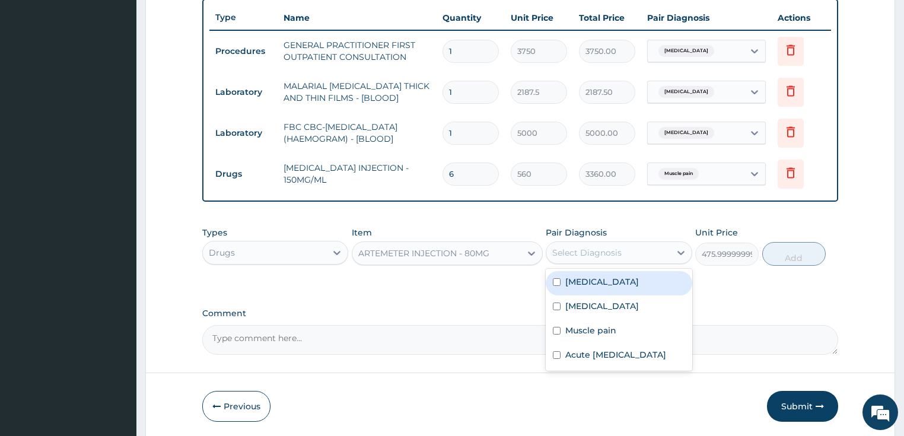
click at [586, 278] on label "Malaria" at bounding box center [602, 282] width 74 height 12
checkbox input "true"
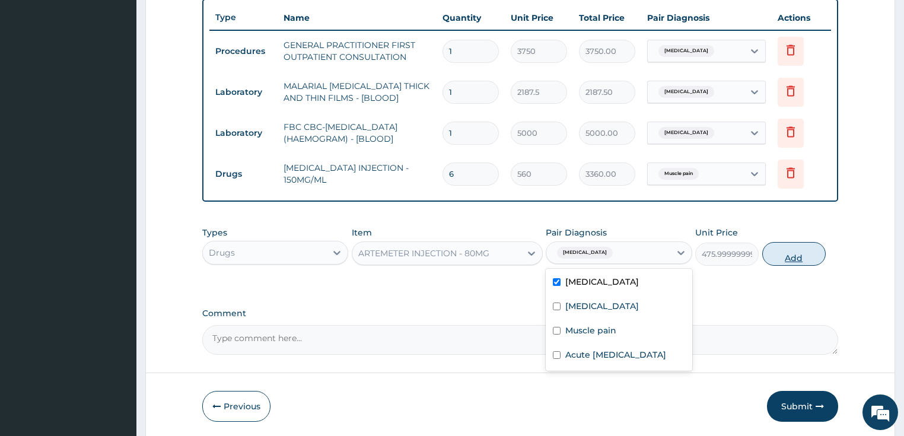
click at [798, 250] on button "Add" at bounding box center [793, 254] width 63 height 24
type input "0"
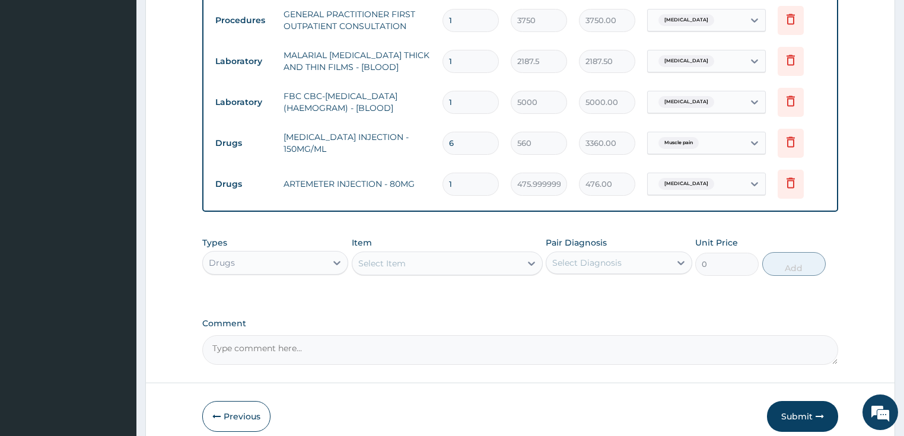
scroll to position [490, 0]
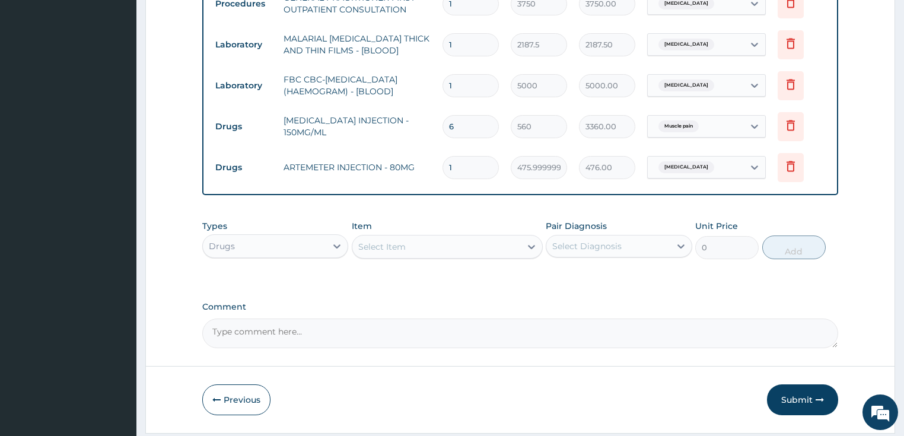
click at [377, 245] on div "Select Item" at bounding box center [381, 247] width 47 height 12
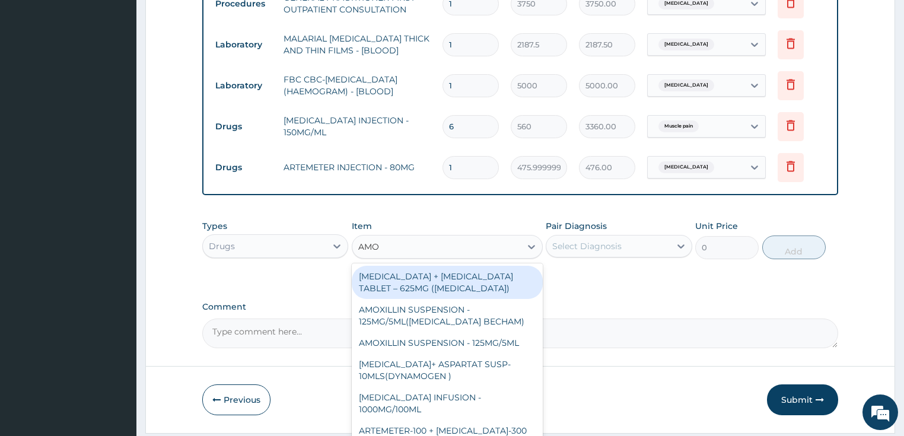
type input "AMOX"
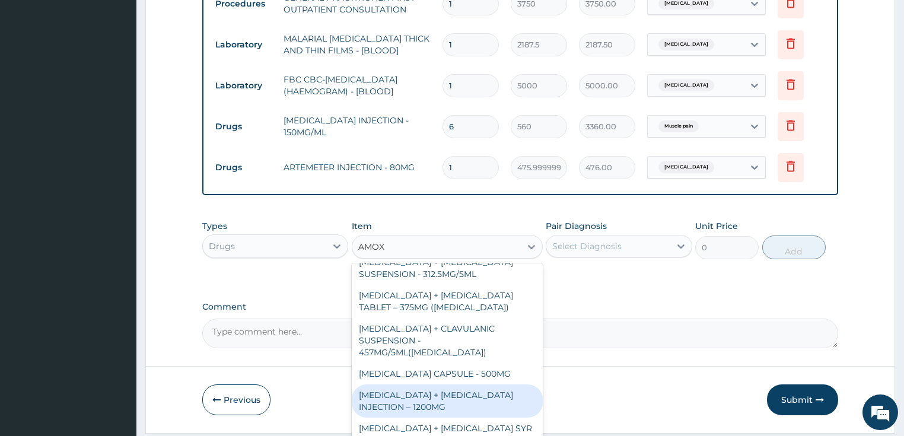
scroll to position [365, 0]
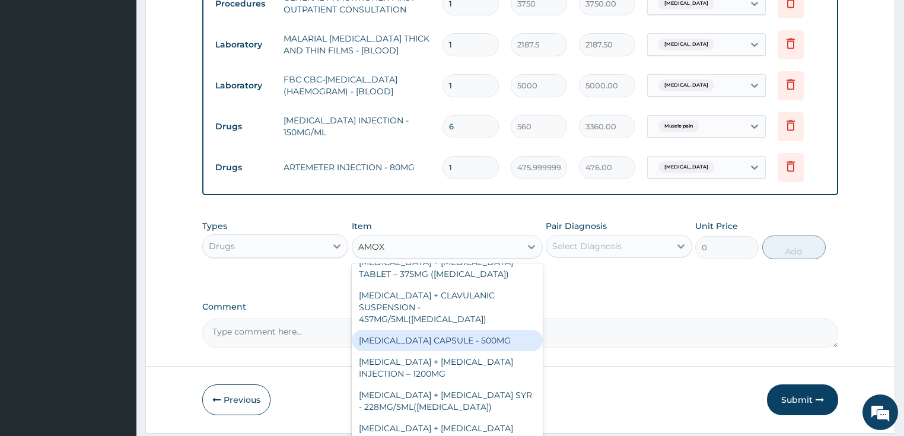
click at [429, 330] on div "AMOXICILLIN CAPSULE - 500MG" at bounding box center [447, 340] width 191 height 21
type input "112"
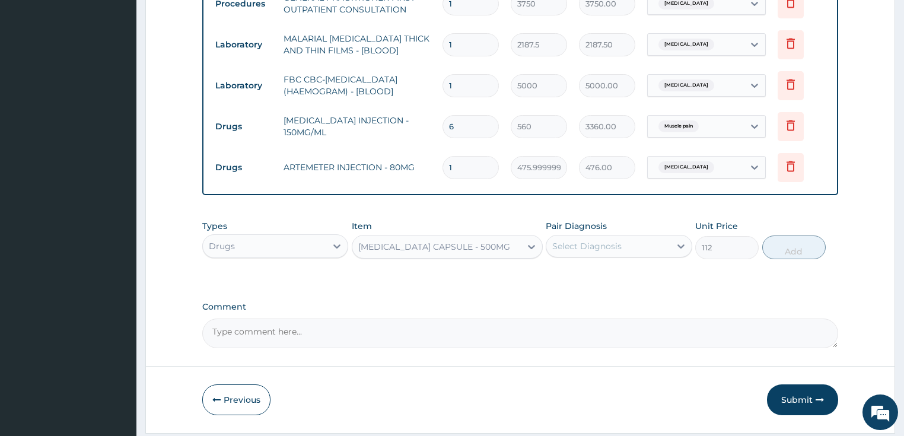
click at [582, 246] on div "Select Diagnosis" at bounding box center [586, 246] width 69 height 12
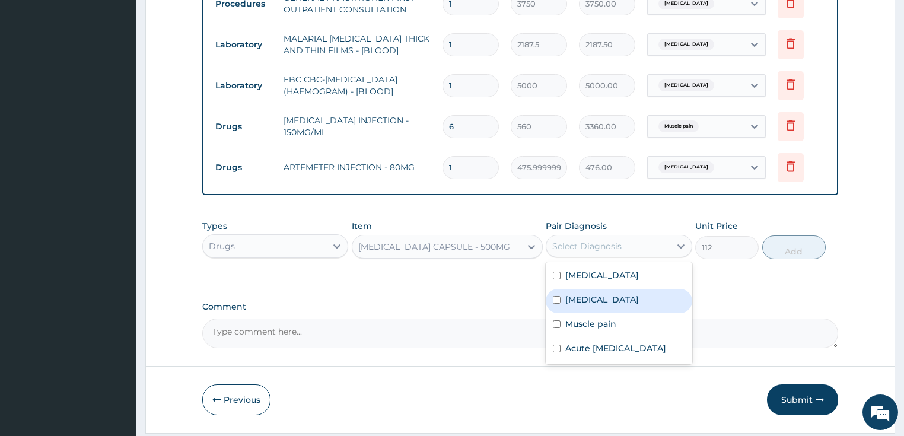
click at [573, 294] on label "Sepsis" at bounding box center [602, 300] width 74 height 12
checkbox input "true"
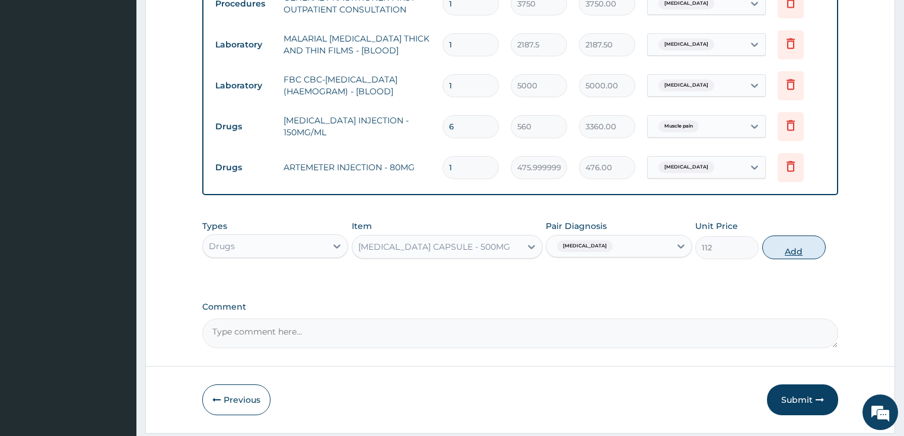
click at [782, 247] on button "Add" at bounding box center [793, 247] width 63 height 24
type input "0"
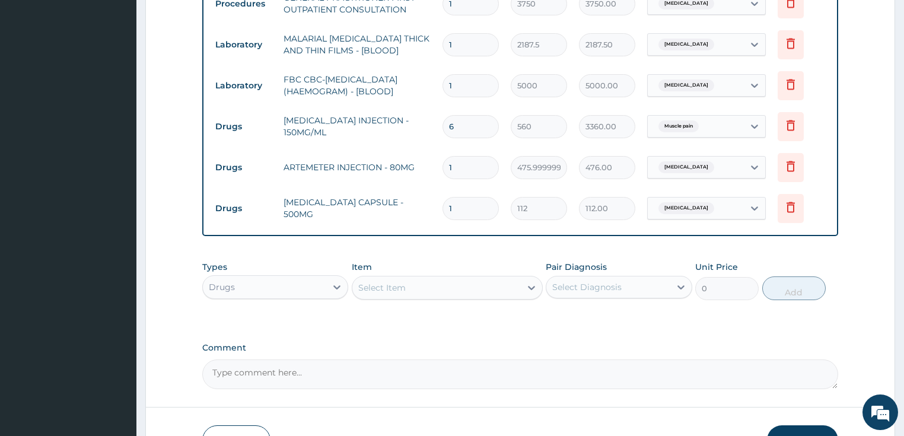
click at [406, 289] on div "Select Item" at bounding box center [436, 287] width 168 height 19
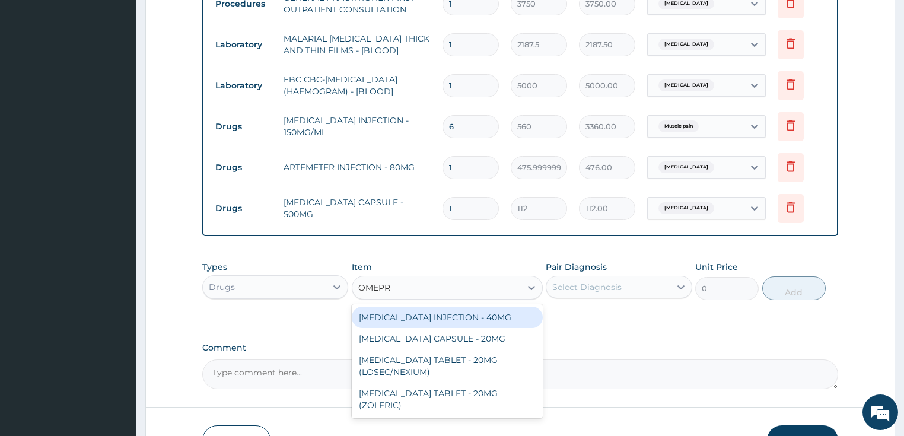
type input "OMEPRA"
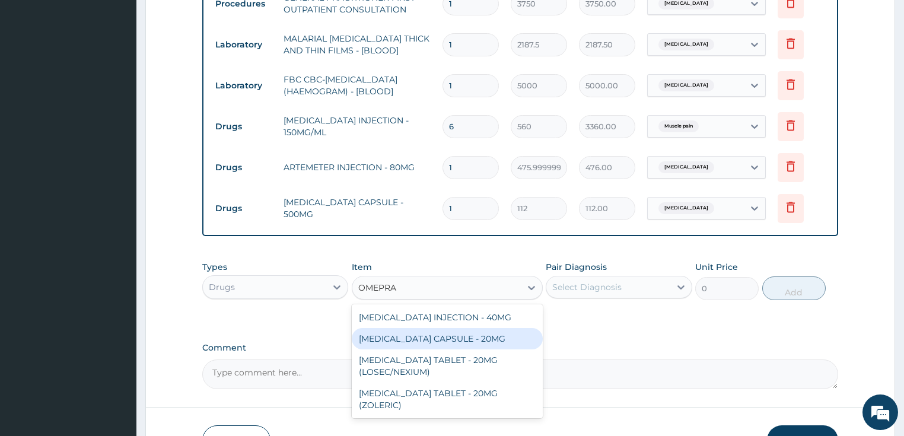
click at [416, 336] on div "OMEPRAZOLE CAPSULE - 20MG" at bounding box center [447, 338] width 191 height 21
type input "140"
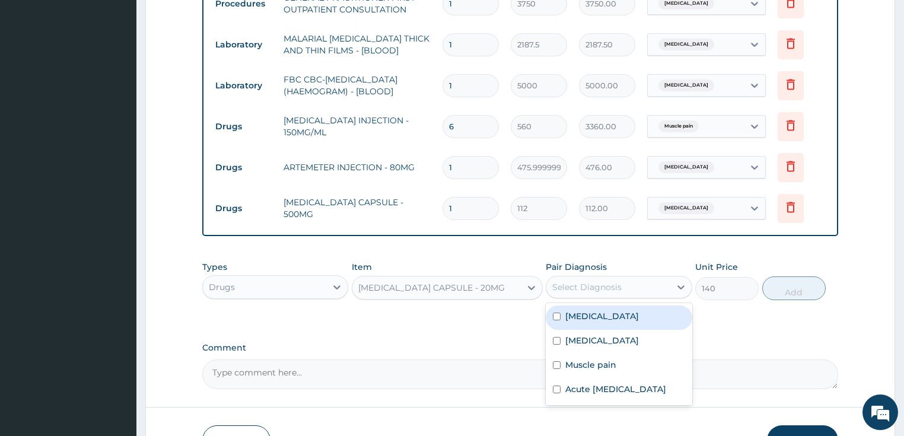
click at [579, 288] on div "Select Diagnosis" at bounding box center [586, 287] width 69 height 12
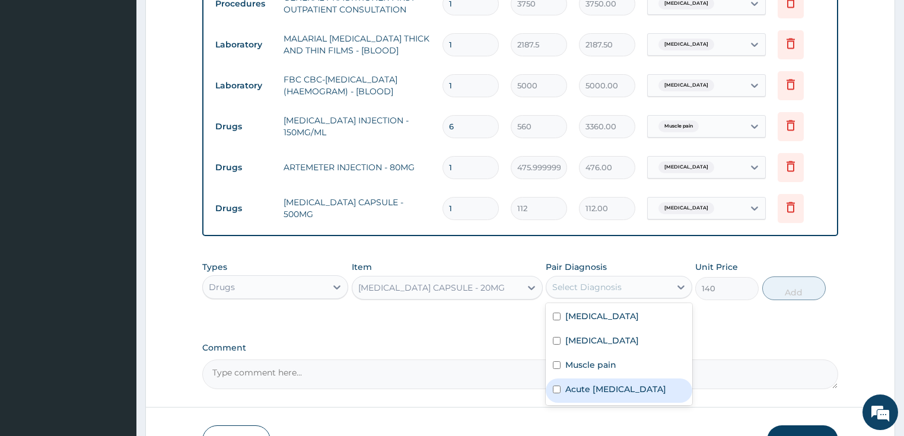
drag, startPoint x: 594, startPoint y: 386, endPoint x: 721, endPoint y: 342, distance: 134.3
click at [595, 385] on label "Acute peptic ulcer" at bounding box center [615, 389] width 101 height 12
checkbox input "true"
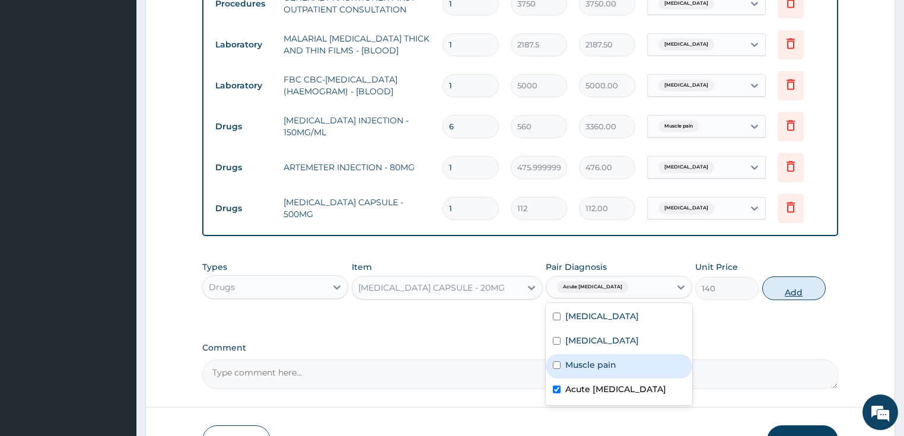
click at [789, 288] on button "Add" at bounding box center [793, 288] width 63 height 24
type input "0"
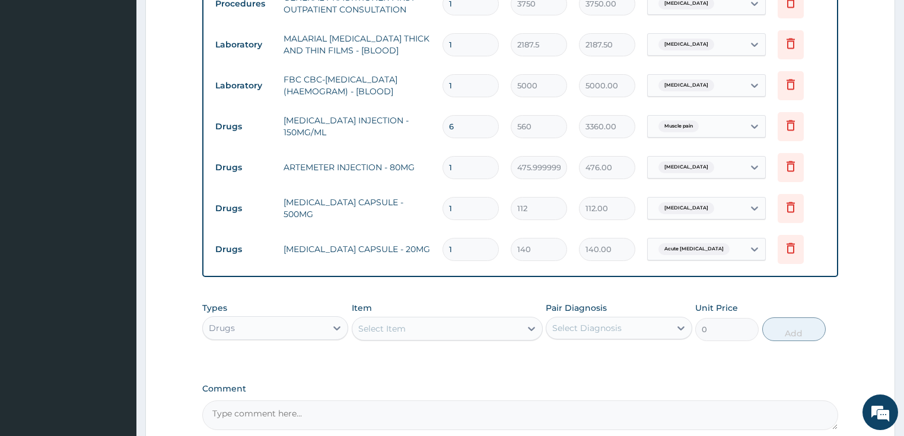
click at [399, 327] on div "Select Item" at bounding box center [381, 329] width 47 height 12
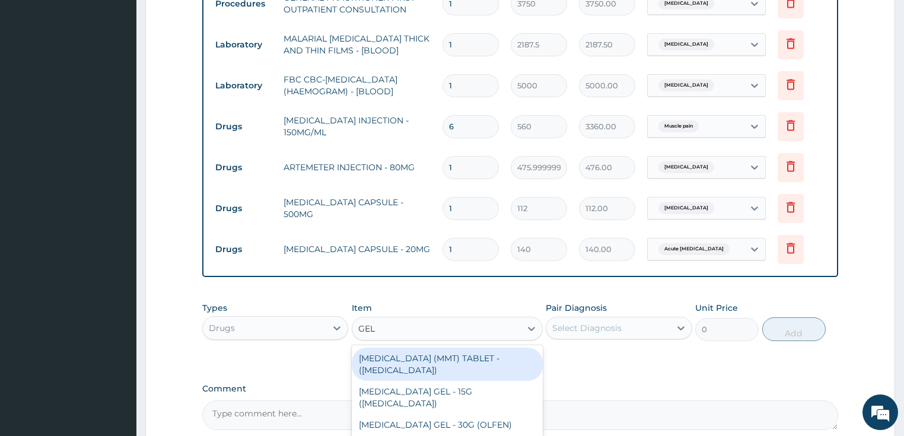
type input "GELU"
click at [392, 358] on div "ANTACID (MMT) TABLET - (GELUSIL)" at bounding box center [447, 364] width 191 height 33
type input "28"
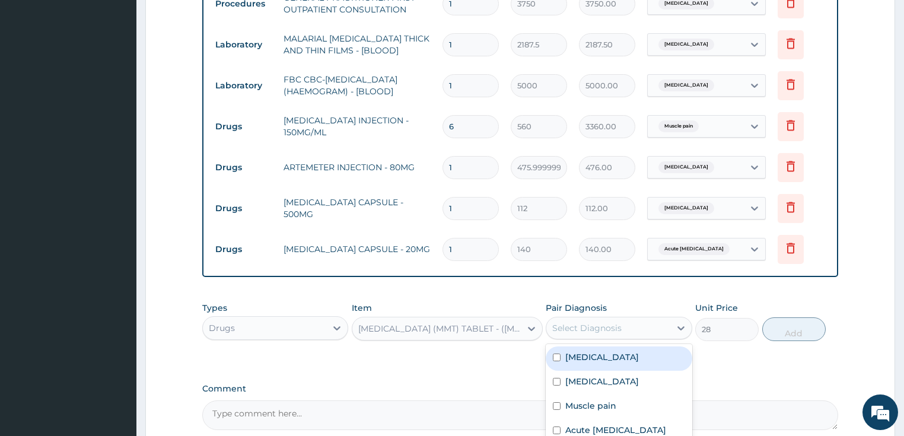
click at [581, 325] on div "Select Diagnosis" at bounding box center [586, 328] width 69 height 12
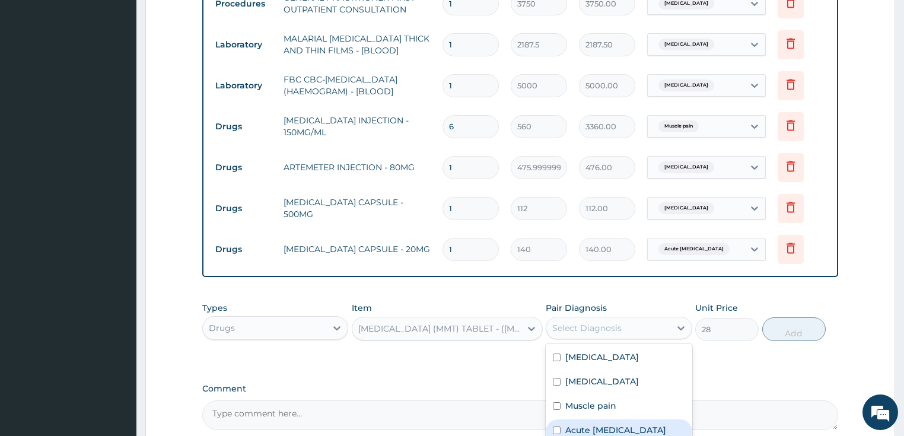
click at [591, 425] on label "Acute peptic ulcer" at bounding box center [615, 430] width 101 height 12
checkbox input "true"
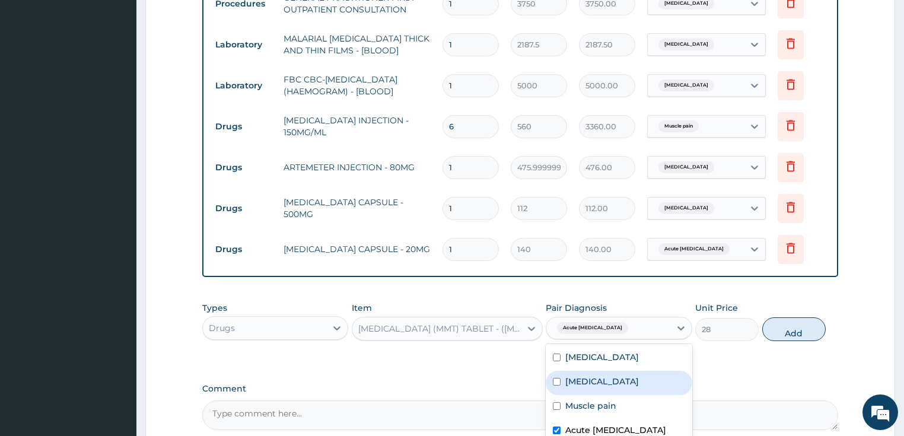
click at [786, 323] on button "Add" at bounding box center [793, 329] width 63 height 24
type input "0"
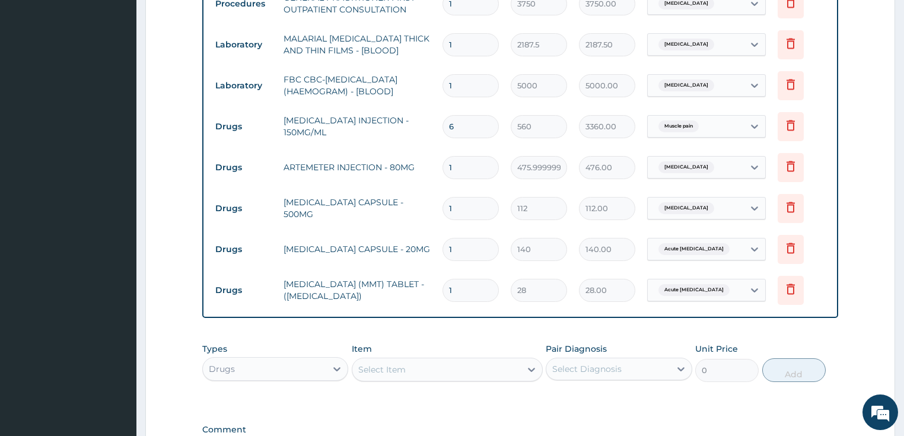
click at [450, 286] on input "1" at bounding box center [470, 290] width 56 height 23
type input "3"
type input "84.00"
type input "30"
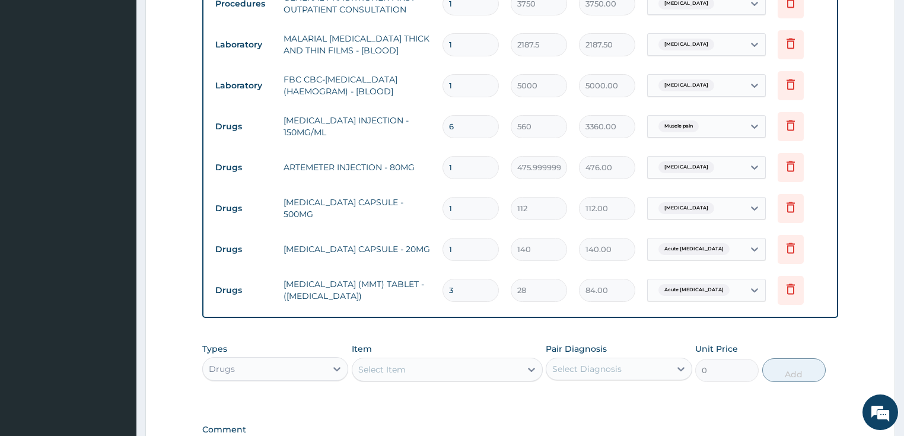
type input "840.00"
type input "30"
click at [404, 285] on td "ANTACID (MMT) TABLET - (GELUSIL)" at bounding box center [358, 290] width 160 height 36
click at [452, 246] on input "1" at bounding box center [470, 249] width 56 height 23
type input "10"
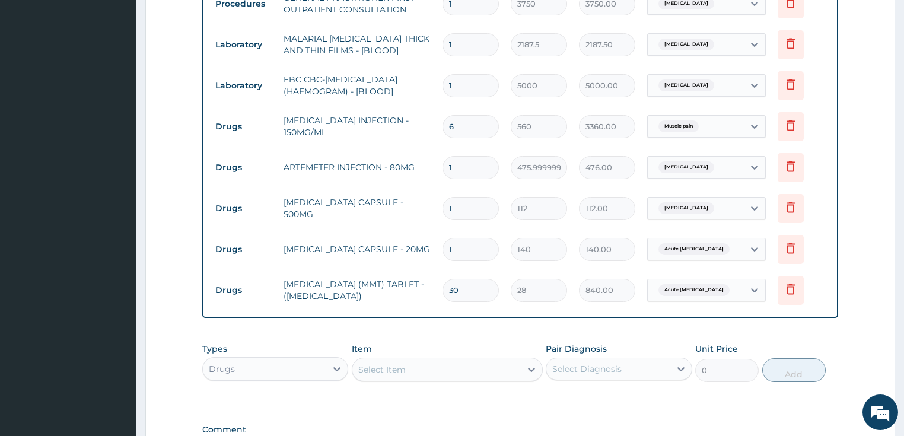
type input "1400.00"
type input "10"
click at [413, 244] on td "OMEPRAZOLE CAPSULE - 20MG" at bounding box center [358, 249] width 160 height 24
click at [452, 206] on input "1" at bounding box center [470, 208] width 56 height 23
type input "15"
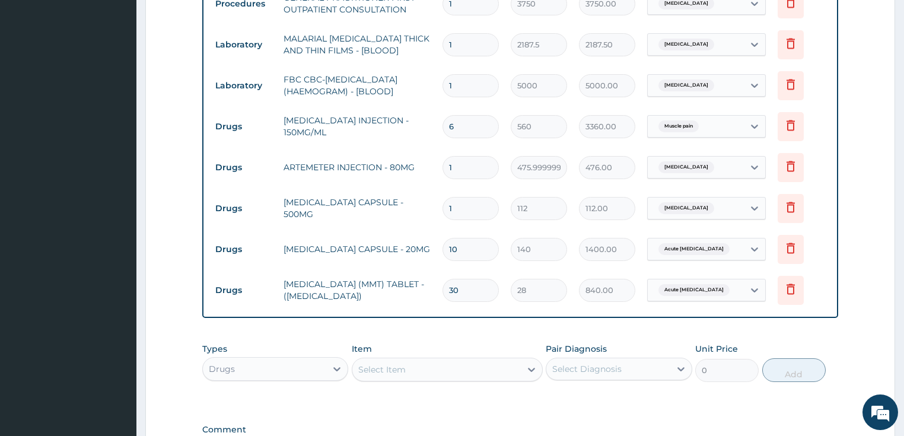
type input "1680.00"
type input "15"
click at [405, 192] on tr "Drugs AMOXICILLIN CAPSULE - 500MG 15 112 1680.00 Sepsis Delete" at bounding box center [520, 208] width 622 height 41
click at [448, 163] on input "1" at bounding box center [470, 167] width 56 height 23
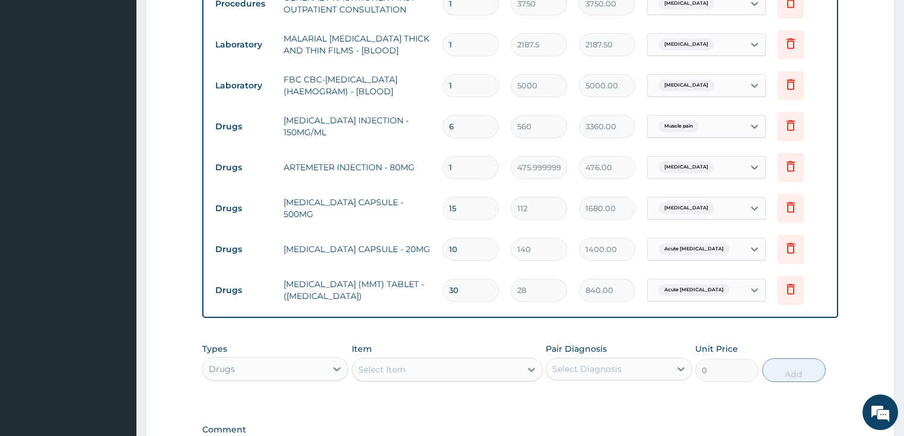
type input "6"
type input "2856.00"
type input "6"
click at [411, 139] on td "PARACETAMOL INJECTION - 150MG/ML" at bounding box center [358, 127] width 160 height 36
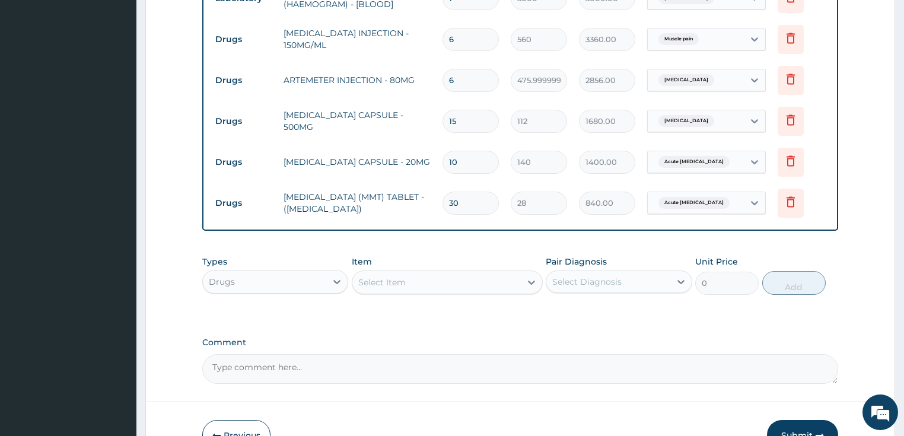
scroll to position [632, 0]
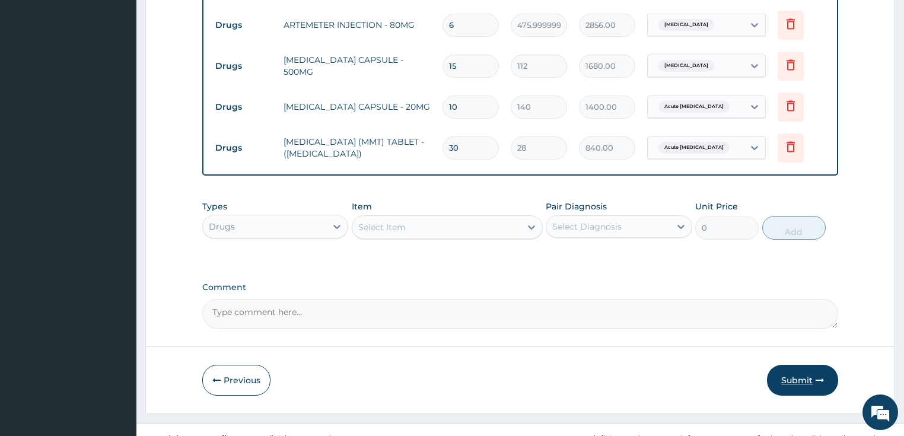
click at [804, 376] on button "Submit" at bounding box center [802, 380] width 71 height 31
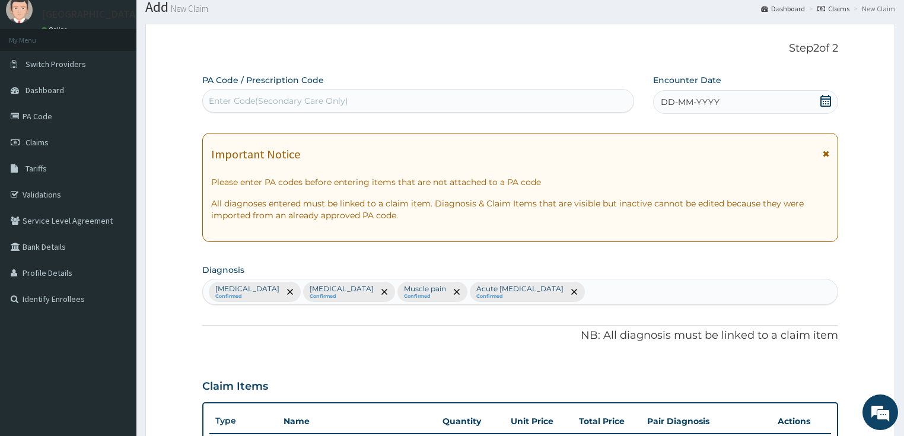
scroll to position [30, 0]
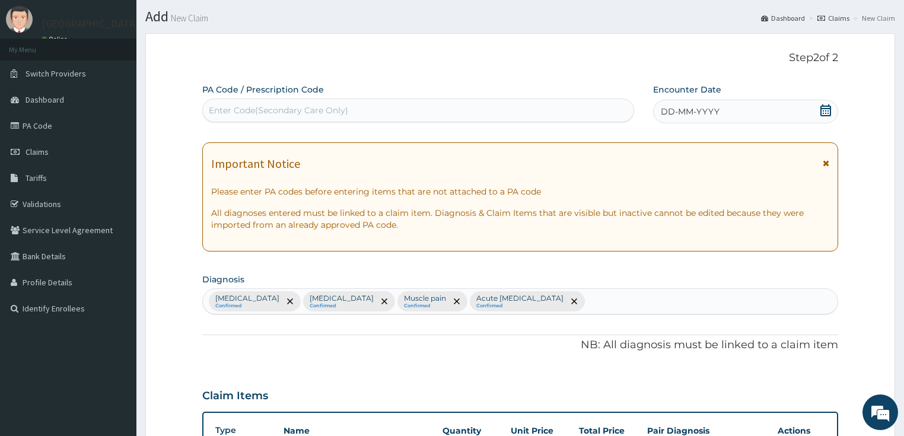
click at [724, 111] on div "DD-MM-YYYY" at bounding box center [745, 112] width 185 height 24
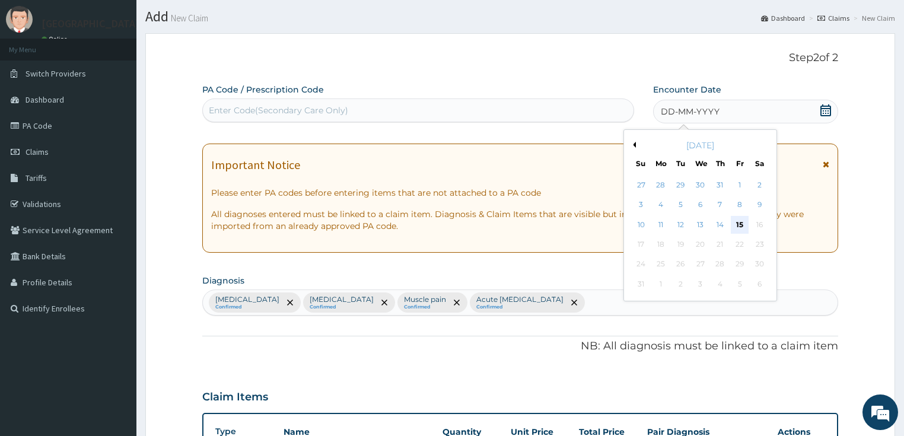
click at [741, 220] on div "15" at bounding box center [740, 225] width 18 height 18
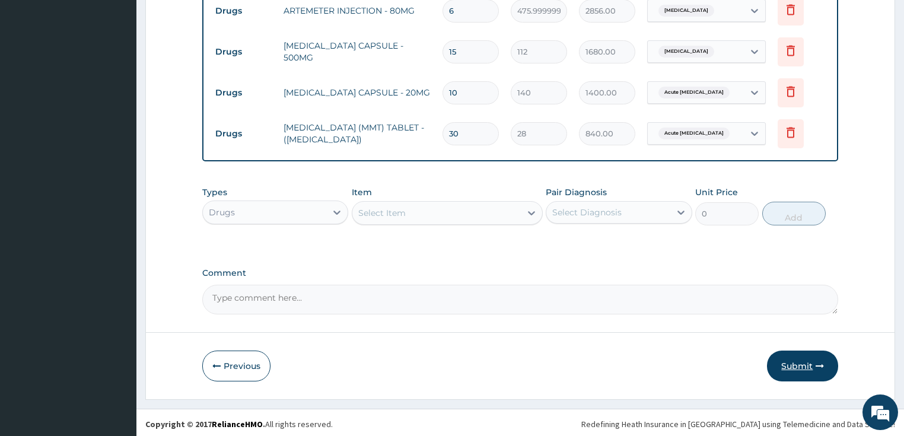
click at [788, 364] on button "Submit" at bounding box center [802, 366] width 71 height 31
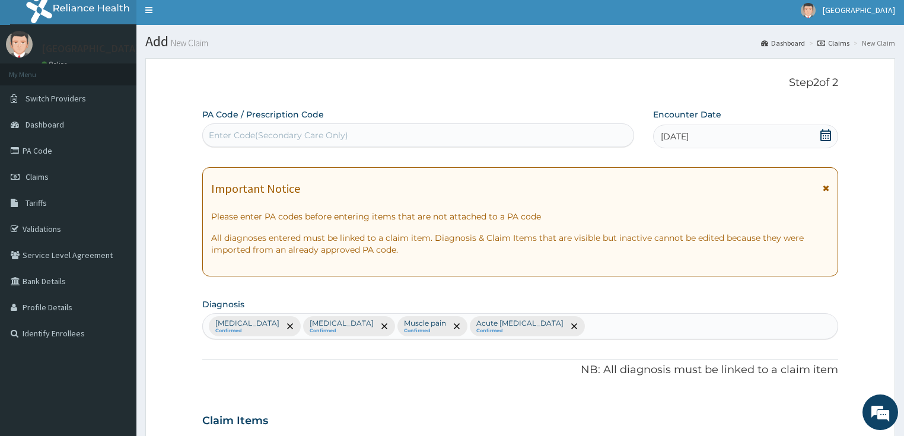
scroll to position [0, 0]
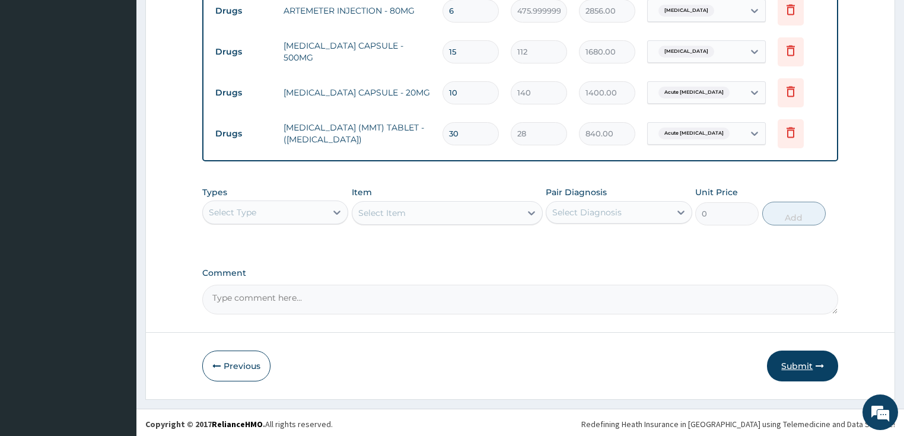
click at [793, 362] on button "Submit" at bounding box center [802, 366] width 71 height 31
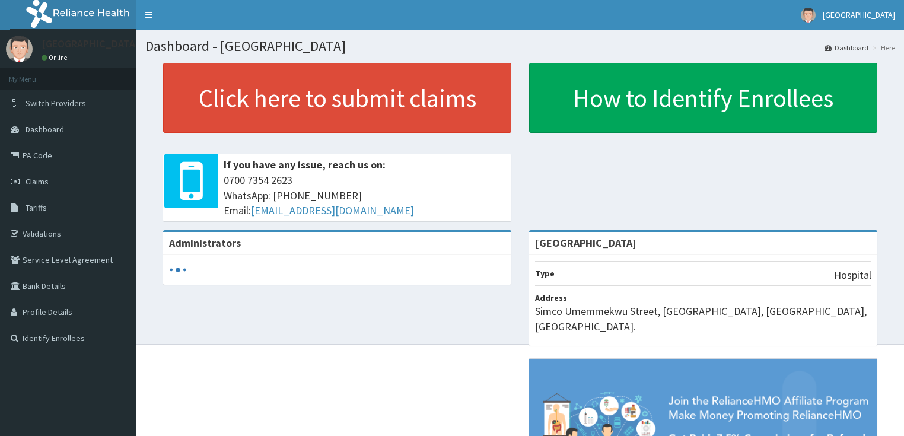
drag, startPoint x: 37, startPoint y: 180, endPoint x: 177, endPoint y: 149, distance: 143.9
click at [37, 179] on span "Claims" at bounding box center [37, 181] width 23 height 11
click at [34, 181] on span "Claims" at bounding box center [37, 181] width 23 height 11
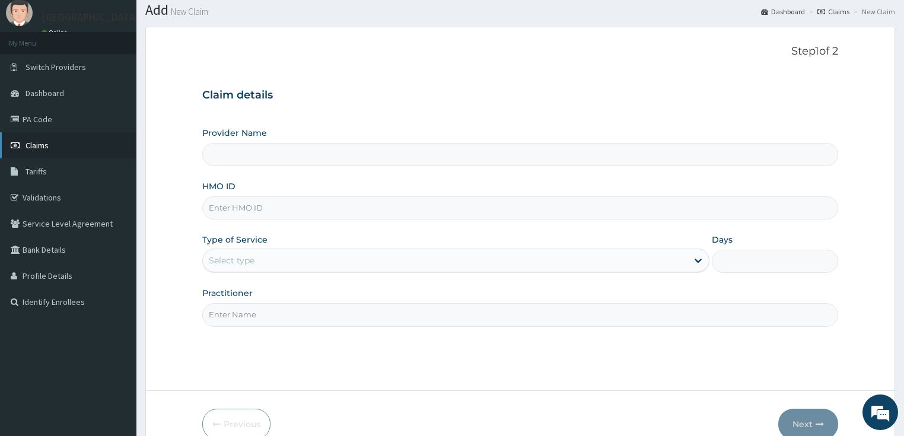
click at [36, 140] on span "Claims" at bounding box center [37, 145] width 23 height 11
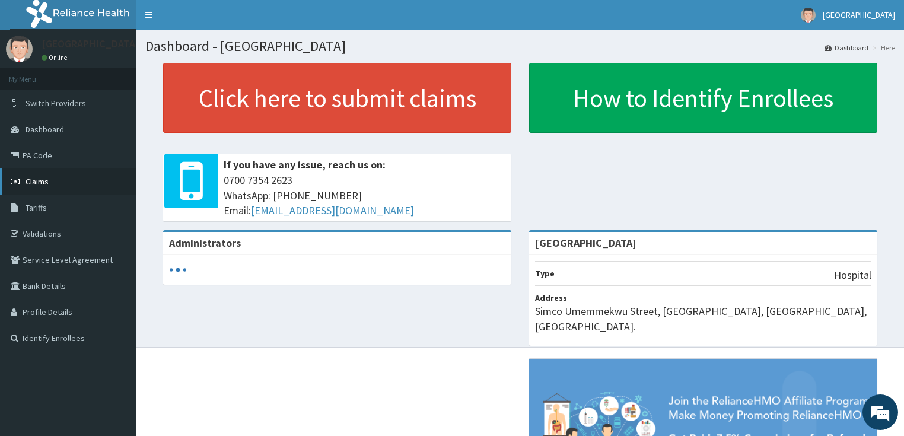
click at [31, 180] on span "Claims" at bounding box center [37, 181] width 23 height 11
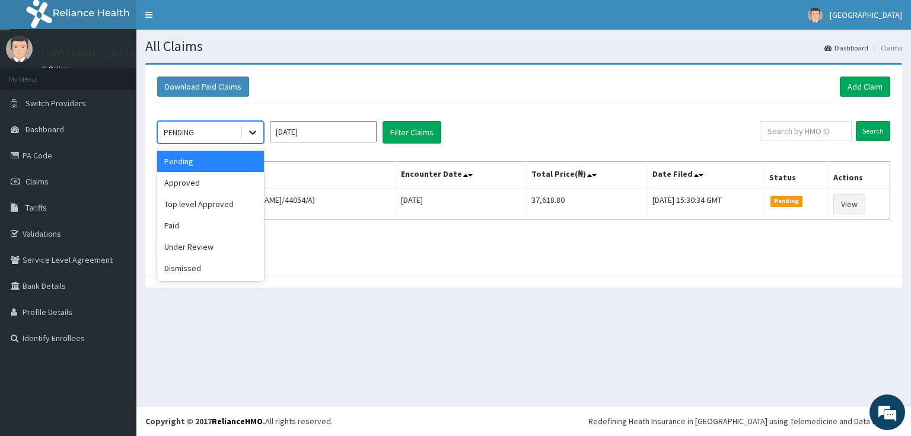
click at [250, 132] on icon at bounding box center [252, 133] width 7 height 4
drag, startPoint x: 202, startPoint y: 187, endPoint x: 363, endPoint y: 167, distance: 162.1
click at [202, 187] on div "Approved" at bounding box center [210, 182] width 107 height 21
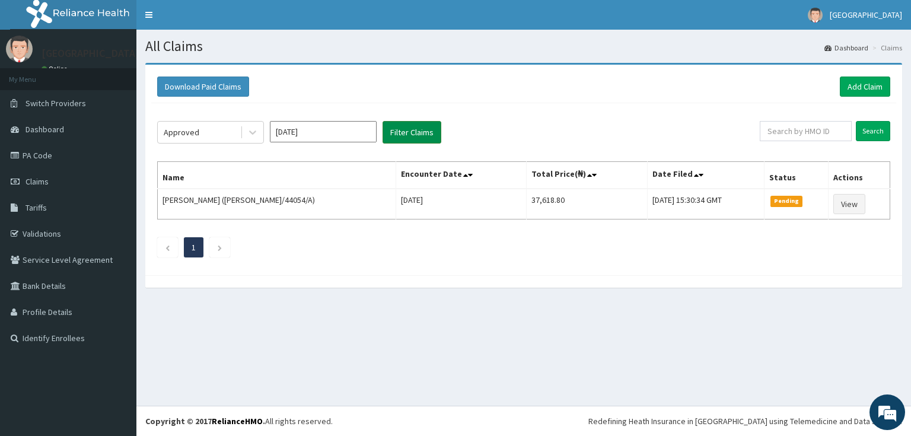
click at [407, 133] on button "Filter Claims" at bounding box center [412, 132] width 59 height 23
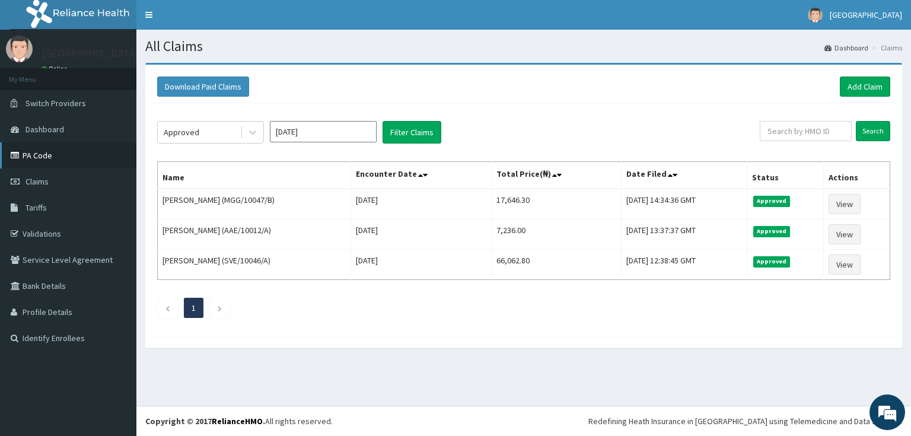
click at [31, 157] on link "PA Code" at bounding box center [68, 155] width 136 height 26
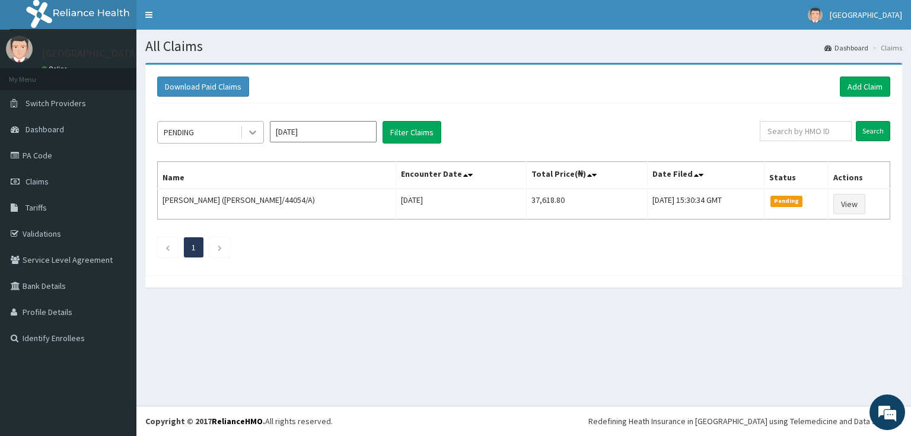
click at [254, 135] on icon at bounding box center [253, 132] width 12 height 12
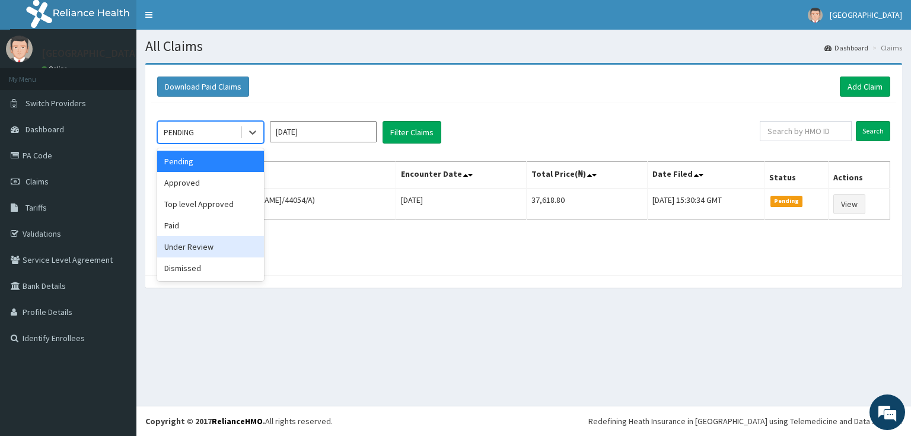
click at [195, 247] on div "Under Review" at bounding box center [210, 246] width 107 height 21
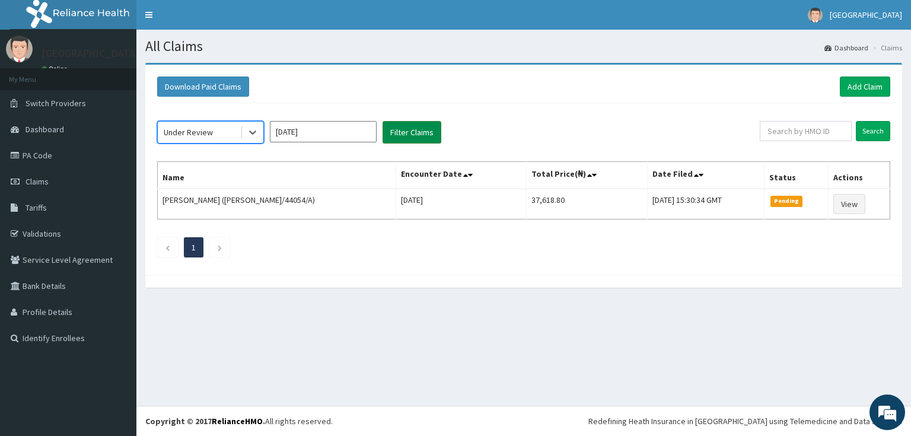
click at [421, 129] on button "Filter Claims" at bounding box center [412, 132] width 59 height 23
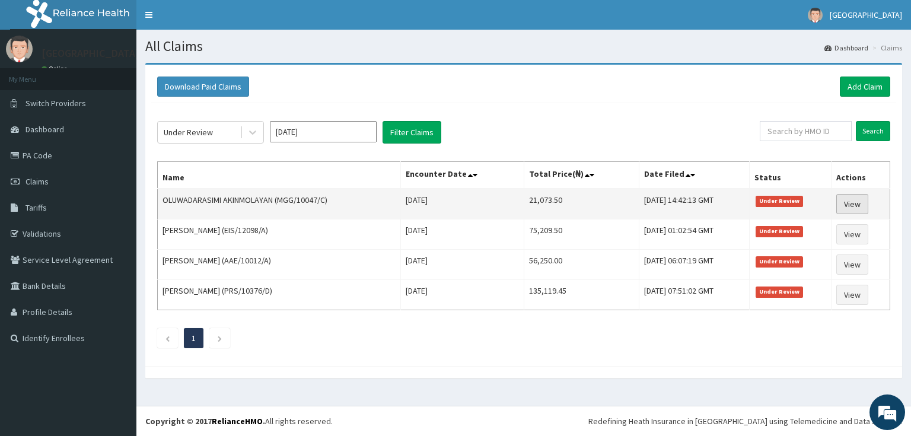
click at [855, 205] on link "View" at bounding box center [852, 204] width 32 height 20
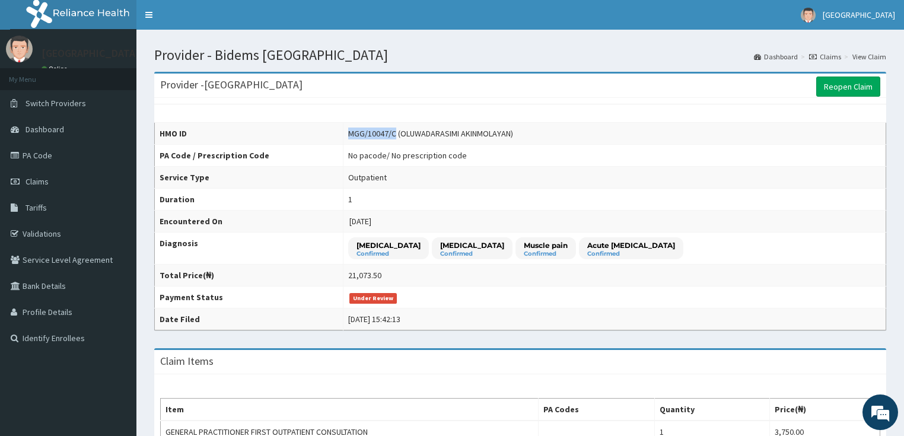
drag, startPoint x: 376, startPoint y: 132, endPoint x: 422, endPoint y: 129, distance: 45.7
click at [422, 129] on div "MGG/10047/C (OLUWADARASIMI AKINMOLAYAN)" at bounding box center [430, 134] width 165 height 12
copy div "MGG/10047/C"
click at [835, 84] on link "Reopen Claim" at bounding box center [848, 87] width 64 height 20
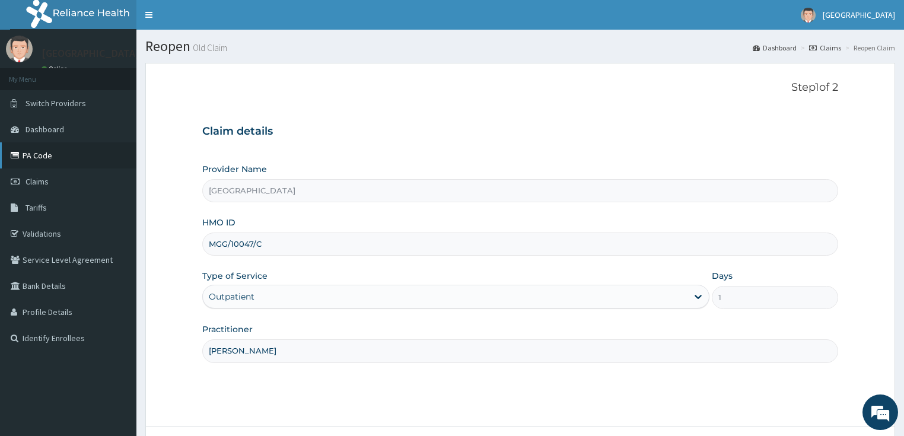
click at [36, 152] on link "PA Code" at bounding box center [68, 155] width 136 height 26
